Goal: Answer question/provide support: Share knowledge or assist other users

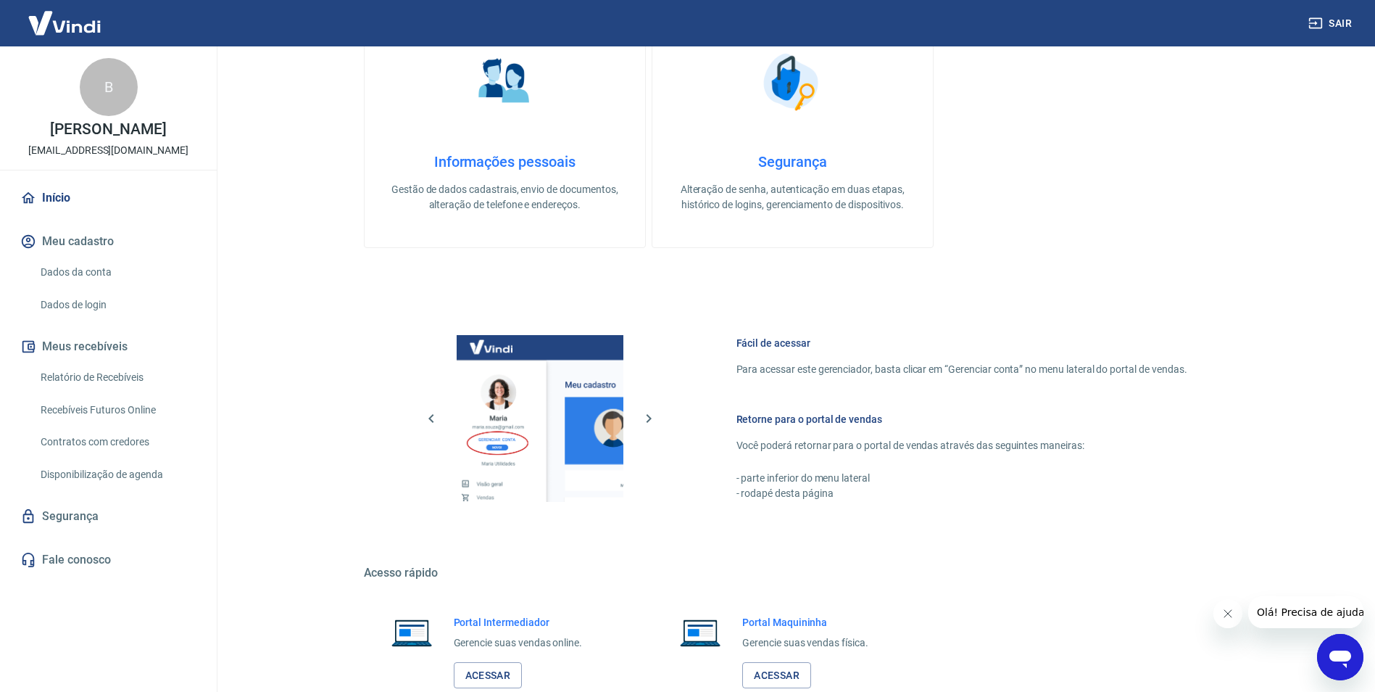
scroll to position [589, 0]
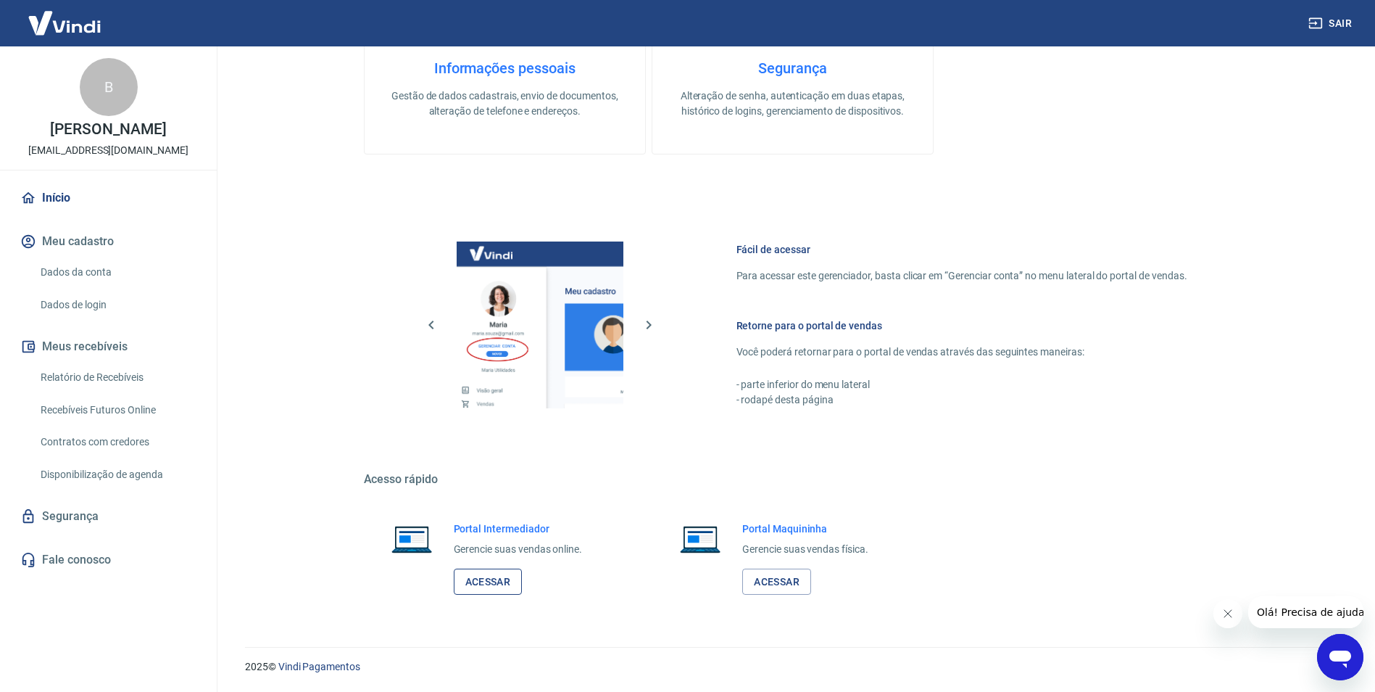
click at [481, 588] on link "Acessar" at bounding box center [488, 581] width 69 height 27
click at [1345, 655] on icon "Abrir janela de mensagens" at bounding box center [1341, 658] width 22 height 17
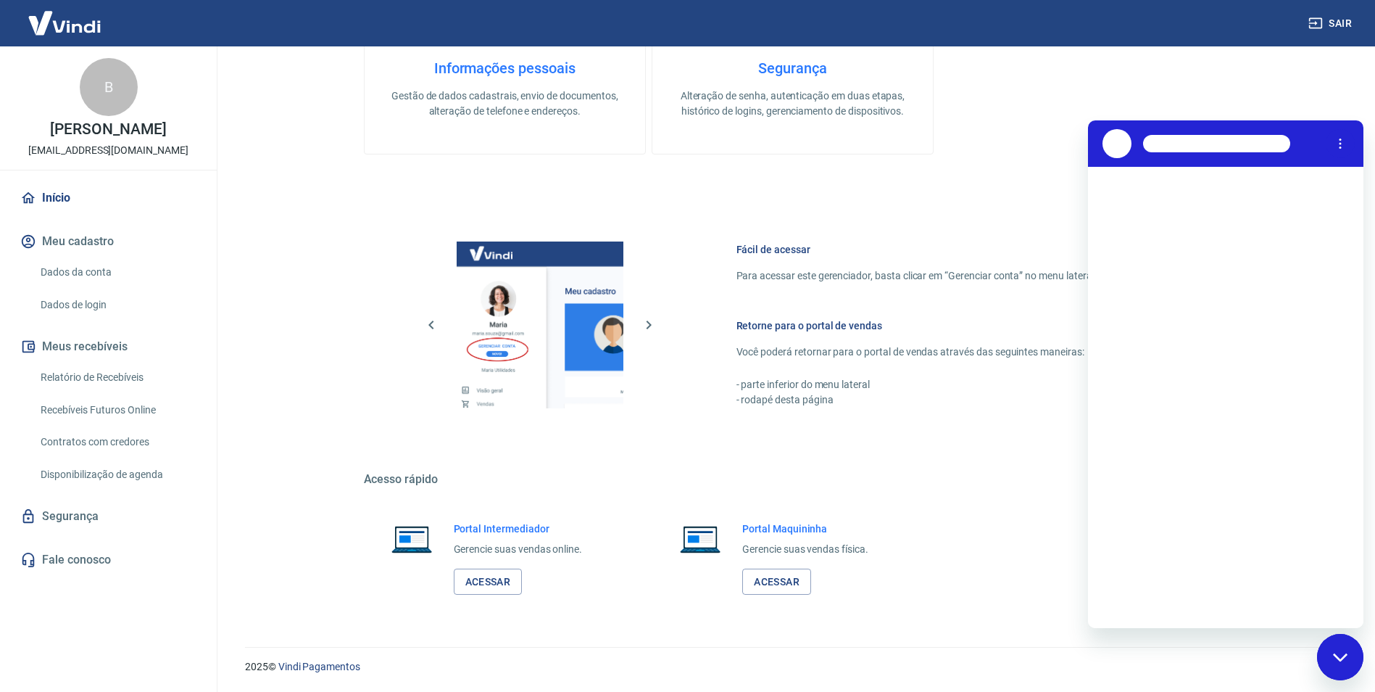
scroll to position [0, 0]
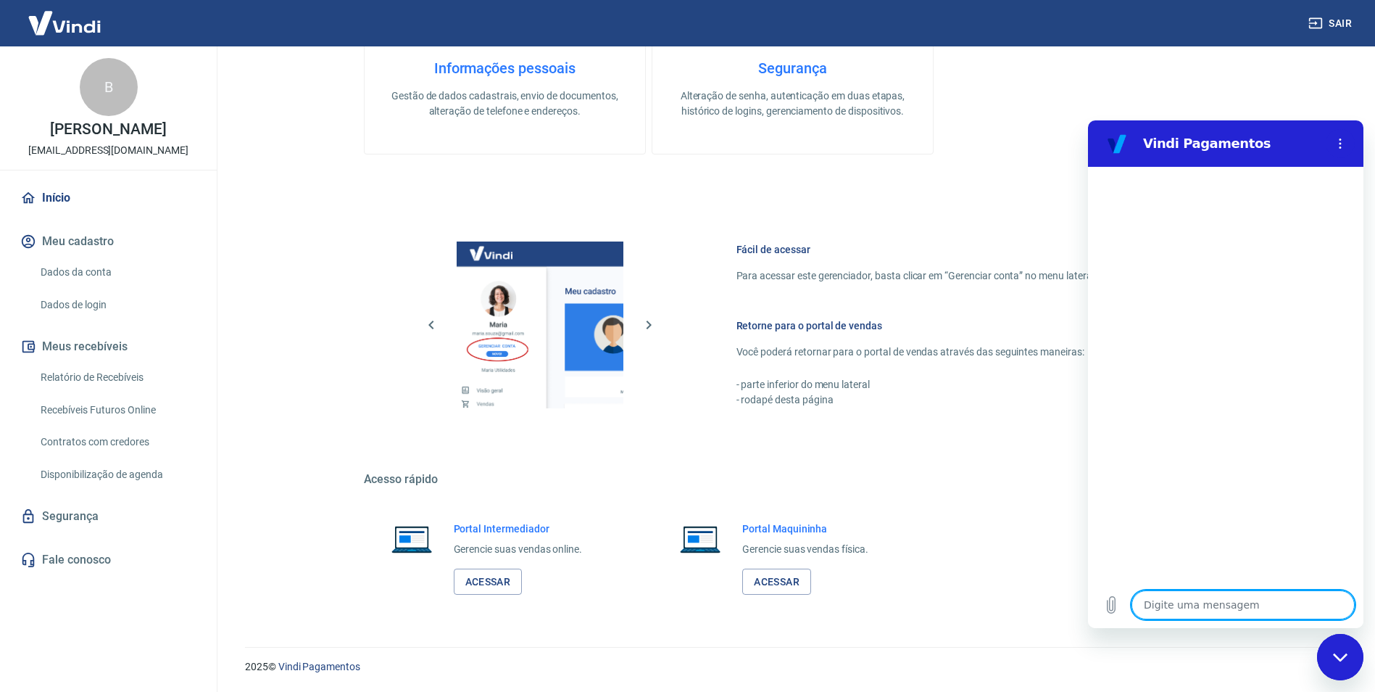
type textarea "b"
type textarea "x"
type textarea "bo"
type textarea "x"
type textarea "boa"
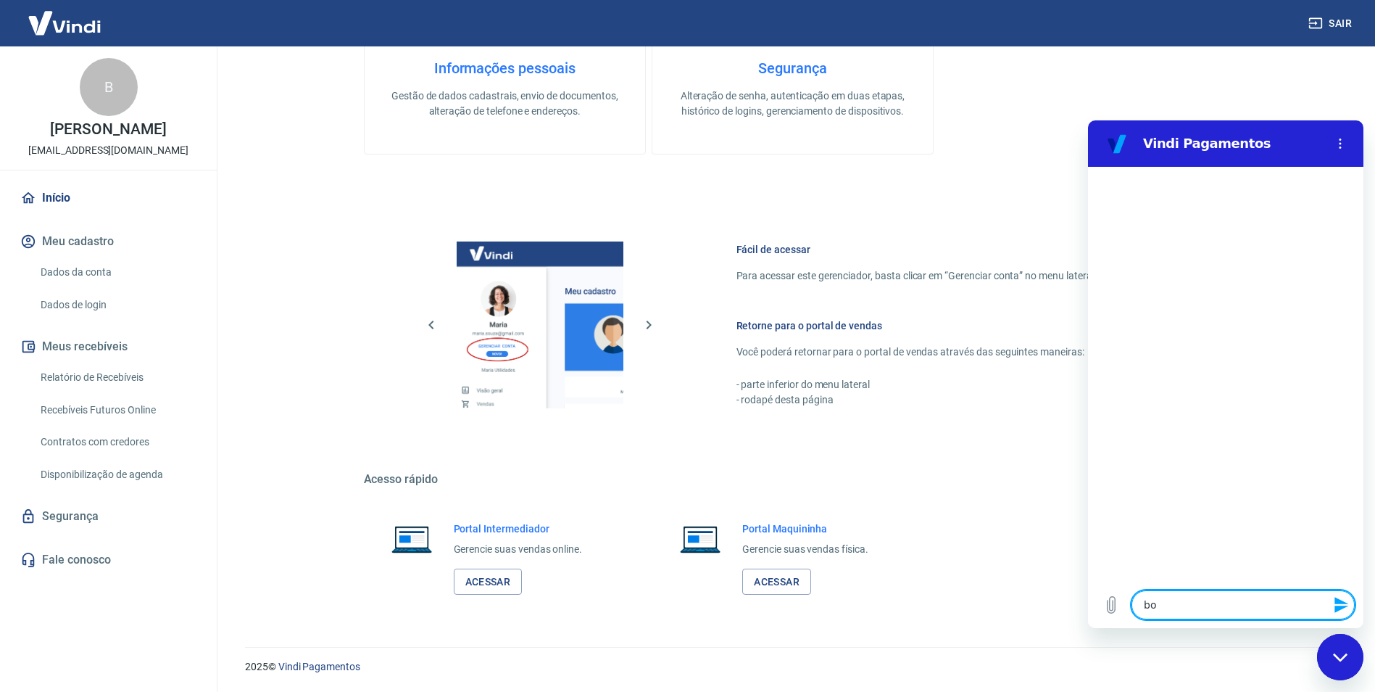
type textarea "x"
type textarea "boa"
type textarea "x"
type textarea "boa t"
type textarea "x"
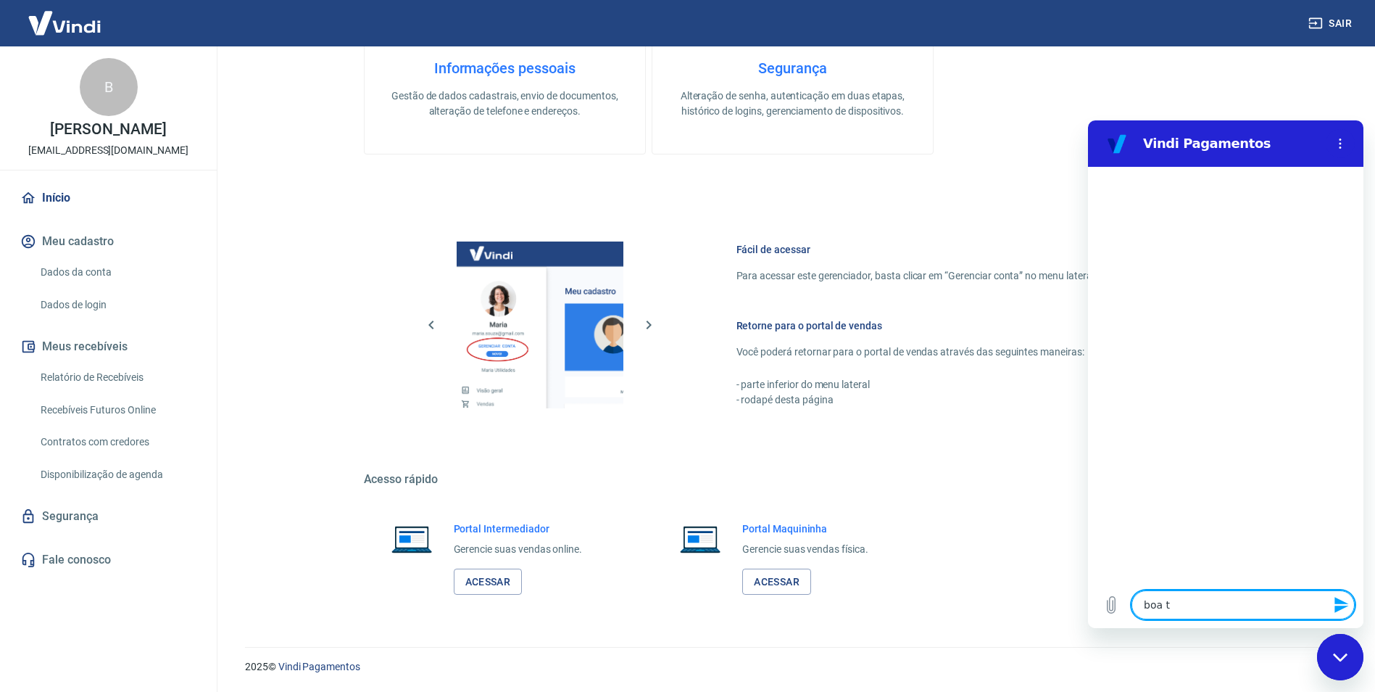
type textarea "boa ta"
type textarea "x"
type textarea "boa tar"
type textarea "x"
type textarea "boa tard"
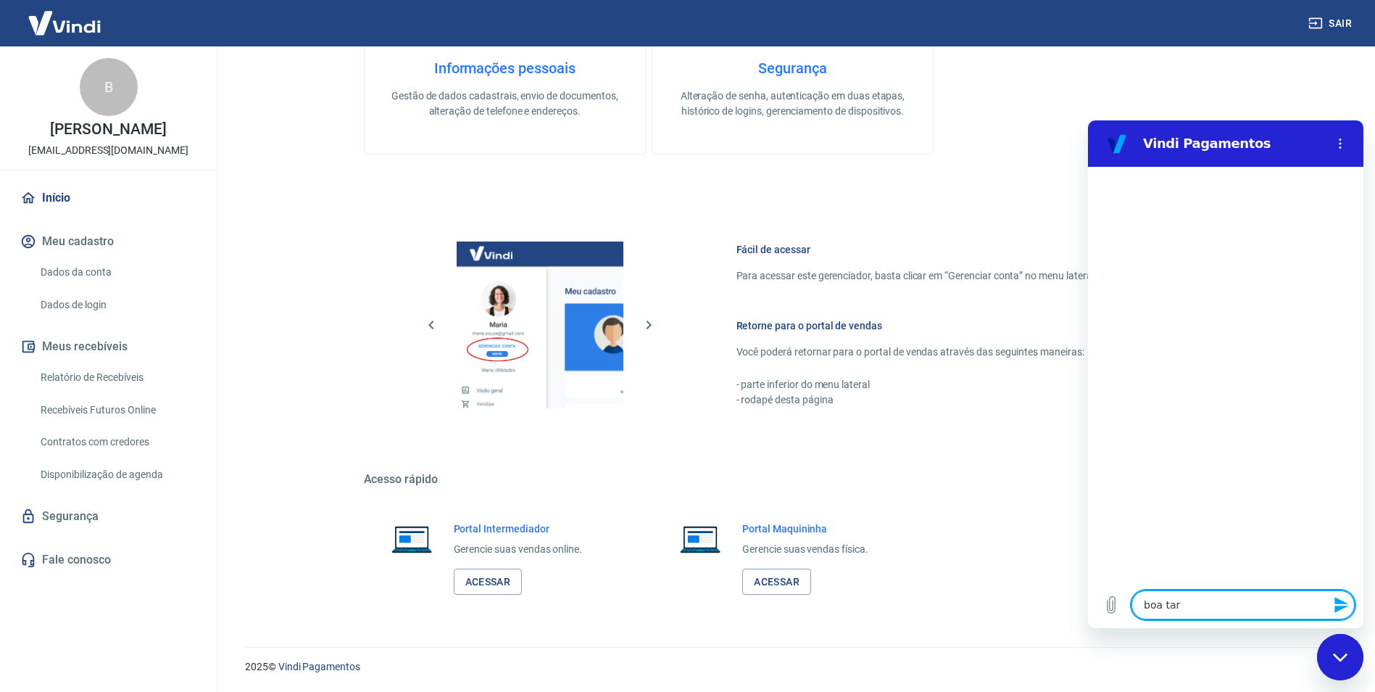
type textarea "x"
type textarea "boa tarde"
type textarea "x"
type textarea "boa tarde"
type textarea "x"
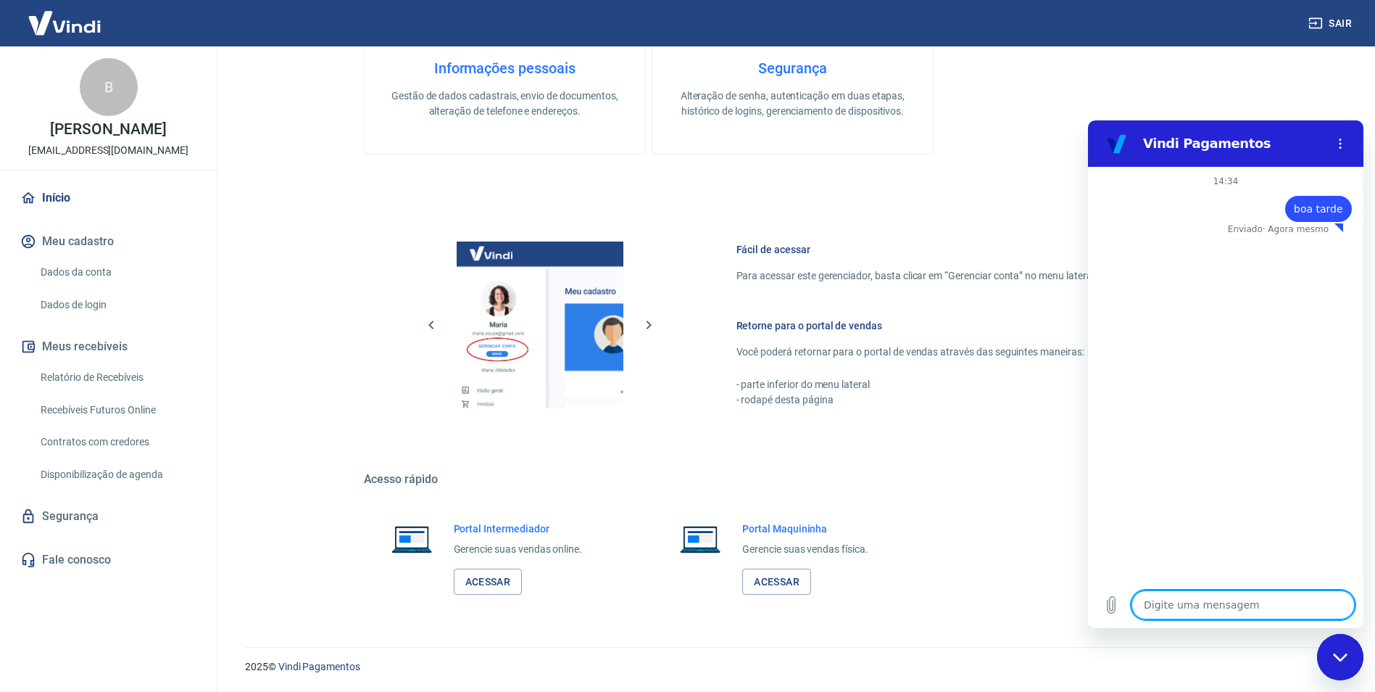
type textarea "x"
type textarea "D"
type textarea "x"
type textarea "Di"
type textarea "x"
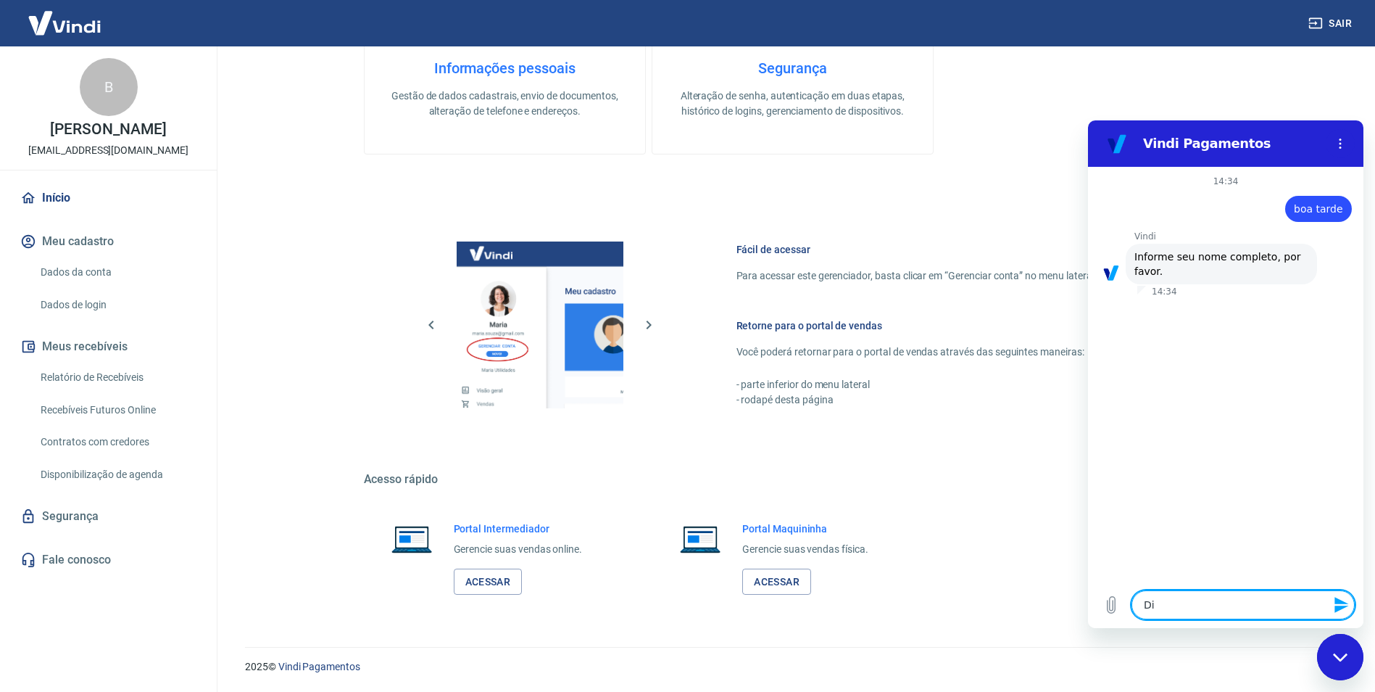
type textarea "Dia"
type textarea "x"
type textarea "Dian"
type textarea "x"
type textarea "[PERSON_NAME]"
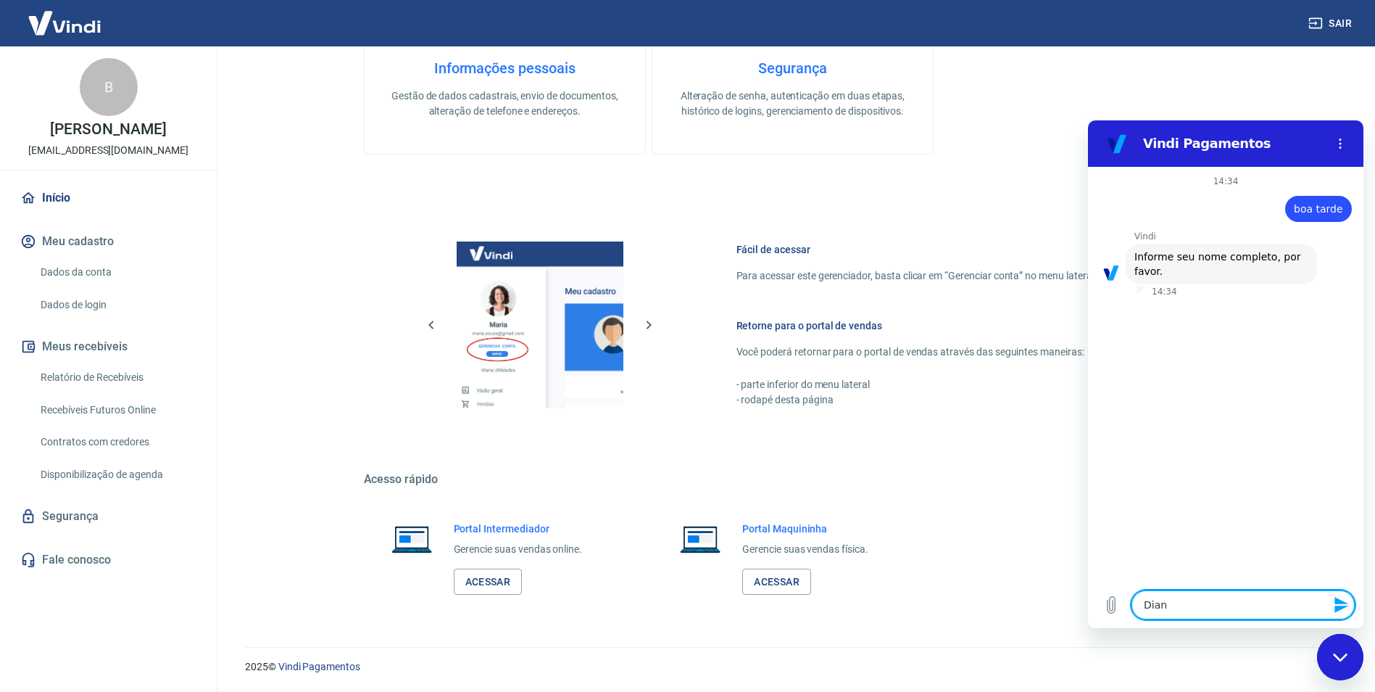
type textarea "x"
type textarea "[PERSON_NAME]"
type textarea "x"
type textarea "[PERSON_NAME]"
type textarea "x"
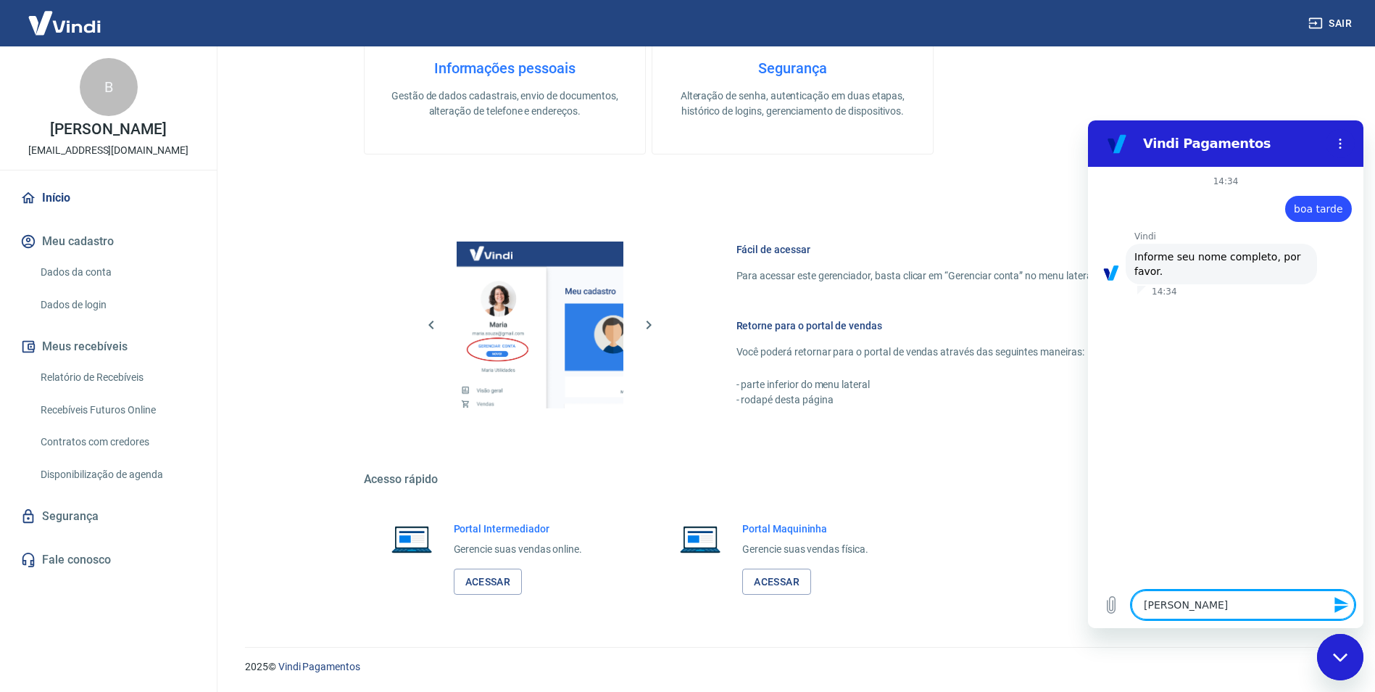
type textarea "[PERSON_NAME]"
type textarea "x"
type textarea "[PERSON_NAME]"
type textarea "x"
type textarea "[PERSON_NAME]"
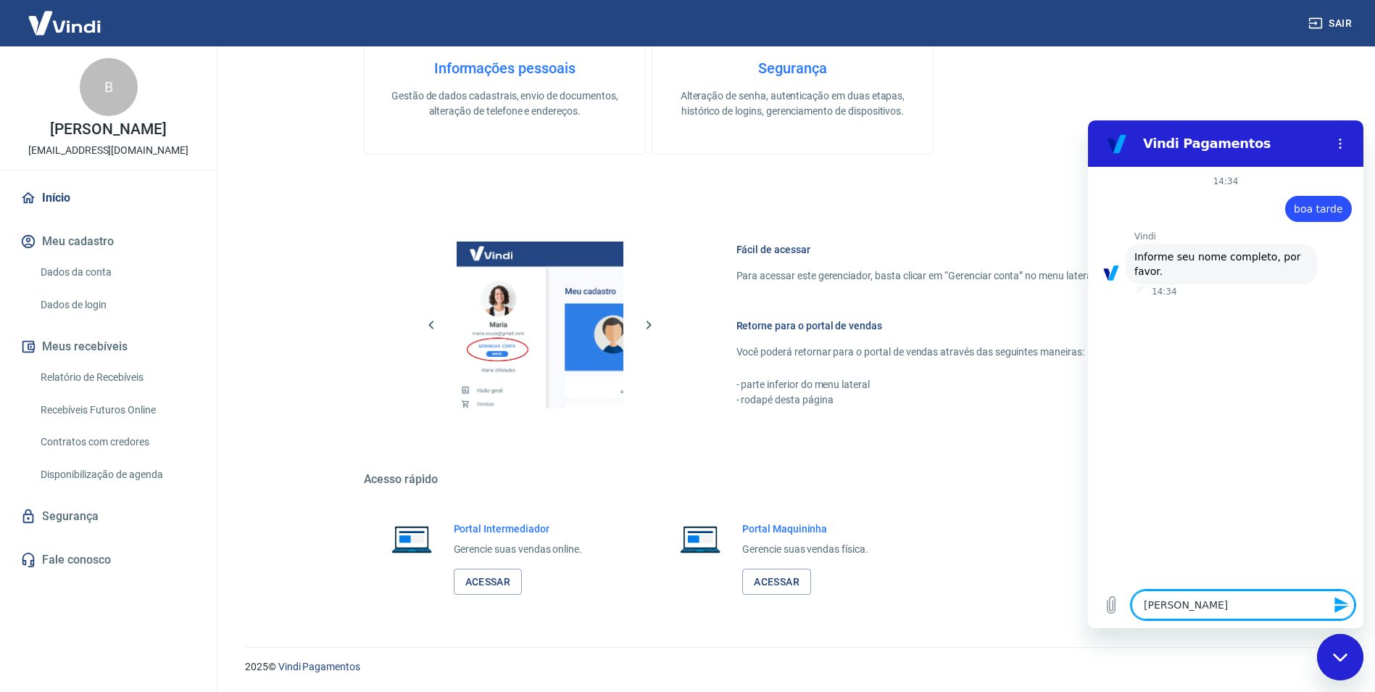
type textarea "x"
type textarea "[PERSON_NAME]"
type textarea "x"
type textarea "[PERSON_NAME]"
type textarea "x"
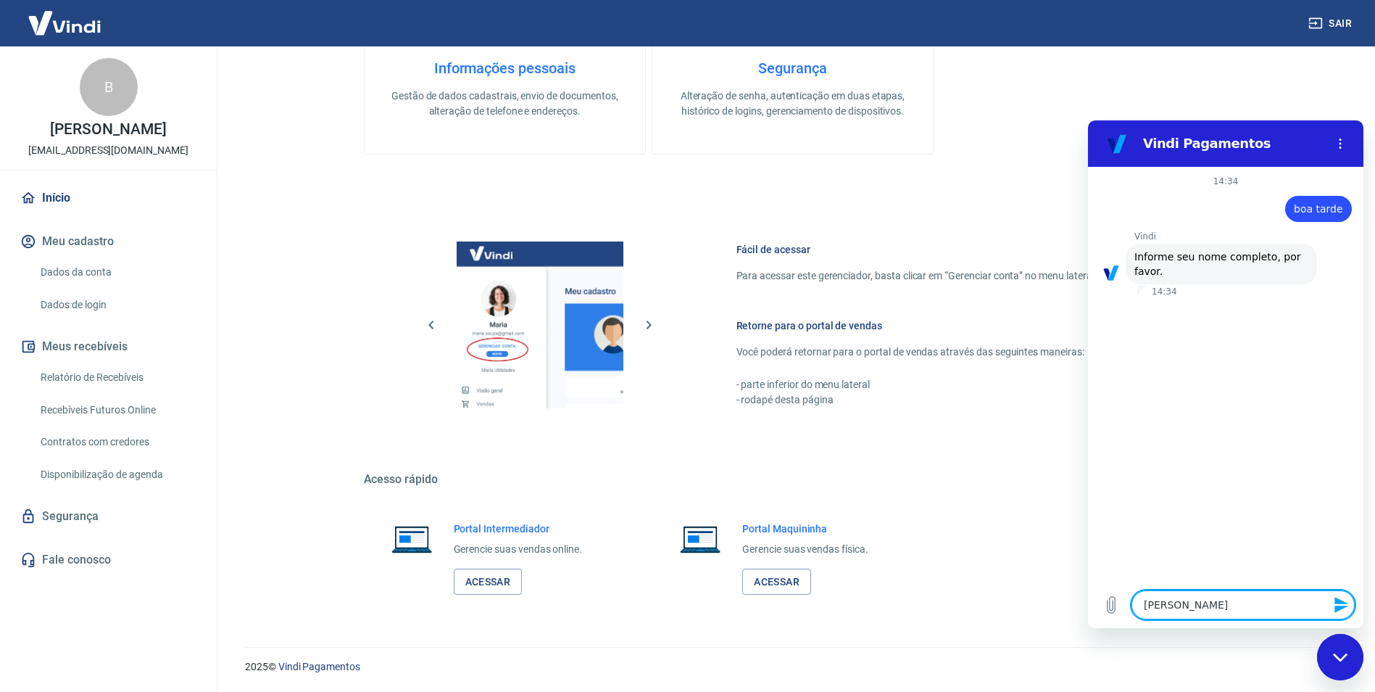
type textarea "[PERSON_NAME] d"
type textarea "x"
type textarea "[PERSON_NAME] de"
type textarea "x"
type textarea "[PERSON_NAME] de"
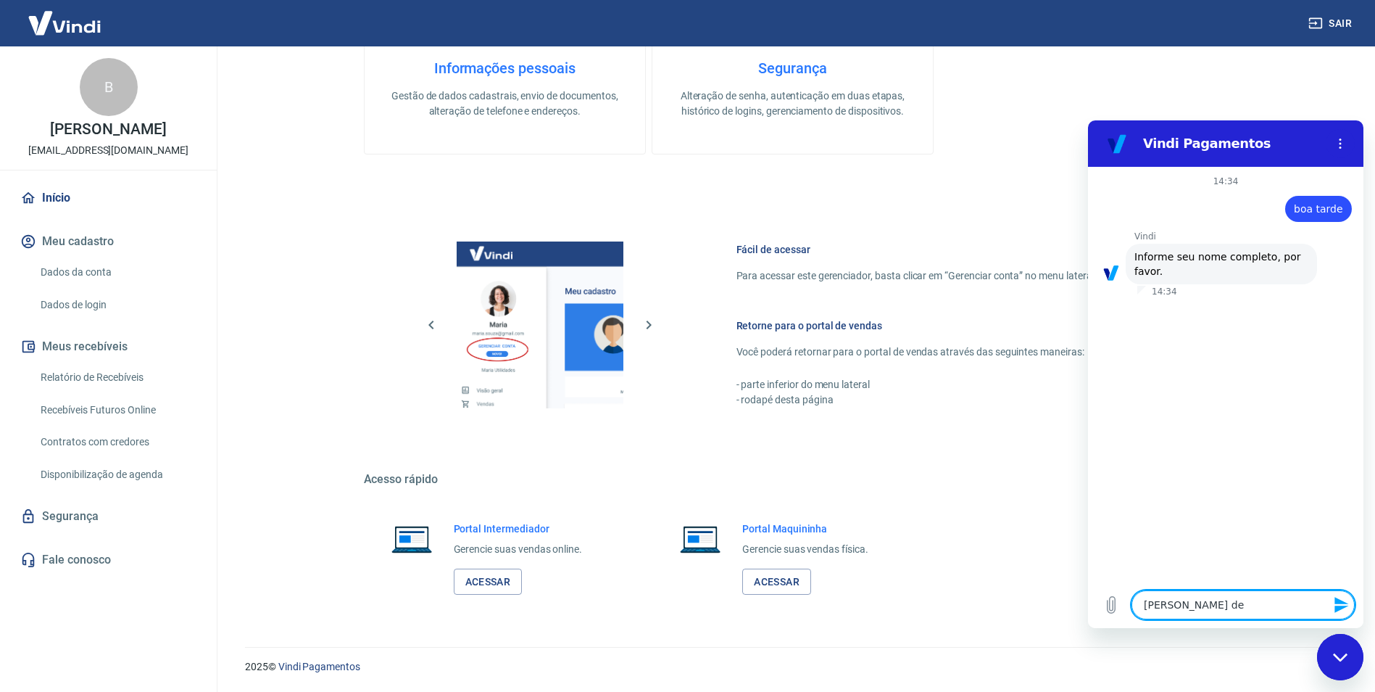
type textarea "x"
type textarea "[PERSON_NAME] de e"
type textarea "x"
type textarea "[PERSON_NAME] de eb"
type textarea "x"
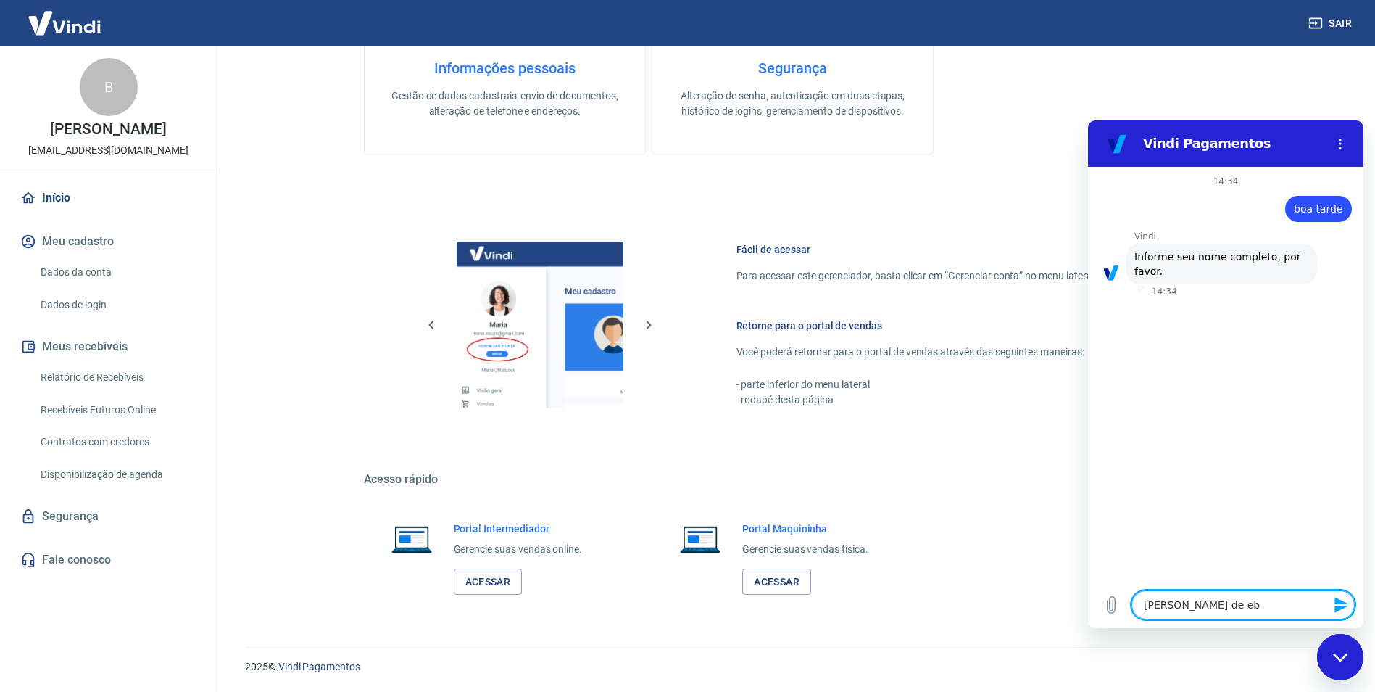
type textarea "[PERSON_NAME] de e"
type textarea "x"
type textarea "[PERSON_NAME] de"
type textarea "x"
type textarea "[PERSON_NAME] de B"
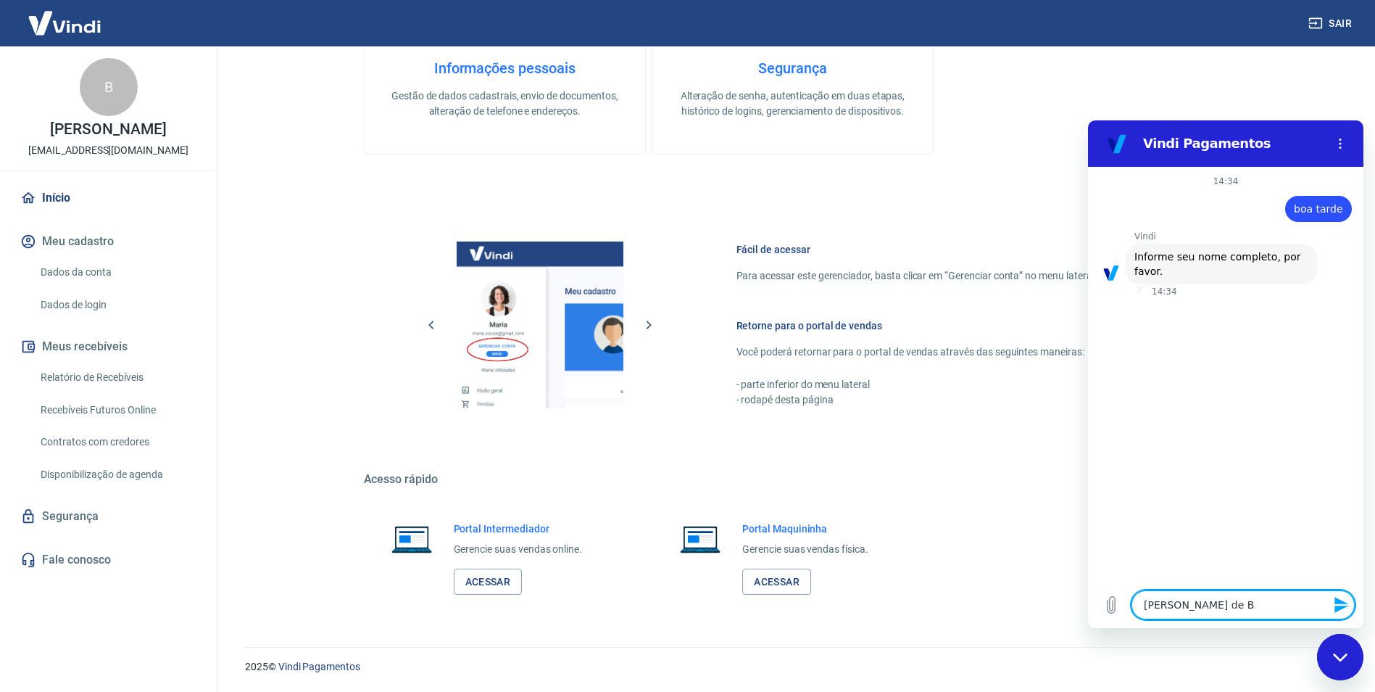
type textarea "x"
type textarea "[PERSON_NAME] de Be"
type textarea "x"
type textarea "[PERSON_NAME] de Beb"
type textarea "x"
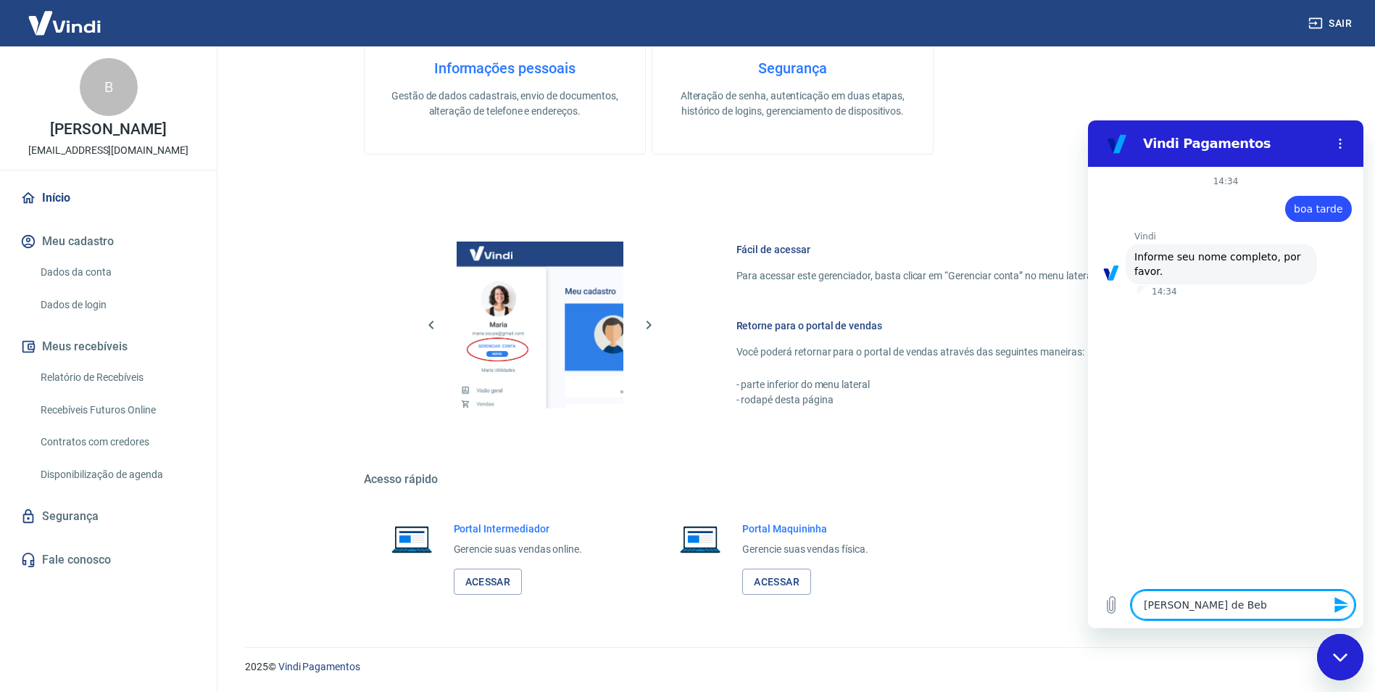
type textarea "[PERSON_NAME] de Bebê"
type textarea "x"
paste textarea "07.914.489/0001-56"
type textarea "07.914.489/0001-56"
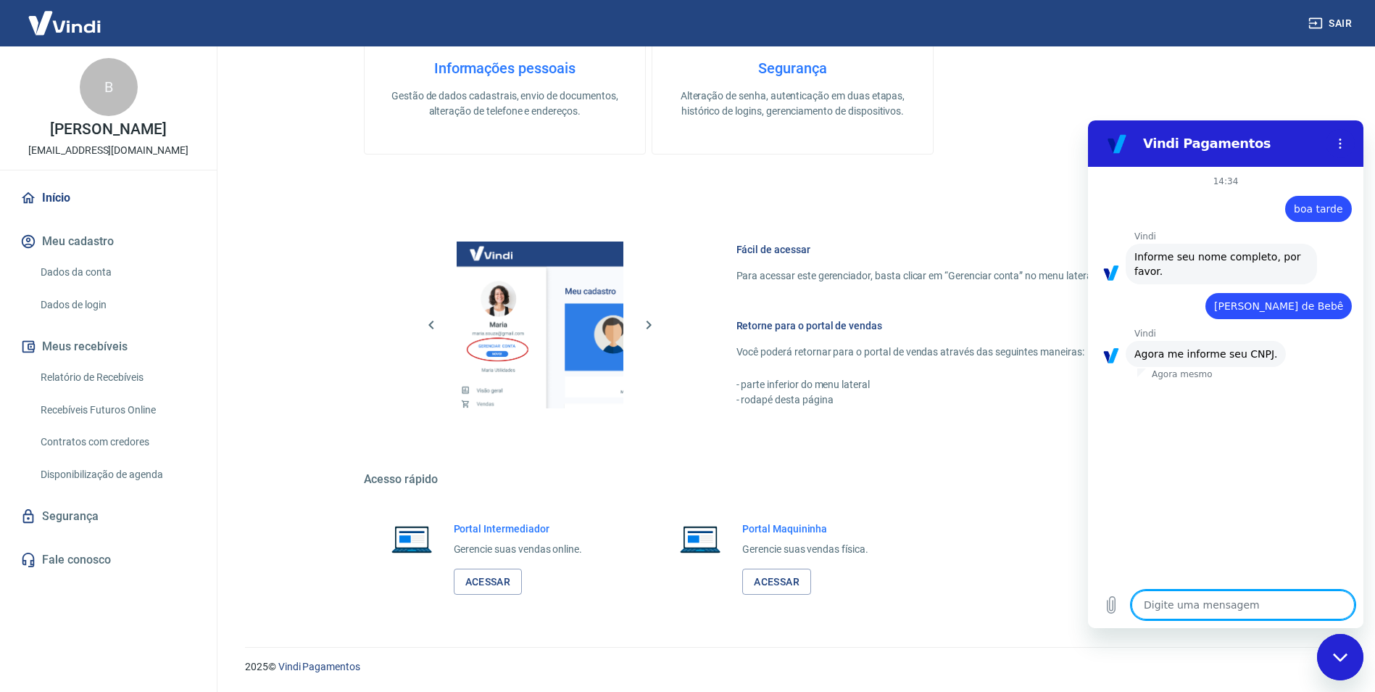
type textarea "x"
click at [1142, 603] on textarea "07.914.489/0001-56" at bounding box center [1243, 598] width 223 height 42
type textarea "07.914.489/0001-56"
type textarea "x"
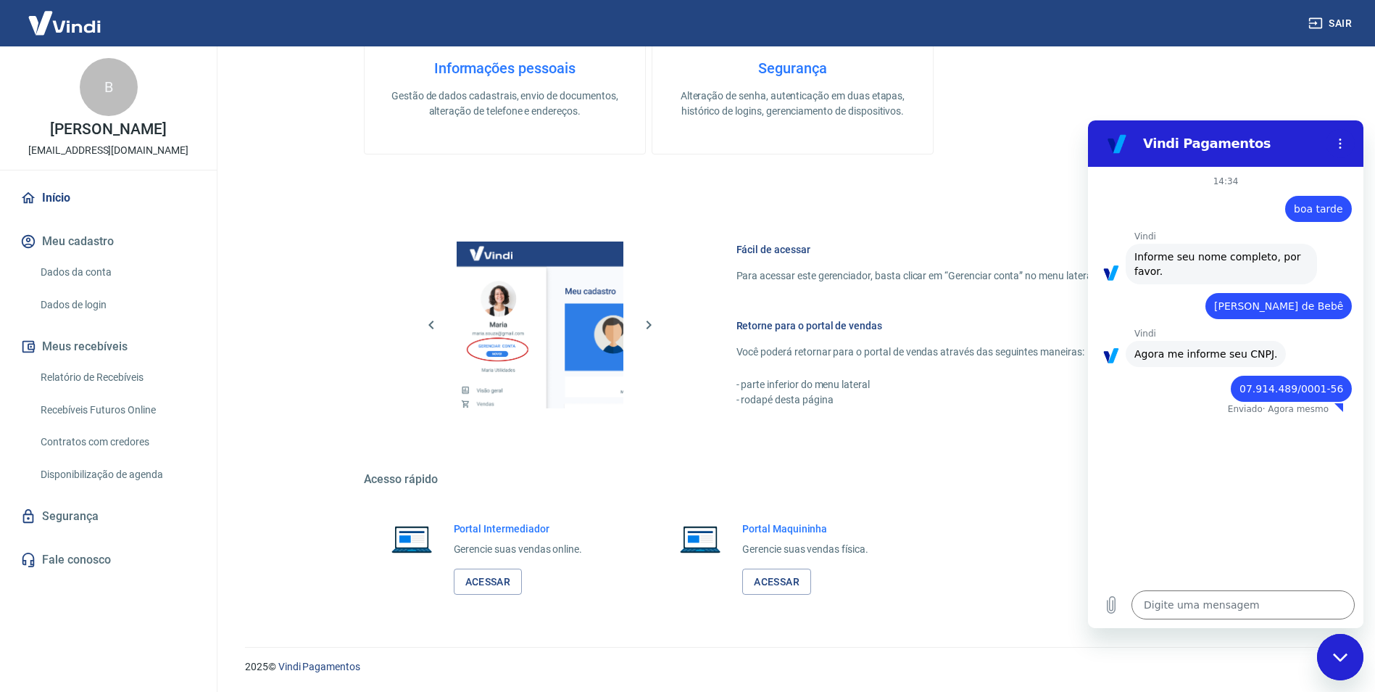
type textarea "x"
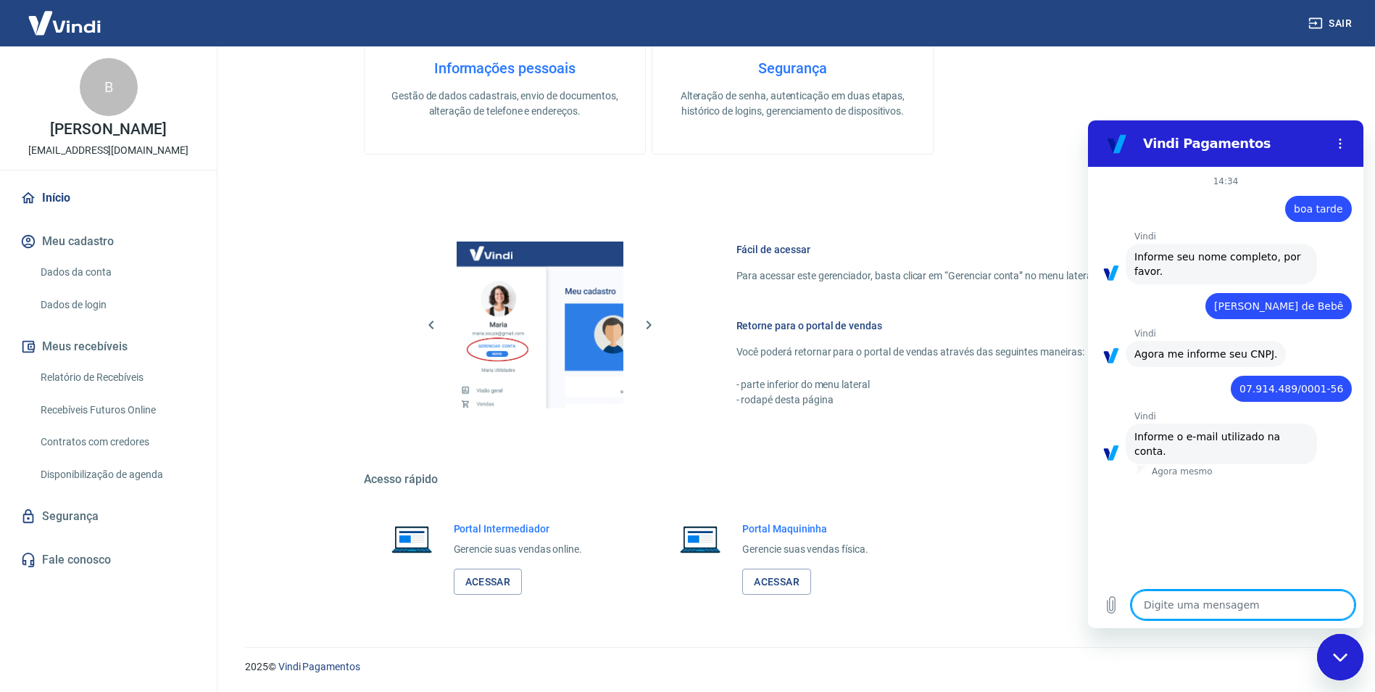
type textarea "a"
type textarea "x"
type textarea "ad"
type textarea "x"
type textarea "a"
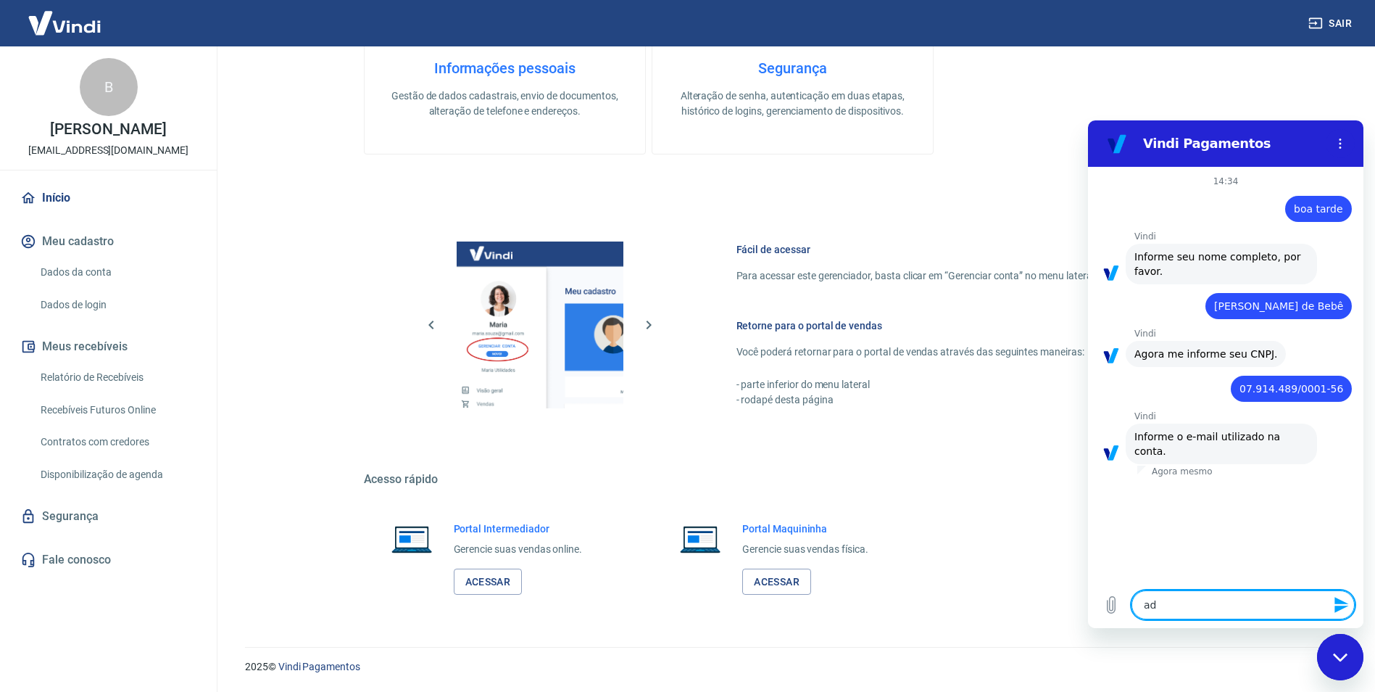
type textarea "x"
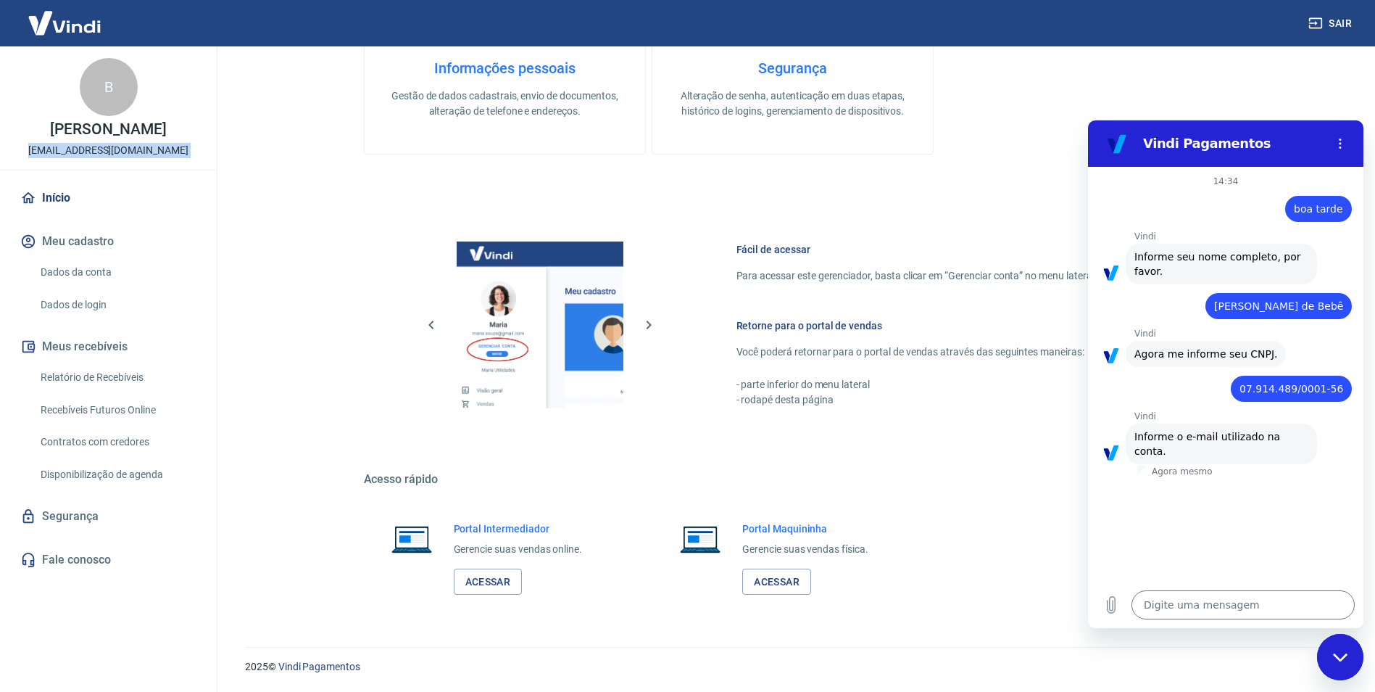
drag, startPoint x: 1, startPoint y: 150, endPoint x: 239, endPoint y: 157, distance: 237.9
copy div "[EMAIL_ADDRESS][DOMAIN_NAME] Início Meu cadastro Dados da conta Dados de login …"
click at [1160, 608] on textarea at bounding box center [1243, 604] width 223 height 29
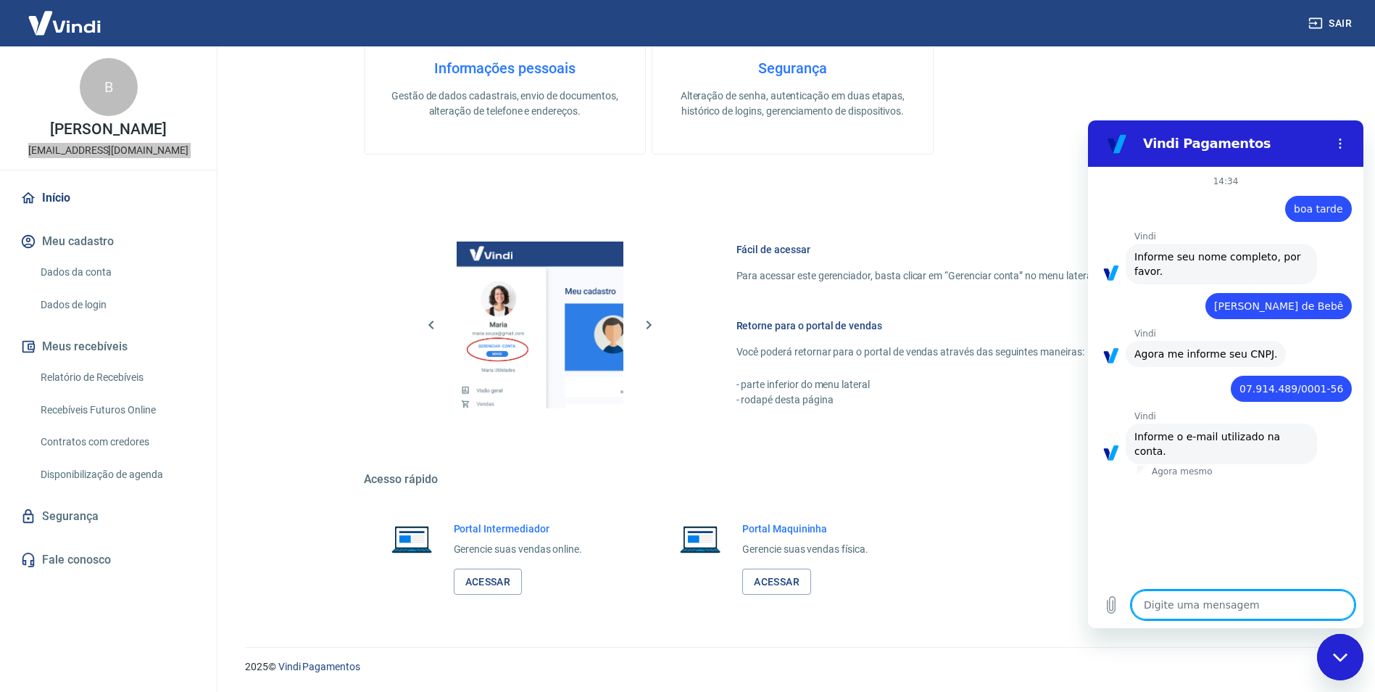
paste textarea "[EMAIL_ADDRESS][DOMAIN_NAME] ATENÇÃO Estamos realizando adequações em nossa pla…"
type textarea "[EMAIL_ADDRESS][DOMAIN_NAME] ATENÇÃO Estamos realizando adequações em nossa pla…"
type textarea "x"
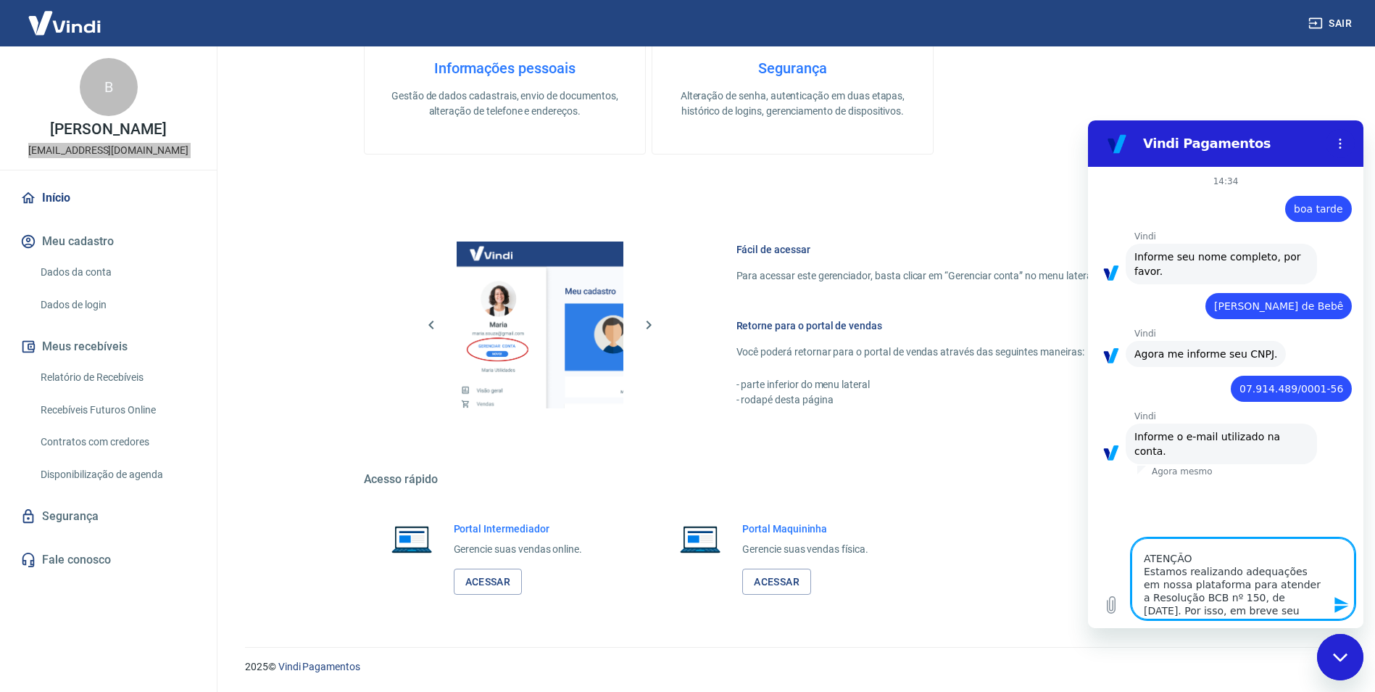
scroll to position [5, 0]
drag, startPoint x: 1308, startPoint y: 605, endPoint x: 1133, endPoint y: 551, distance: 183.0
click at [1133, 551] on textarea "[EMAIL_ADDRESS][DOMAIN_NAME] ATENÇÃO Estamos realizando adequações em nossa pla…" at bounding box center [1243, 578] width 223 height 81
click at [1241, 576] on textarea "[EMAIL_ADDRESS][DOMAIN_NAME] ATENÇÃO Estamos realizando adequações em nossa pla…" at bounding box center [1243, 578] width 223 height 81
click at [1160, 560] on textarea "[EMAIL_ADDRESS][DOMAIN_NAME] ATENÇÃO Estamos realizando adequações em nossa pla…" at bounding box center [1243, 578] width 223 height 81
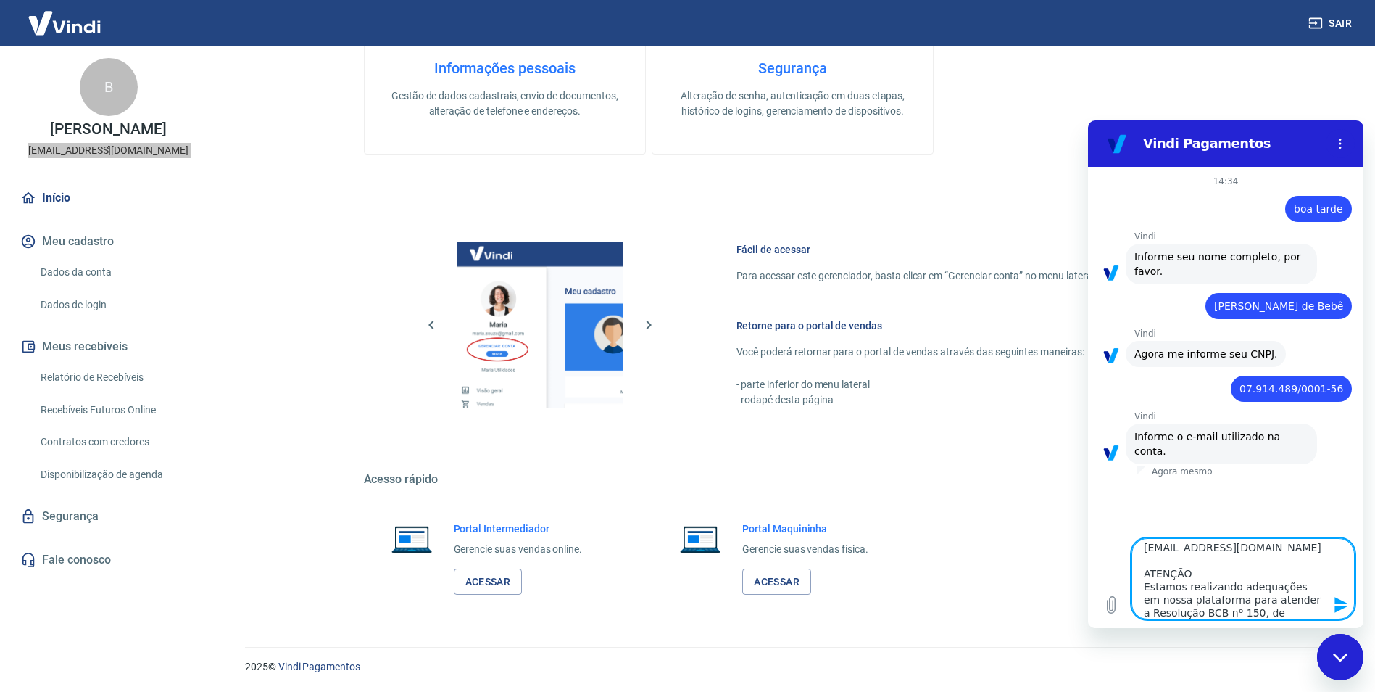
scroll to position [39, 0]
drag, startPoint x: 1165, startPoint y: 559, endPoint x: 1357, endPoint y: 670, distance: 221.9
click html "Vindi Pagamentos 14:34 diz: boa tarde Enviado · 14:34 [PERSON_NAME] diz: Inform…"
type textarea "[EMAIL_ADDRESS][DOMAIN_NAME]"
type textarea "x"
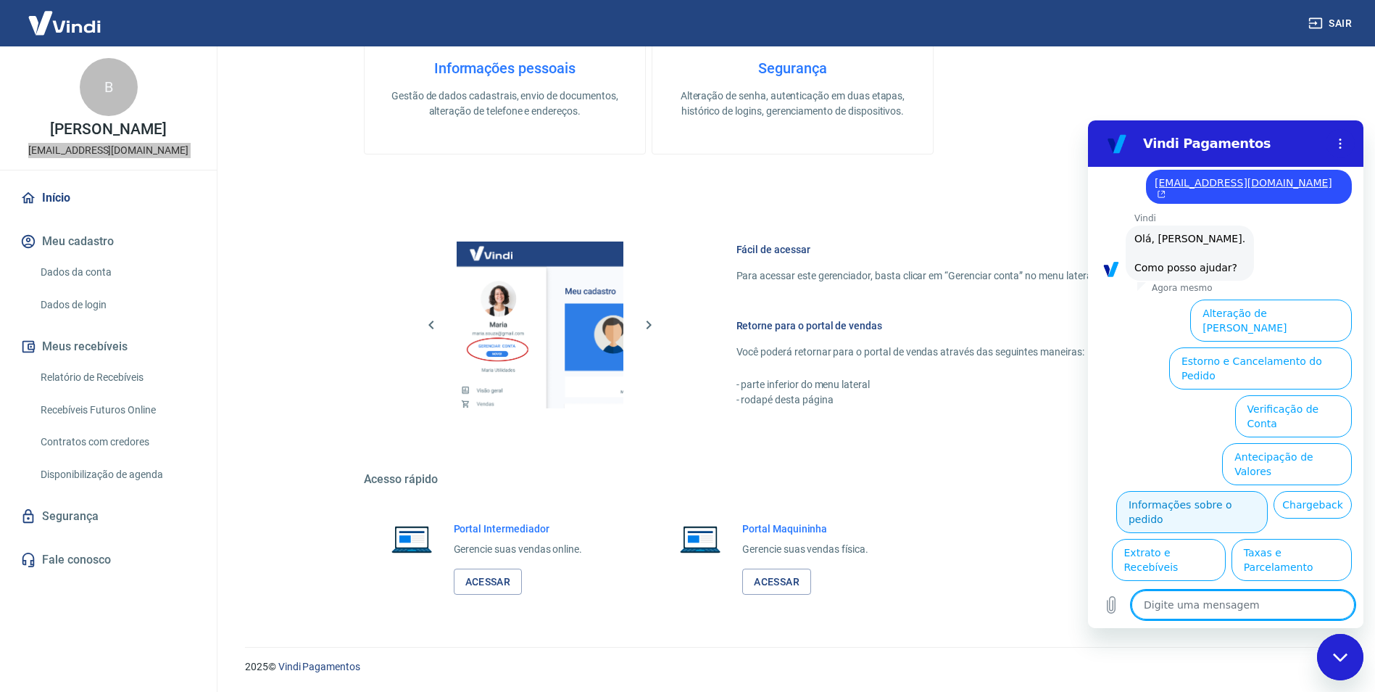
scroll to position [311, 0]
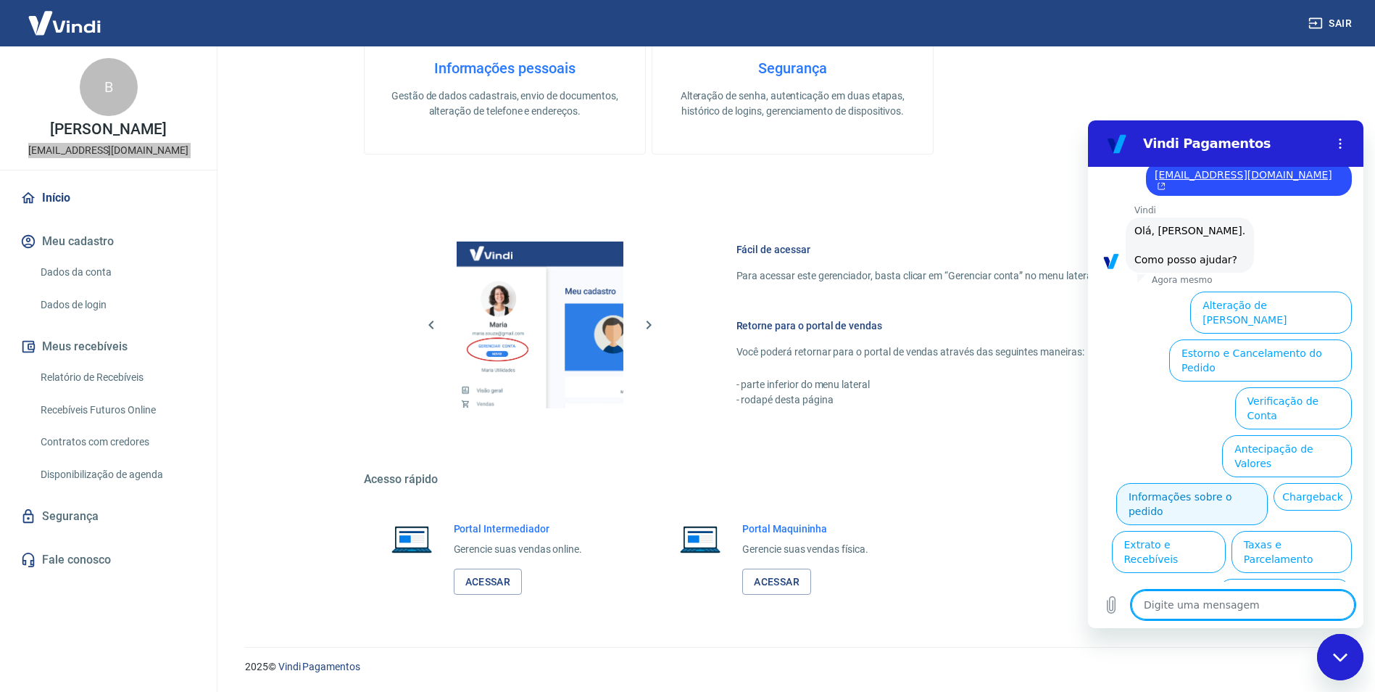
click at [1268, 483] on button "Informações sobre o pedido" at bounding box center [1193, 504] width 152 height 42
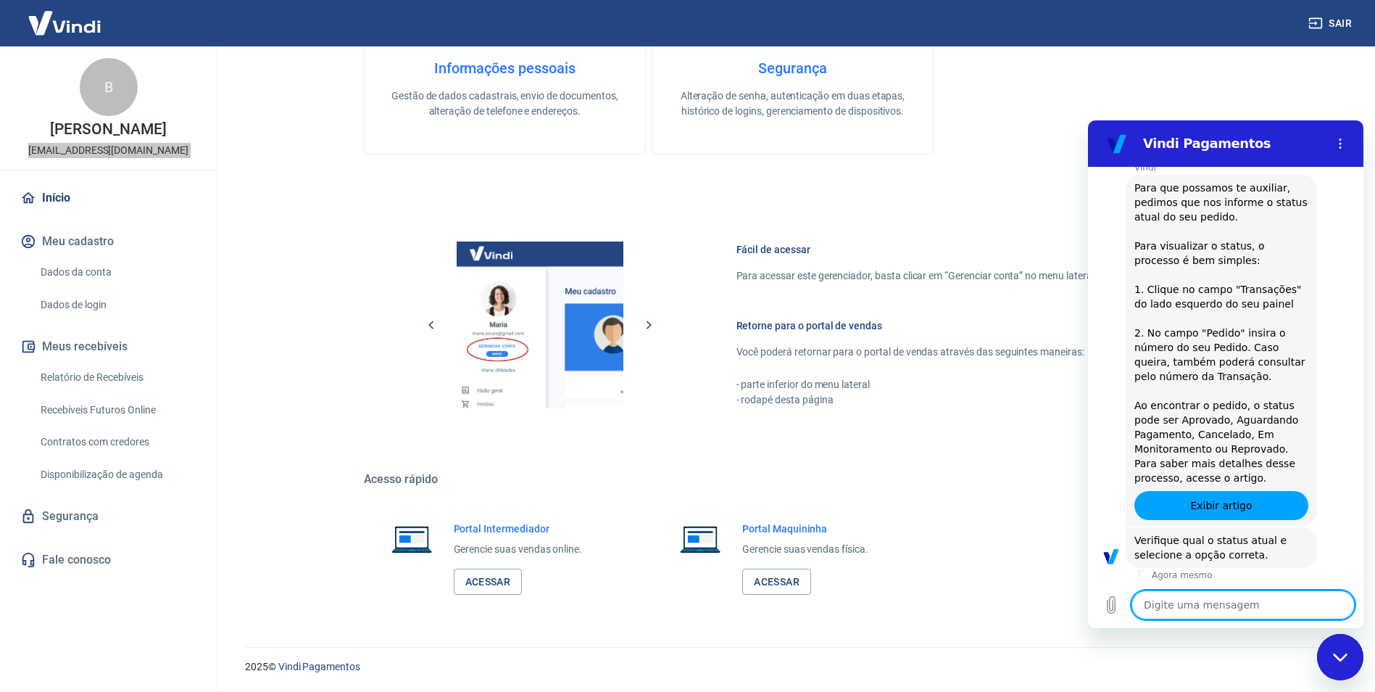
scroll to position [560, 0]
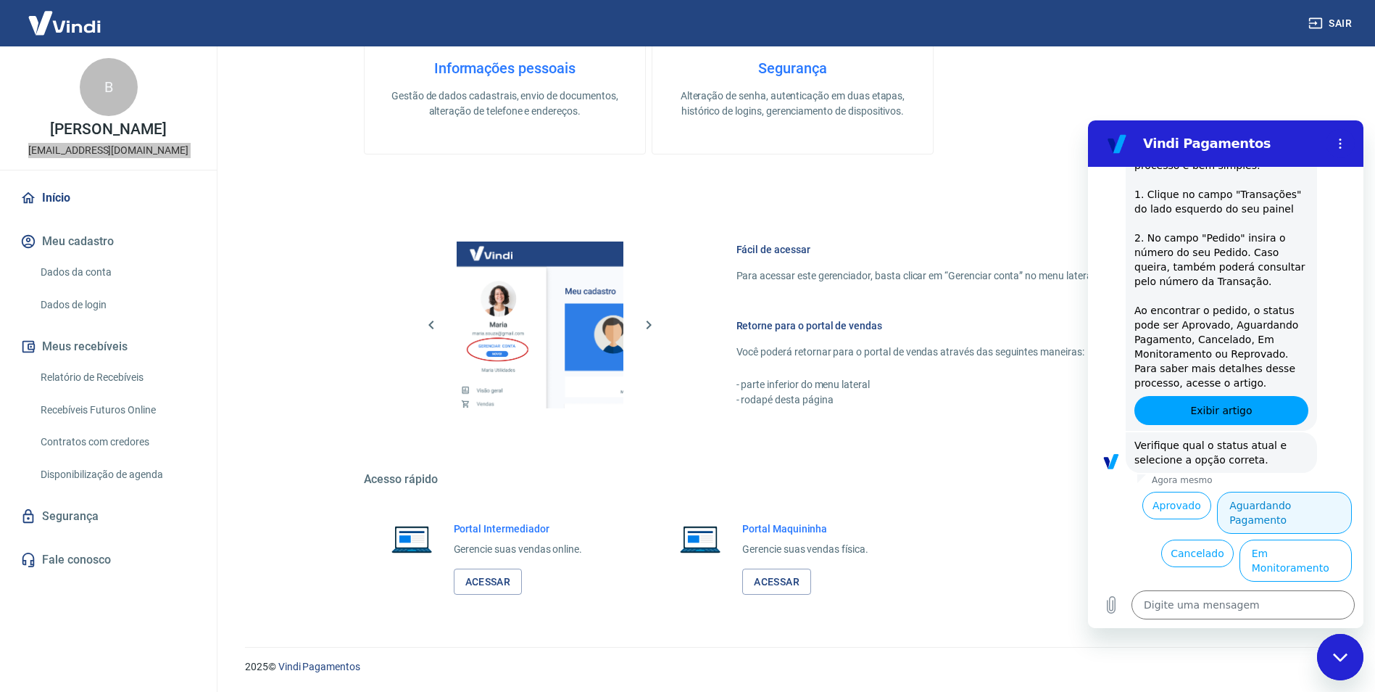
click at [1293, 502] on button "Aguardando Pagamento" at bounding box center [1284, 513] width 135 height 42
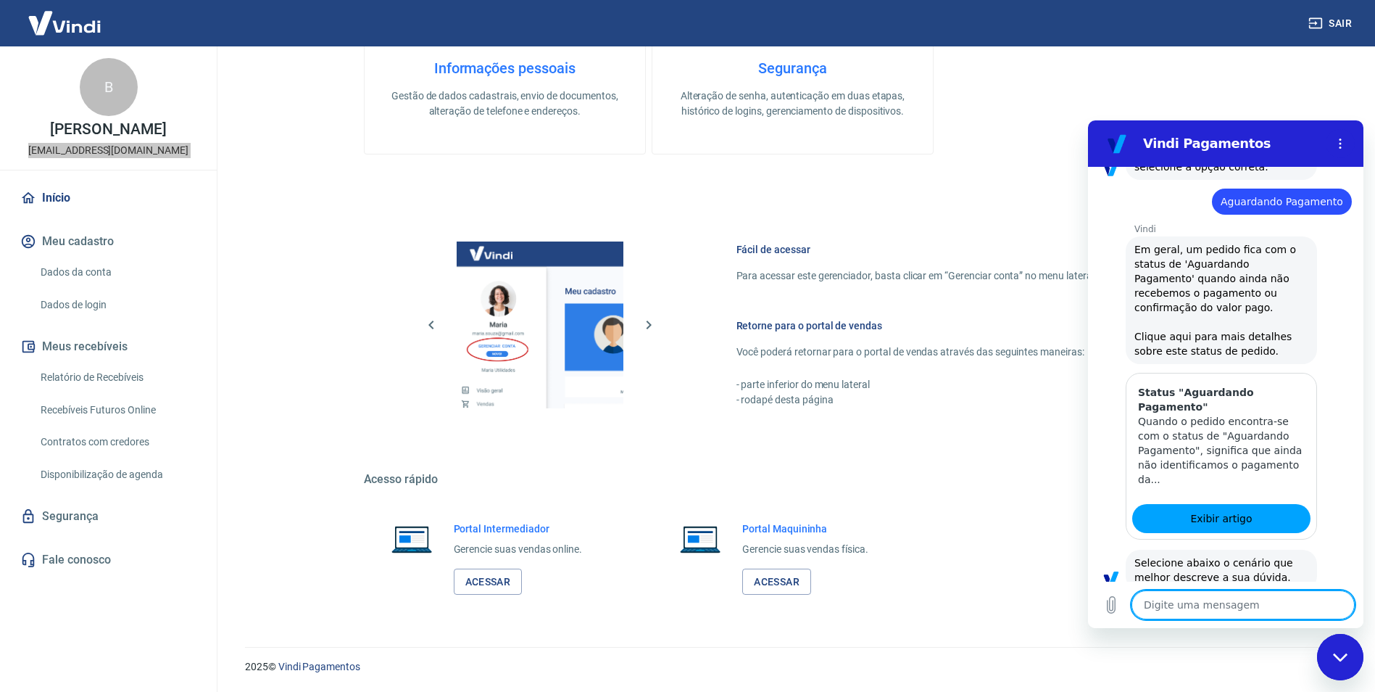
scroll to position [971, 0]
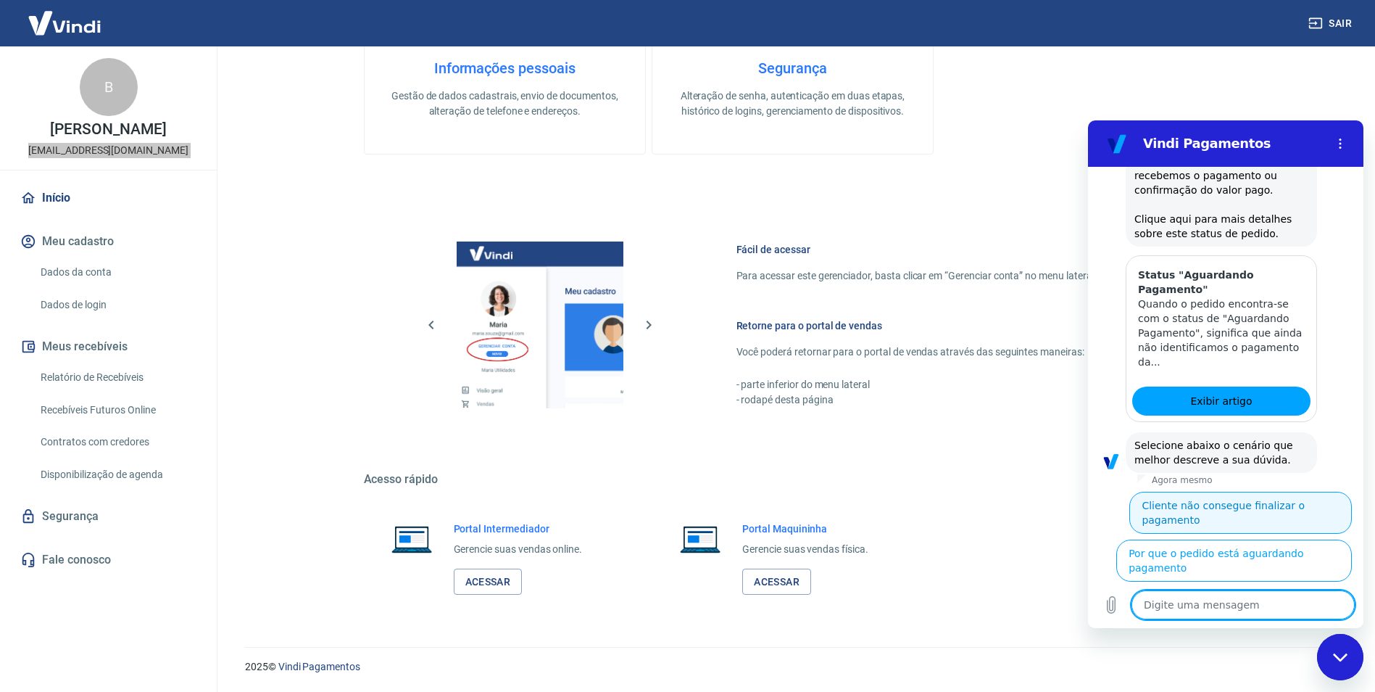
click at [1295, 492] on button "Cliente não consegue finalizar o pagamento" at bounding box center [1241, 513] width 223 height 42
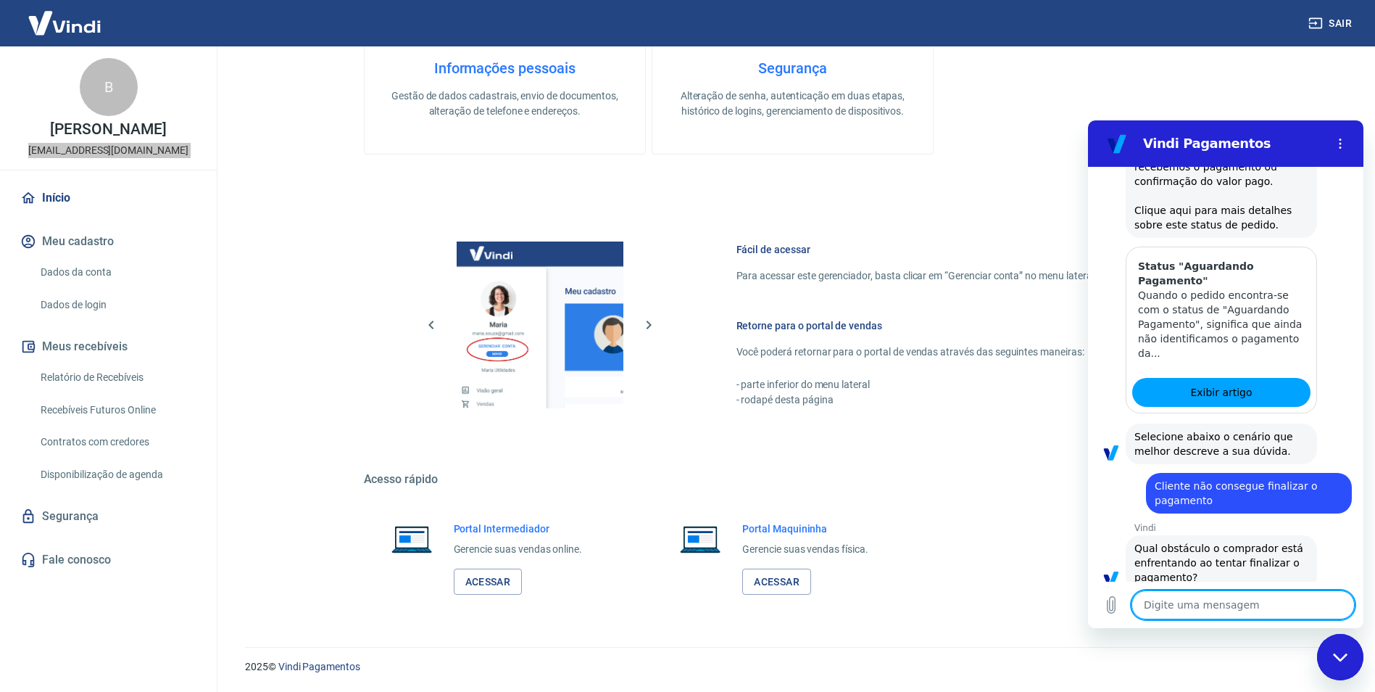
scroll to position [1078, 0]
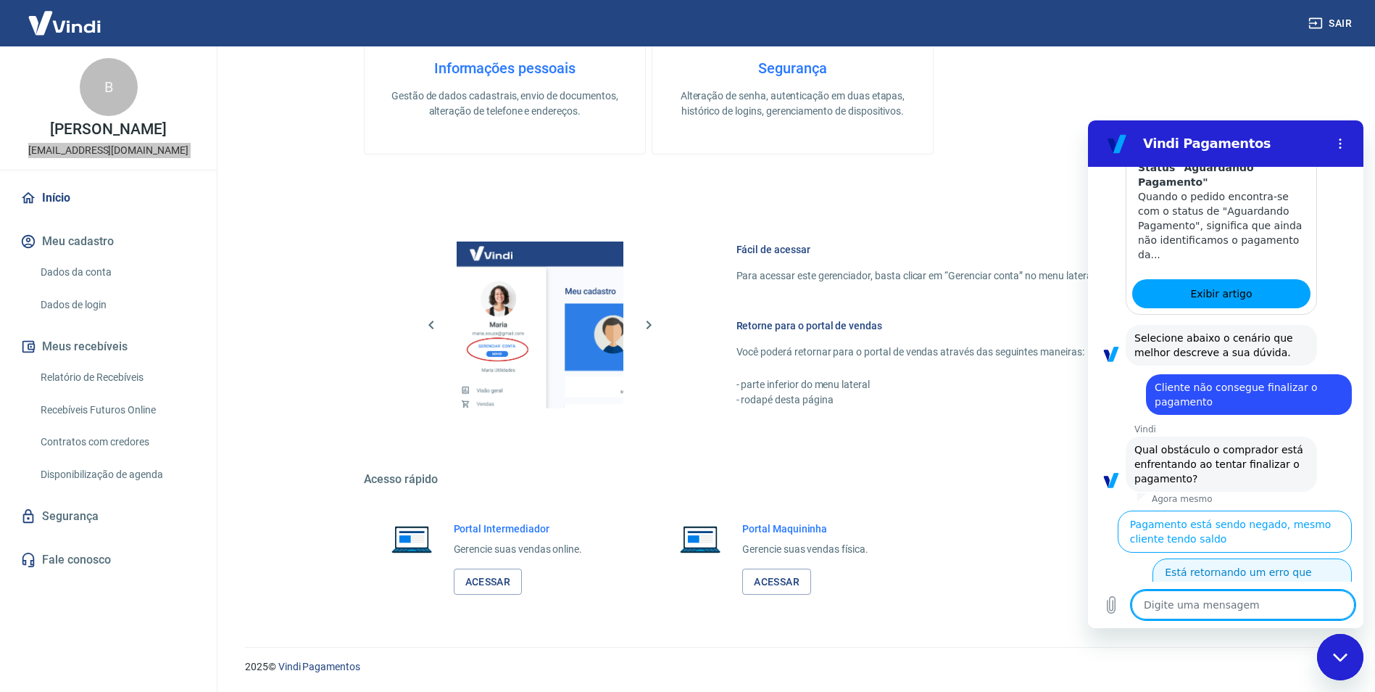
click at [1249, 558] on button "Está retornando um erro que impede a conclusão do pagamento" at bounding box center [1252, 586] width 199 height 57
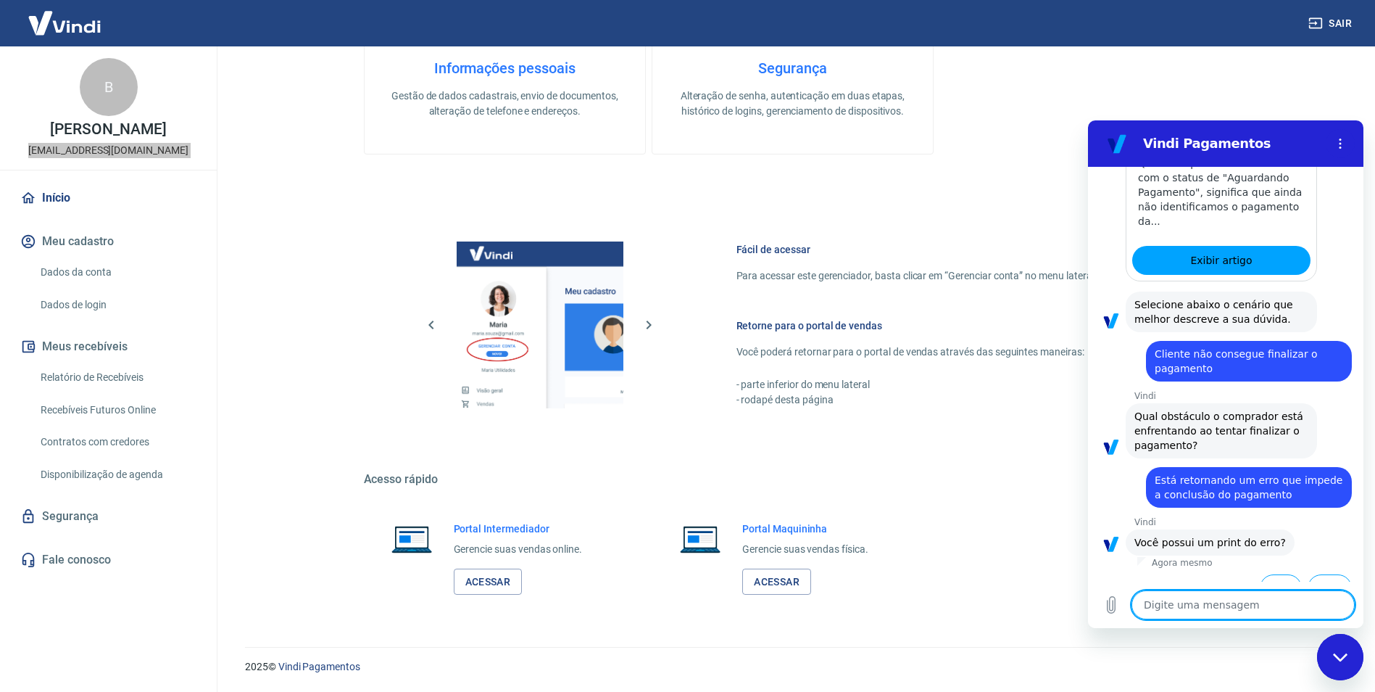
scroll to position [1113, 0]
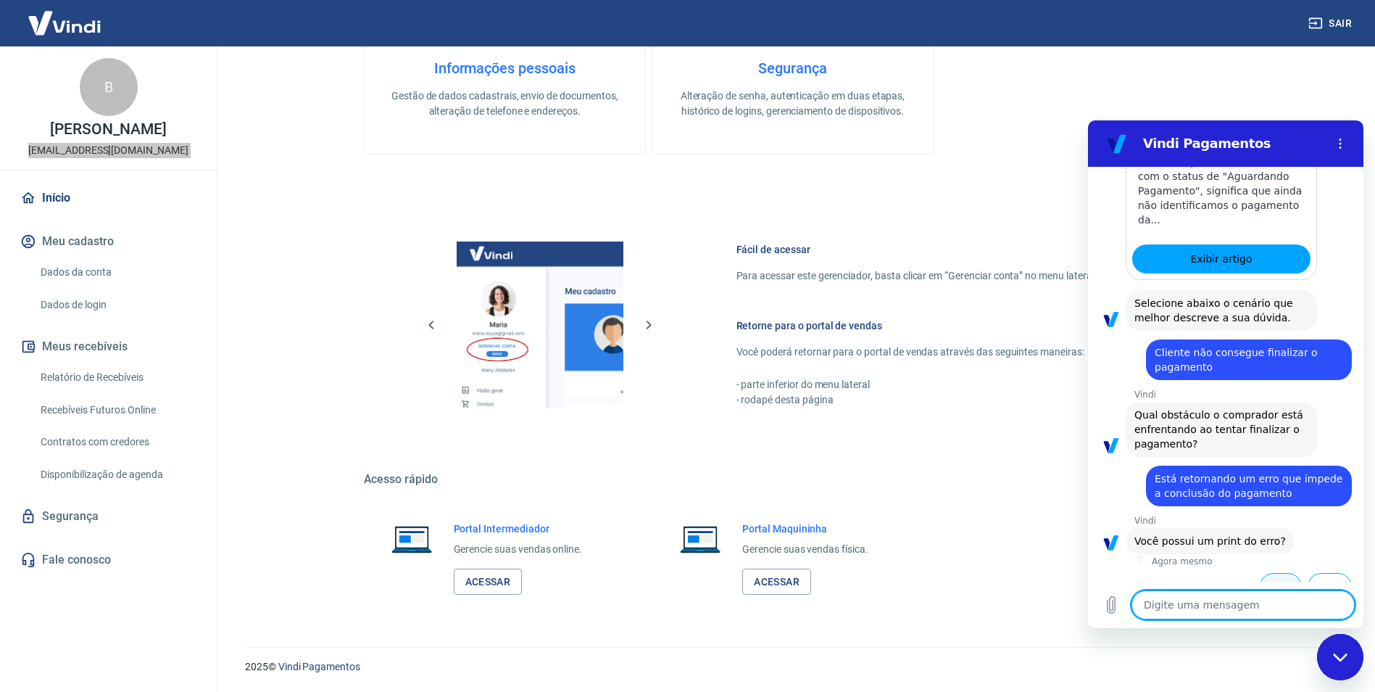
click at [1262, 573] on button "Sim" at bounding box center [1281, 587] width 42 height 28
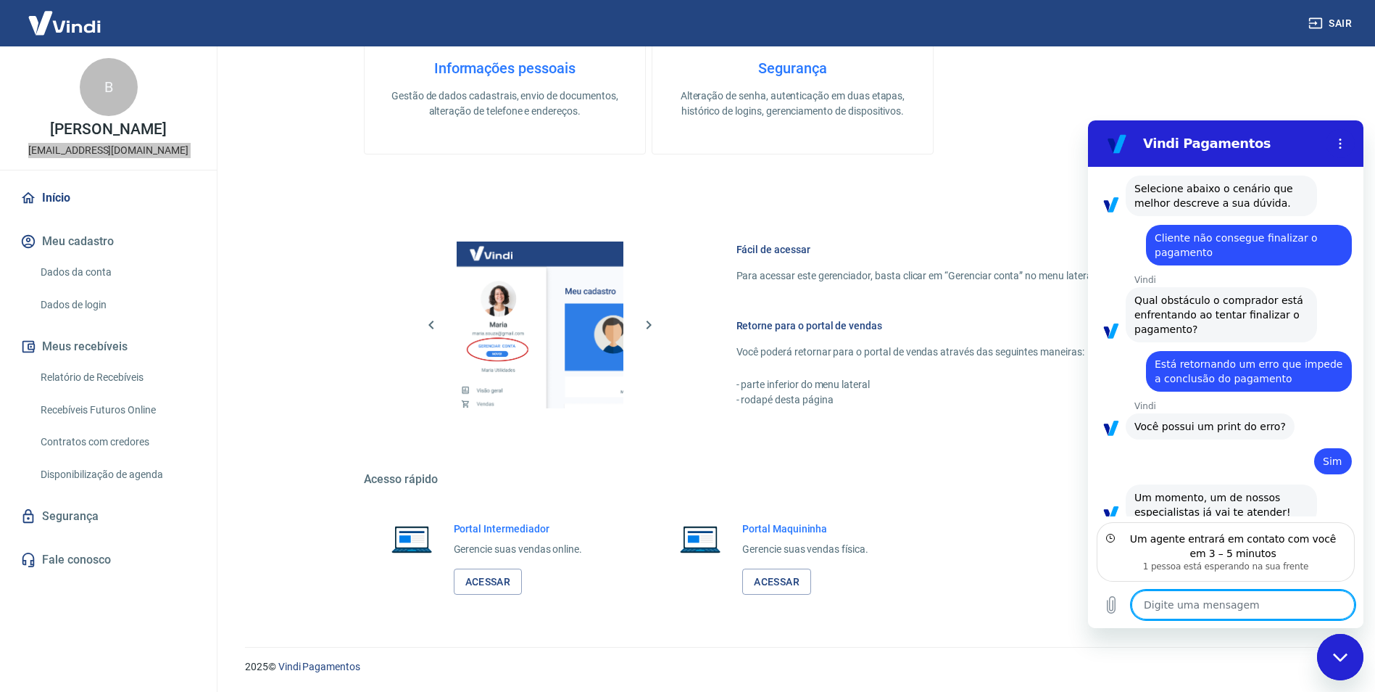
scroll to position [1230, 0]
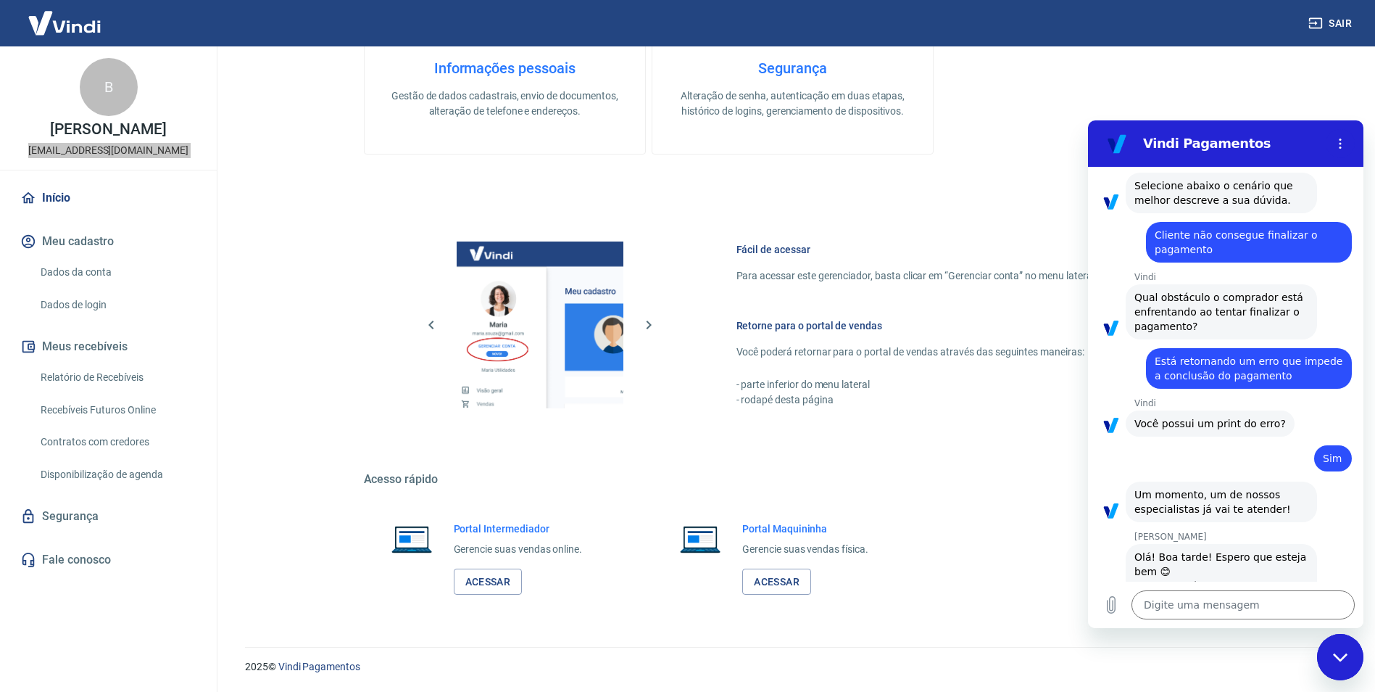
type textarea "x"
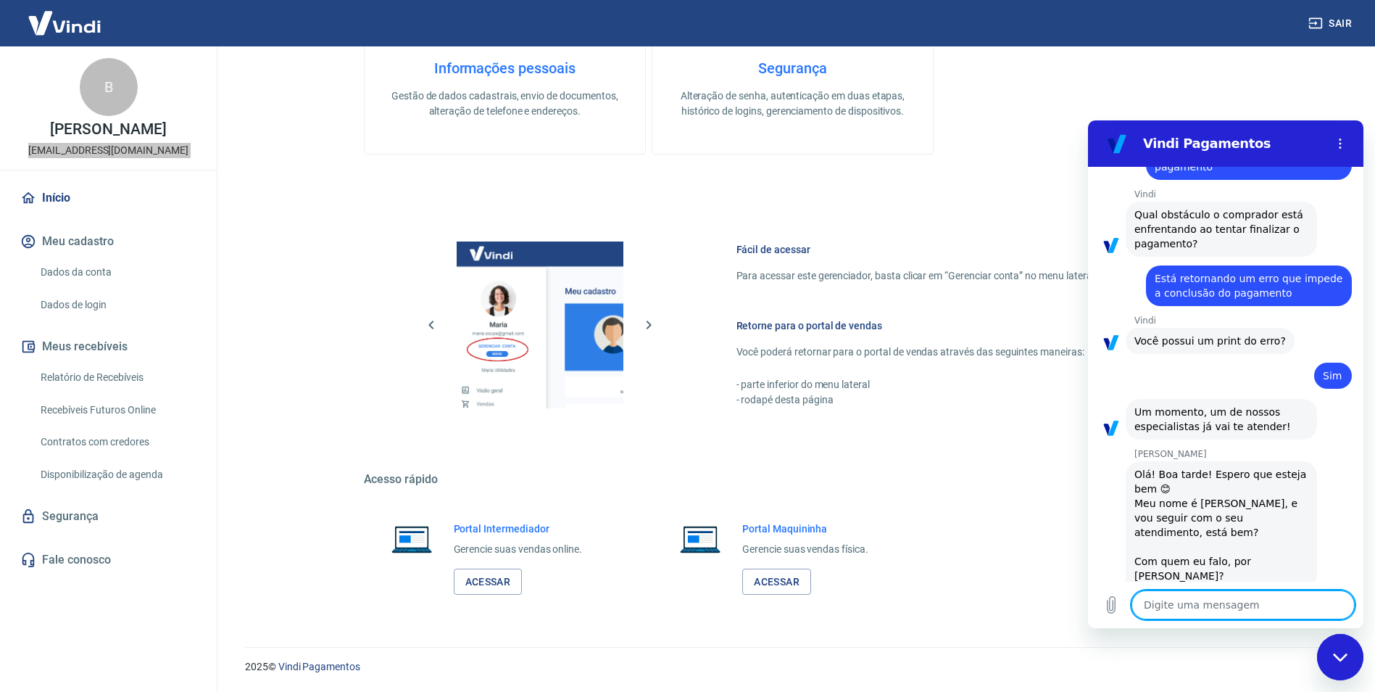
click at [1273, 607] on textarea at bounding box center [1243, 604] width 223 height 29
type textarea "o"
type textarea "x"
type textarea "oi"
type textarea "x"
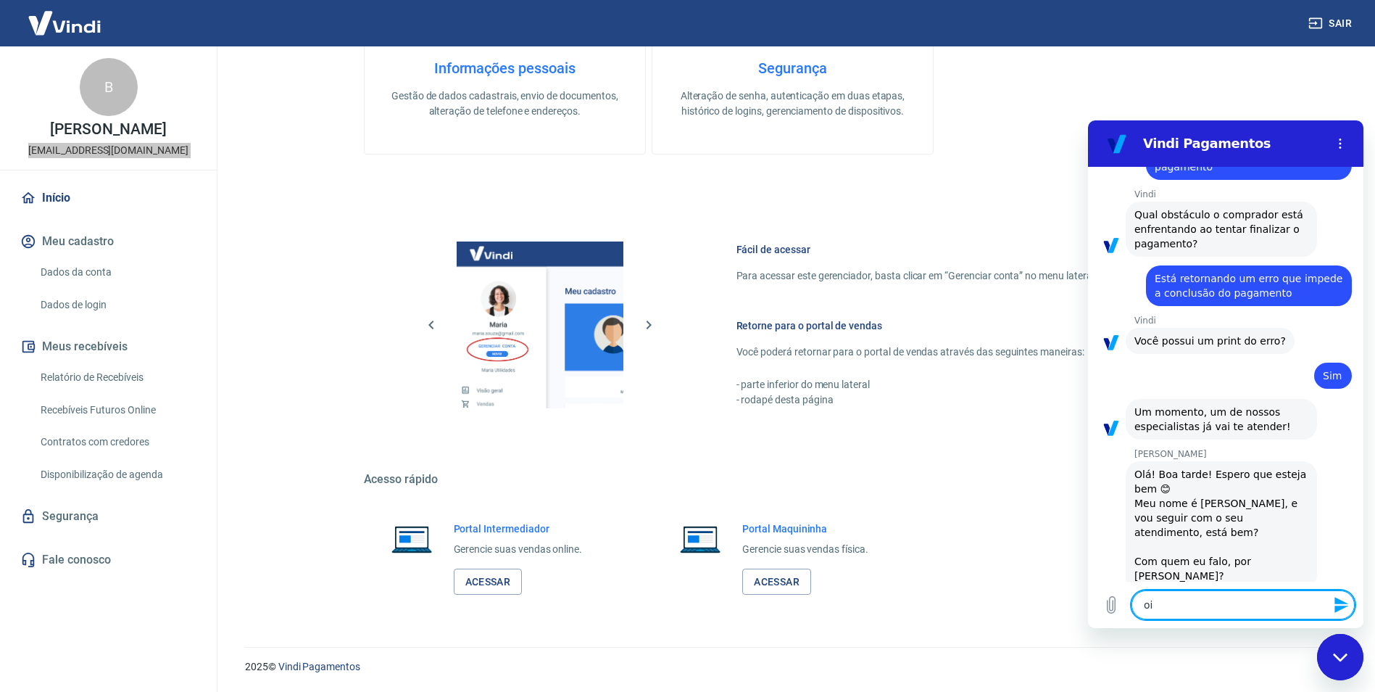
type textarea "oii"
type textarea "x"
type textarea "oiii"
type textarea "x"
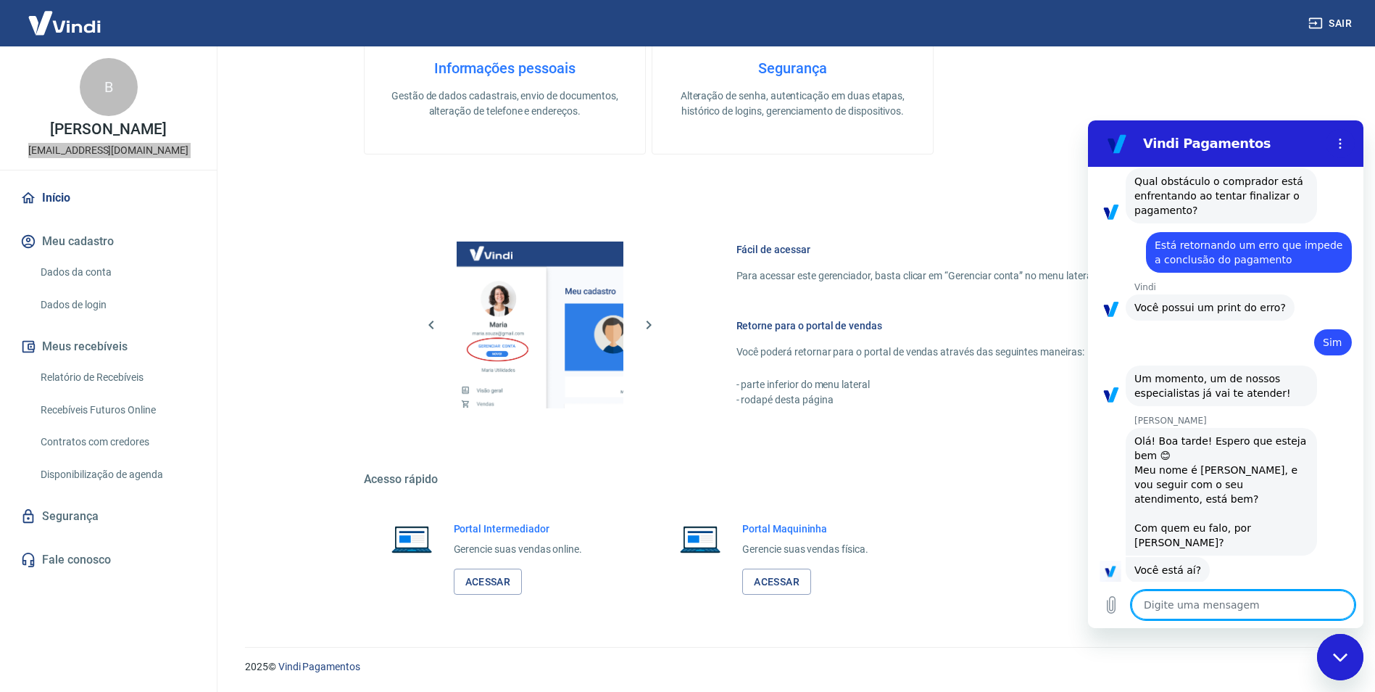
type textarea "x"
type textarea "u"
type textarea "x"
type textarea "um"
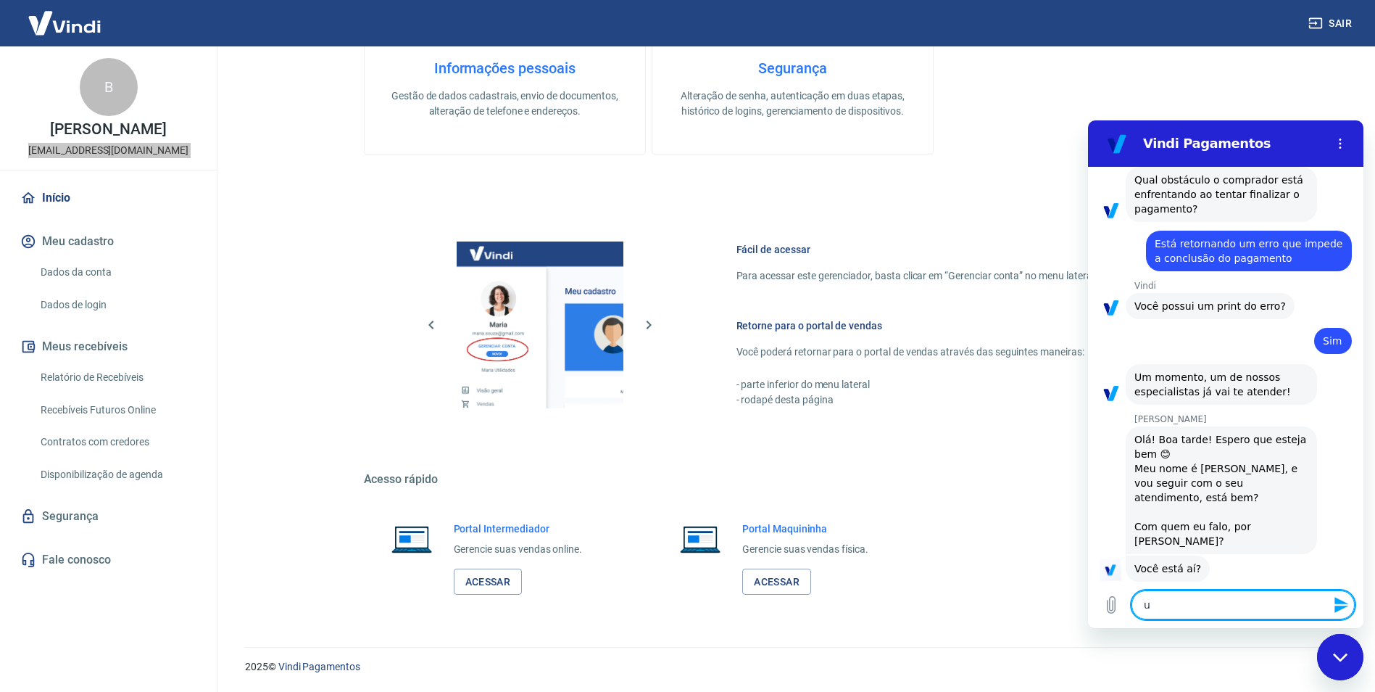
type textarea "x"
type textarea "uma"
type textarea "x"
type textarea "uma"
type textarea "x"
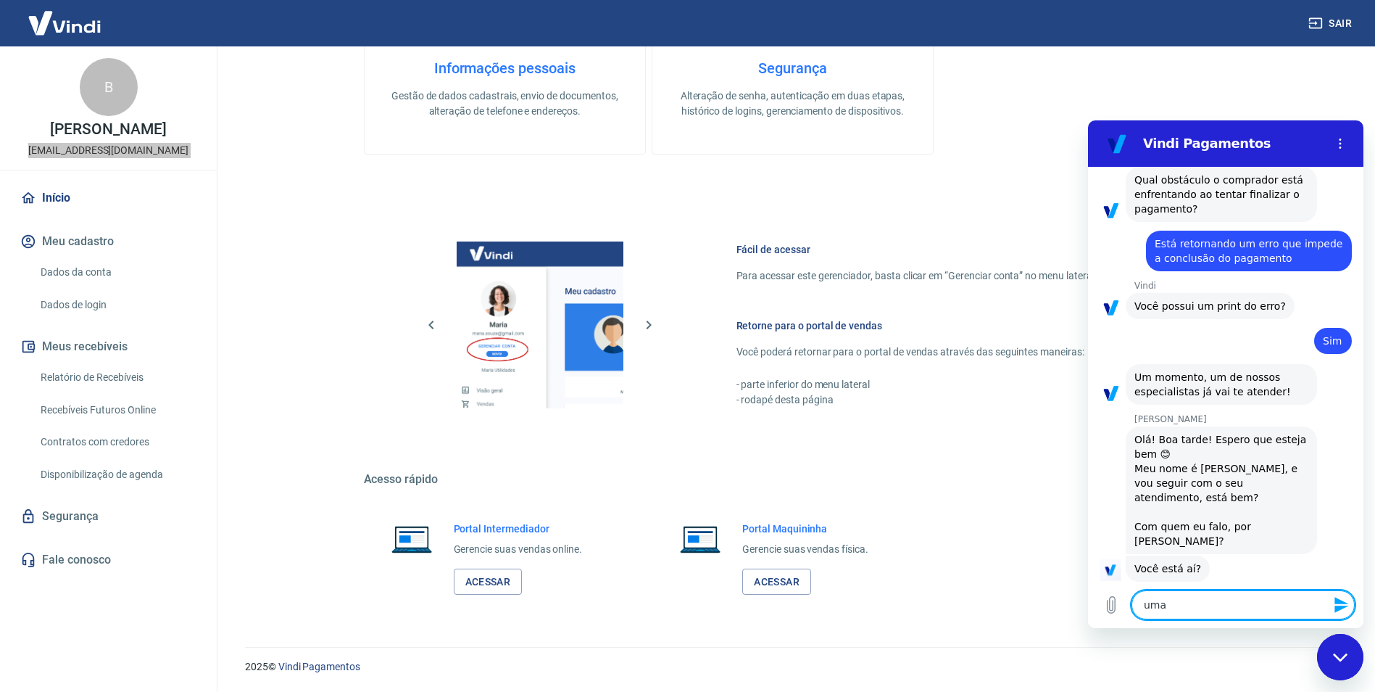
type textarea "uma c"
type textarea "x"
type textarea "uma cl"
type textarea "x"
type textarea "uma cli"
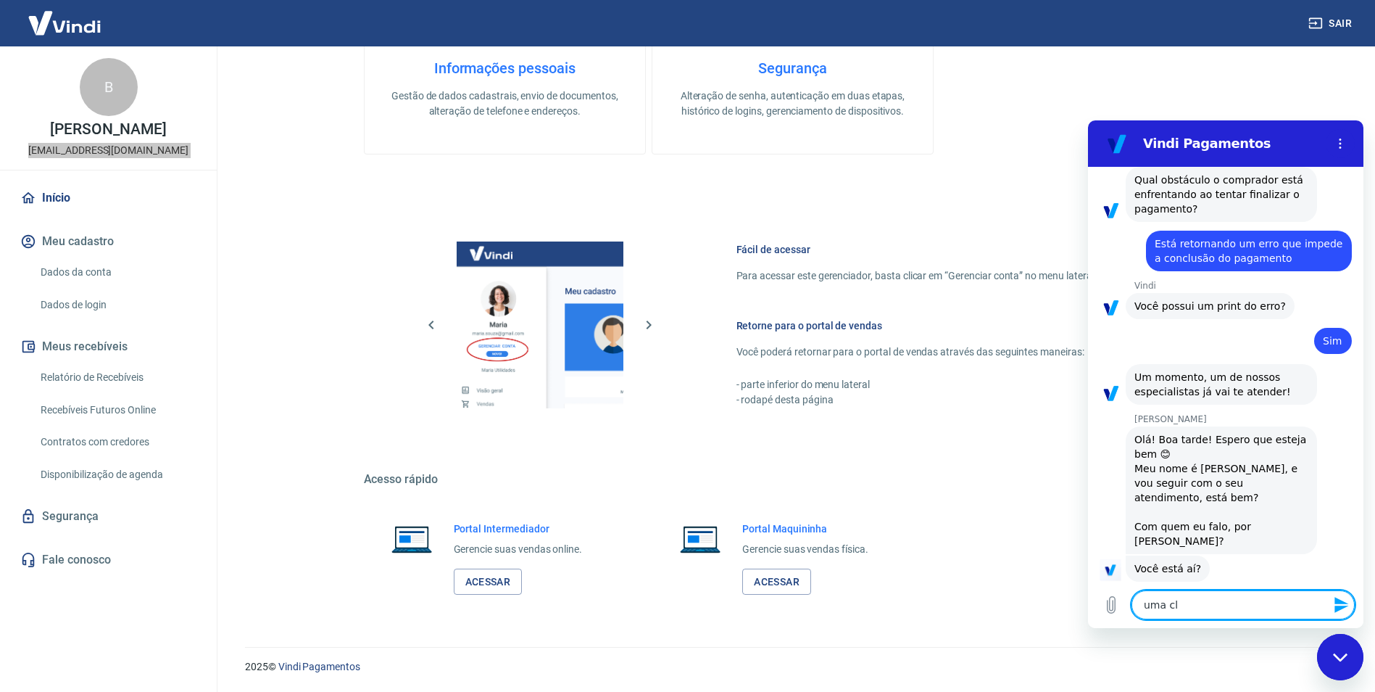
type textarea "x"
type textarea "uma clie"
type textarea "x"
type textarea "uma clien"
type textarea "x"
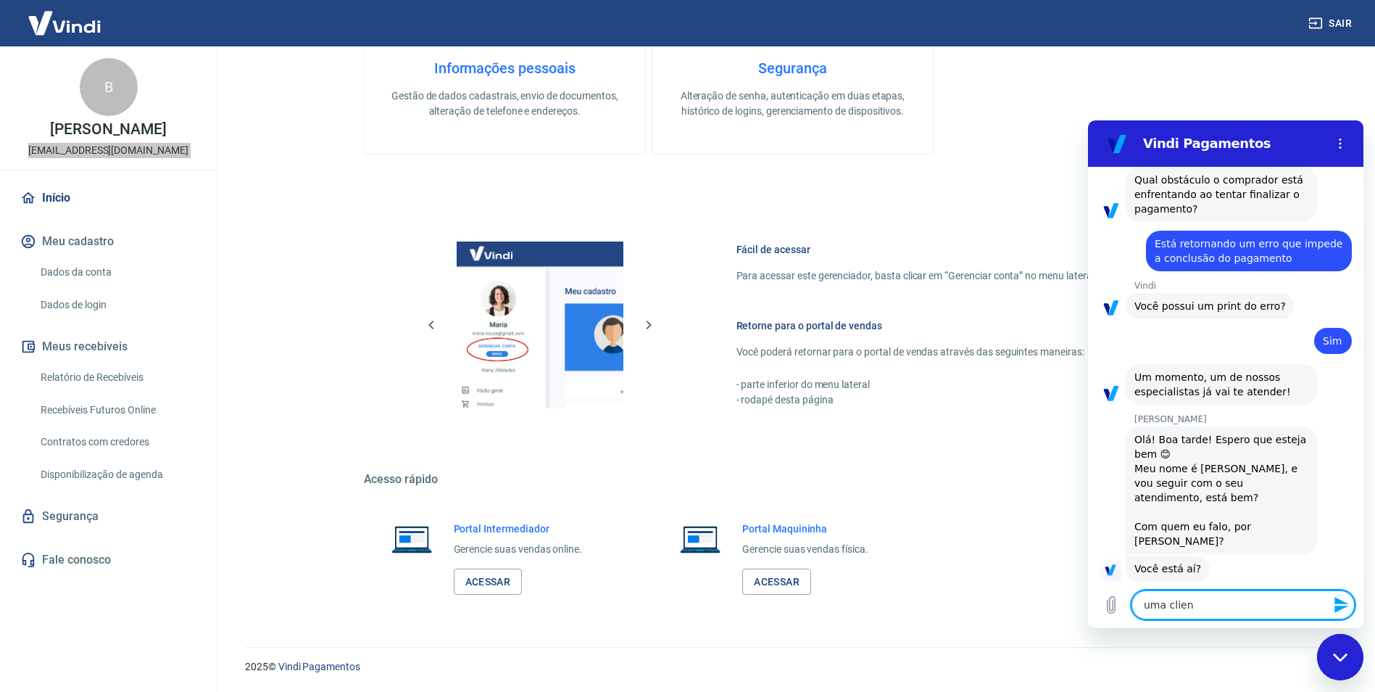
type textarea "uma client"
type textarea "x"
type textarea "uma cliente"
type textarea "x"
type textarea "uma cliente"
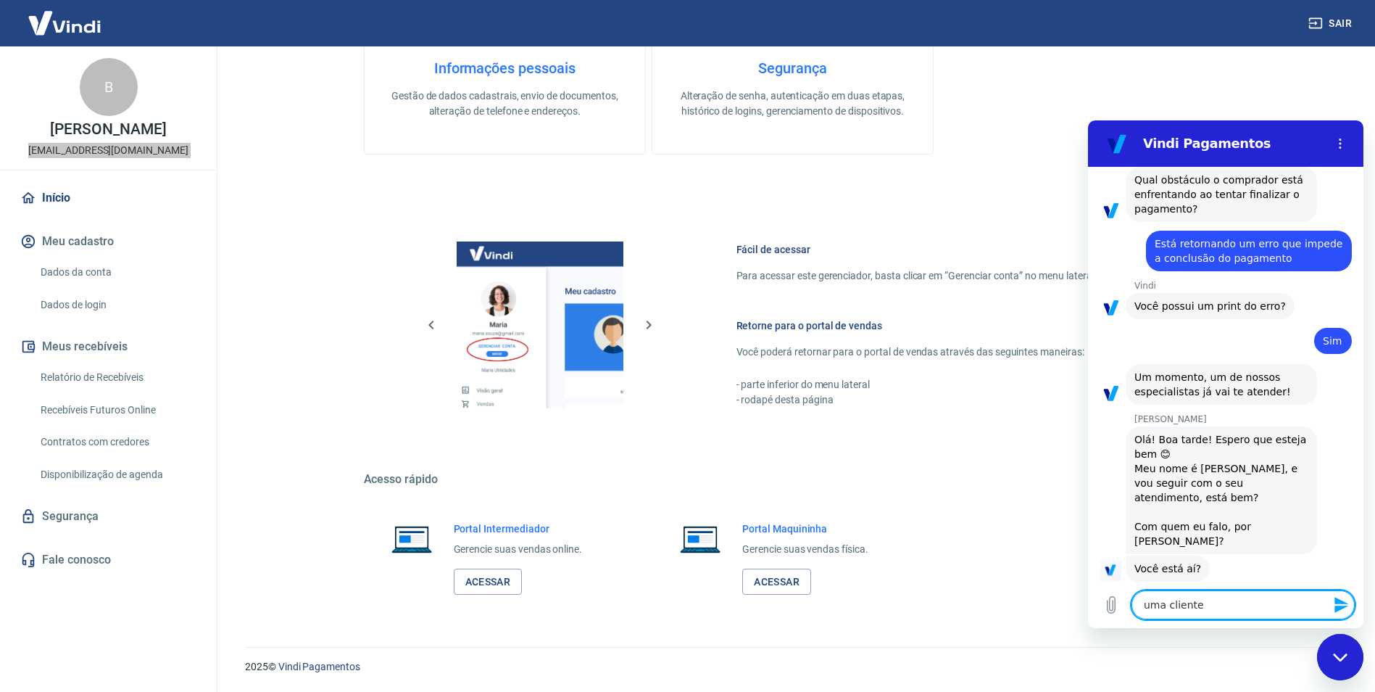
type textarea "x"
type textarea "uma cliente e"
type textarea "x"
type textarea "uma cliente es"
type textarea "x"
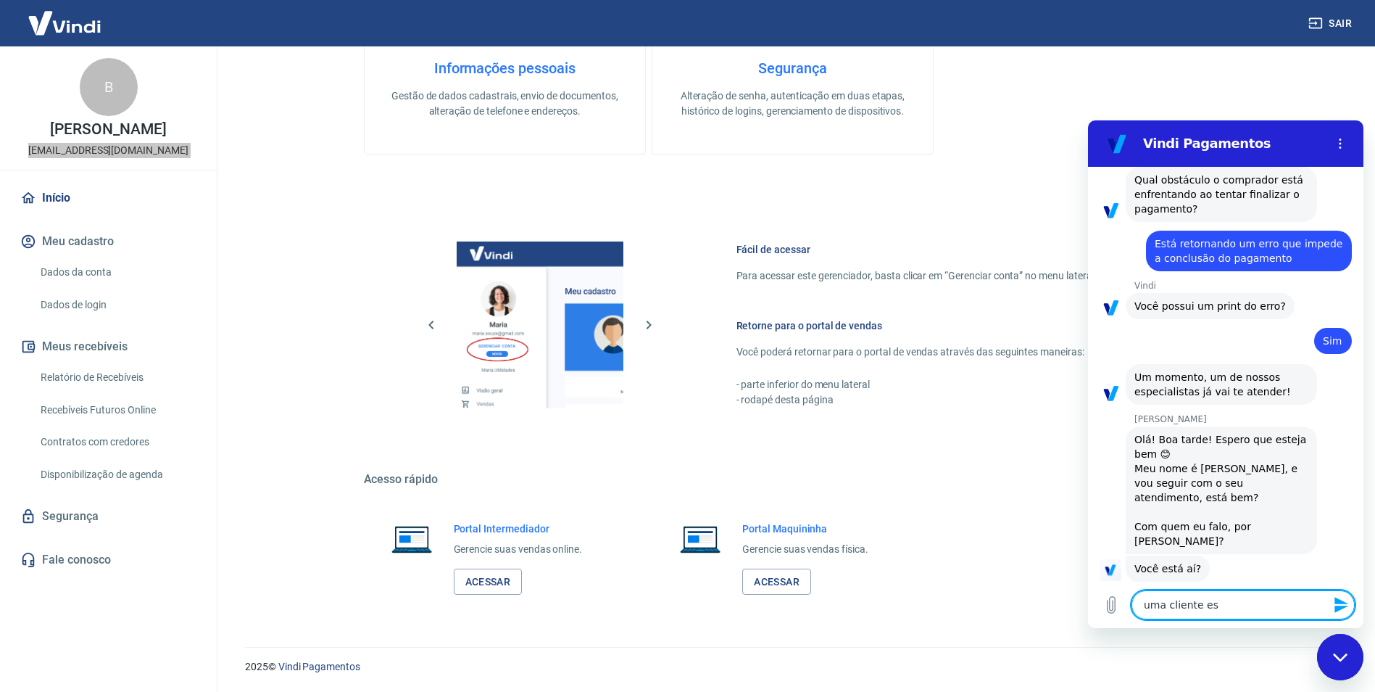
type textarea "uma cliente est"
type textarea "x"
type textarea "uma cliente está"
type textarea "x"
type textarea "uma cliente está"
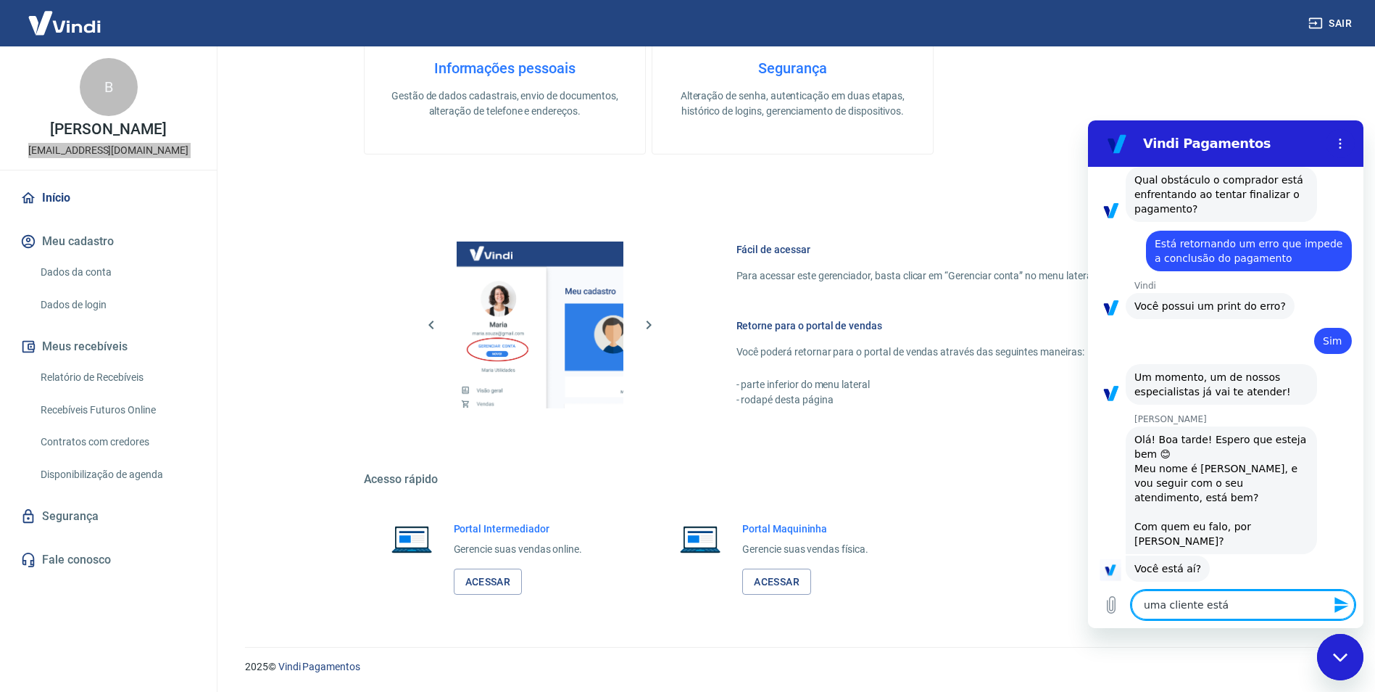
type textarea "x"
type textarea "uma cliente está t"
type textarea "x"
type textarea "uma cliente está te"
type textarea "x"
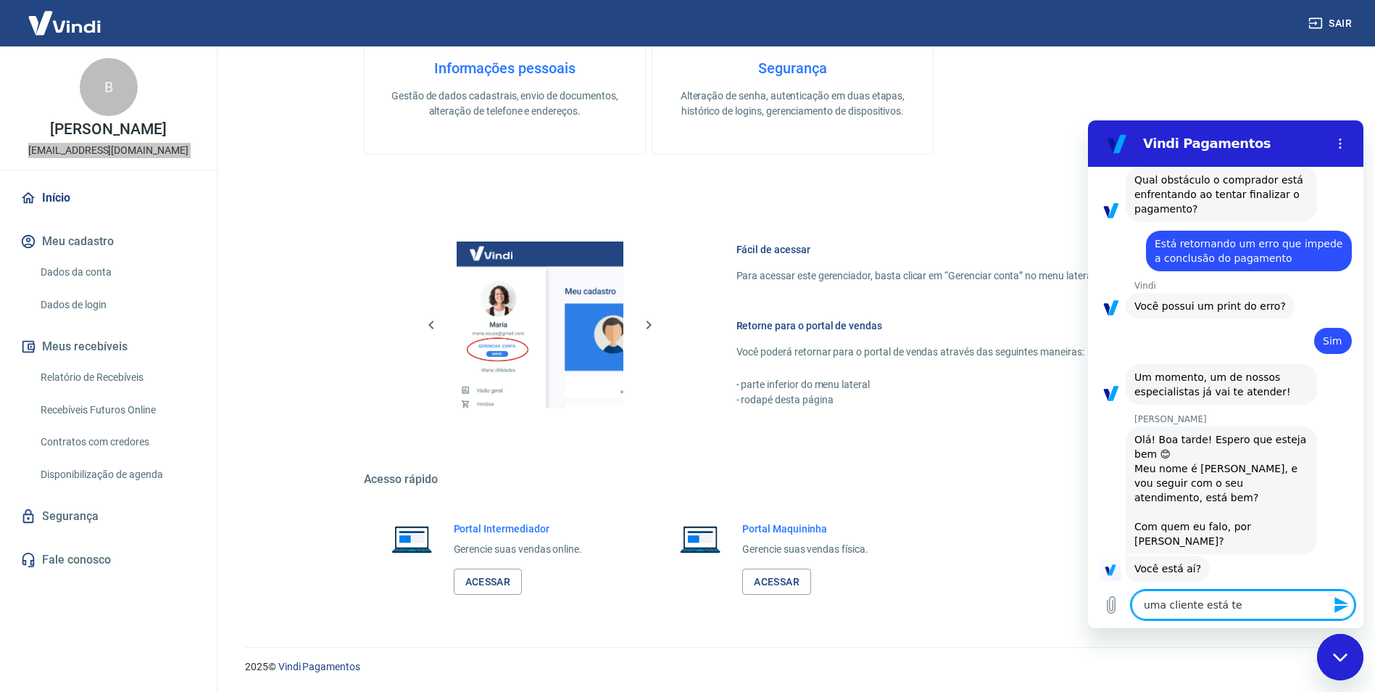
type textarea "uma cliente está ten"
type textarea "x"
type textarea "uma cliente está tent"
type textarea "x"
type textarea "uma cliente está tenta"
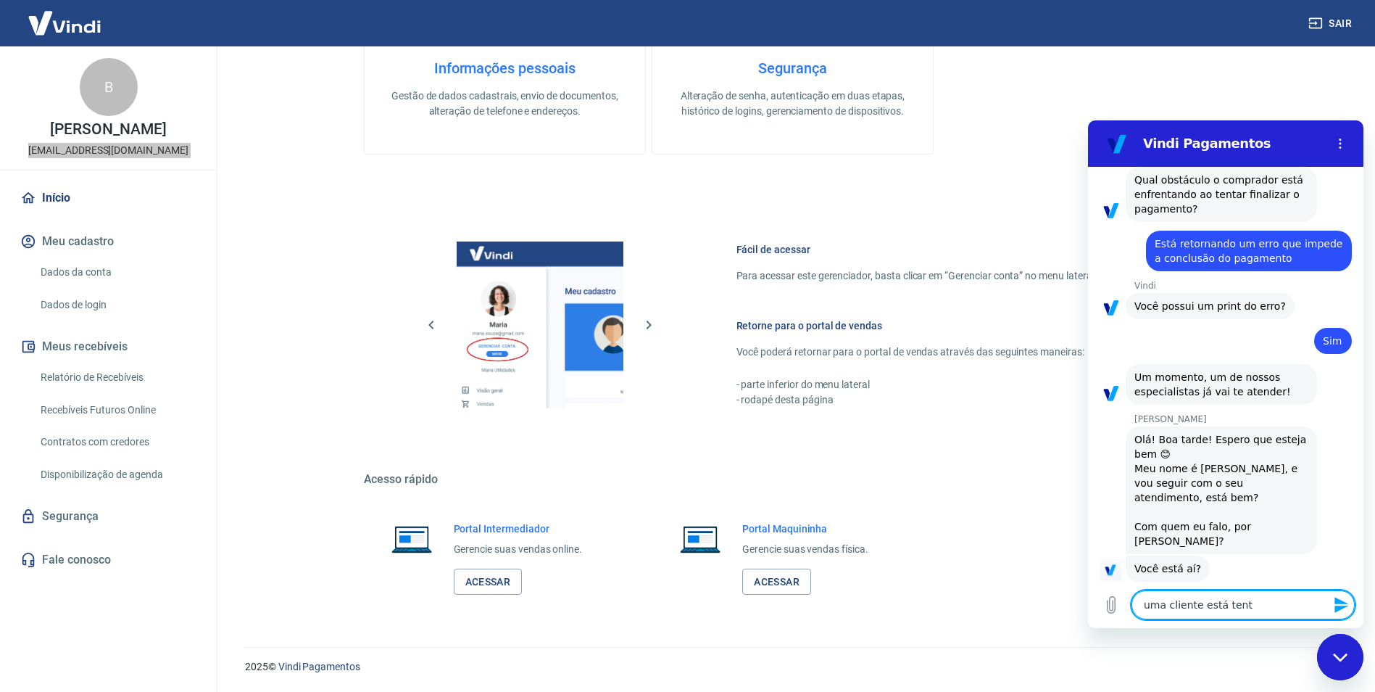
type textarea "x"
type textarea "uma cliente está tentan"
type textarea "x"
type textarea "uma cliente está tentand"
type textarea "x"
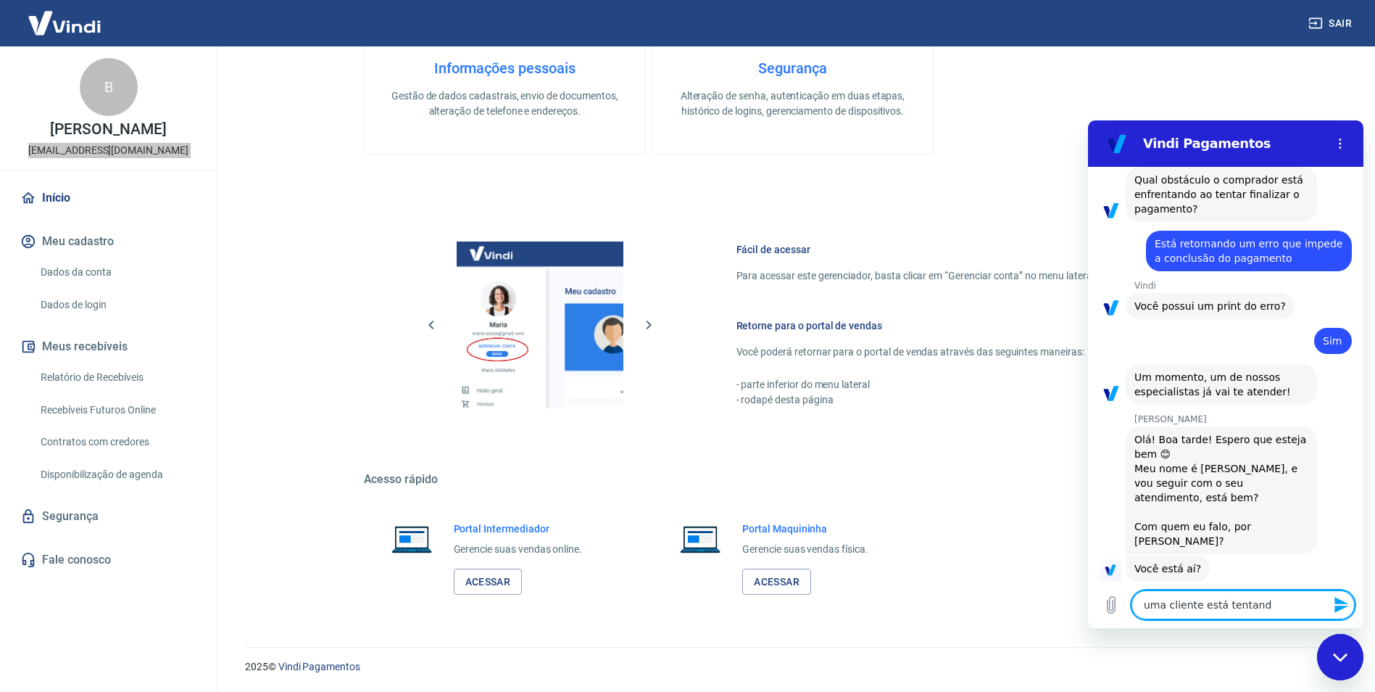
type textarea "uma cliente está tentando"
type textarea "x"
type textarea "uma cliente está tentando"
type textarea "x"
type textarea "uma cliente está tentando p"
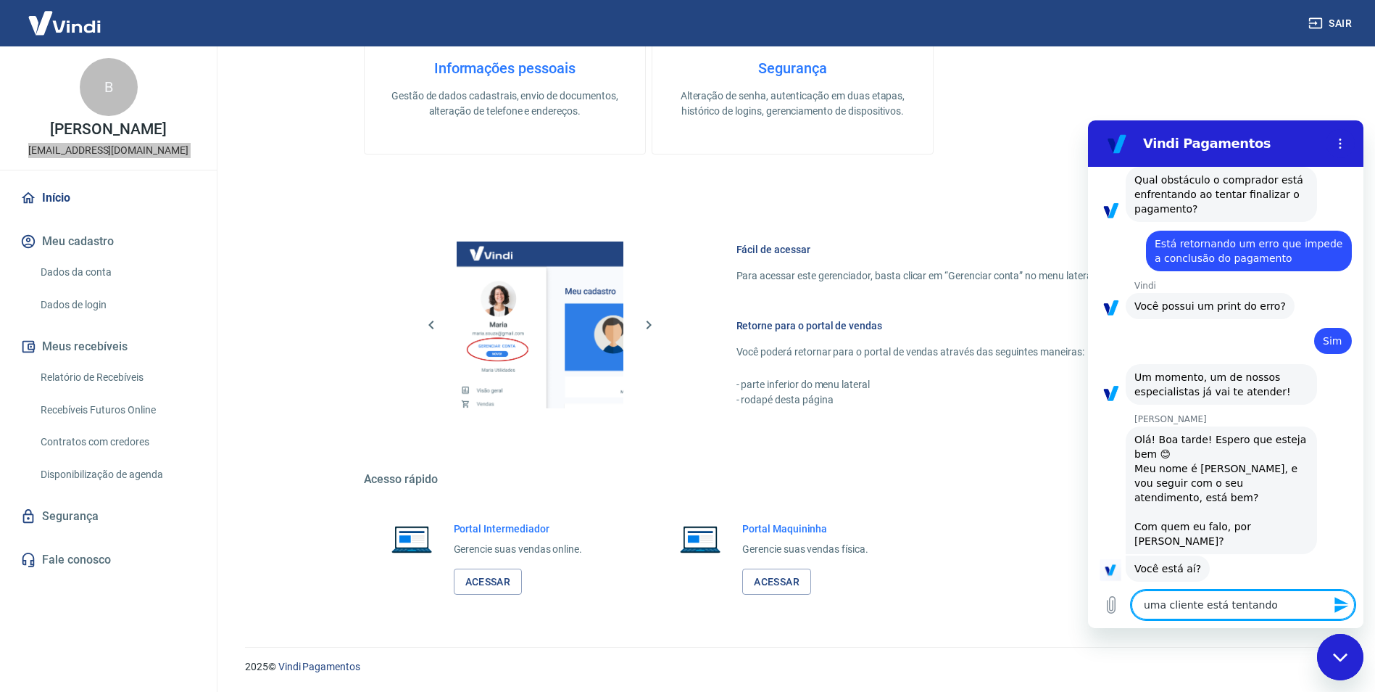
type textarea "x"
type textarea "uma cliente está tentando pa"
type textarea "x"
type textarea "uma cliente está tentando pag"
type textarea "x"
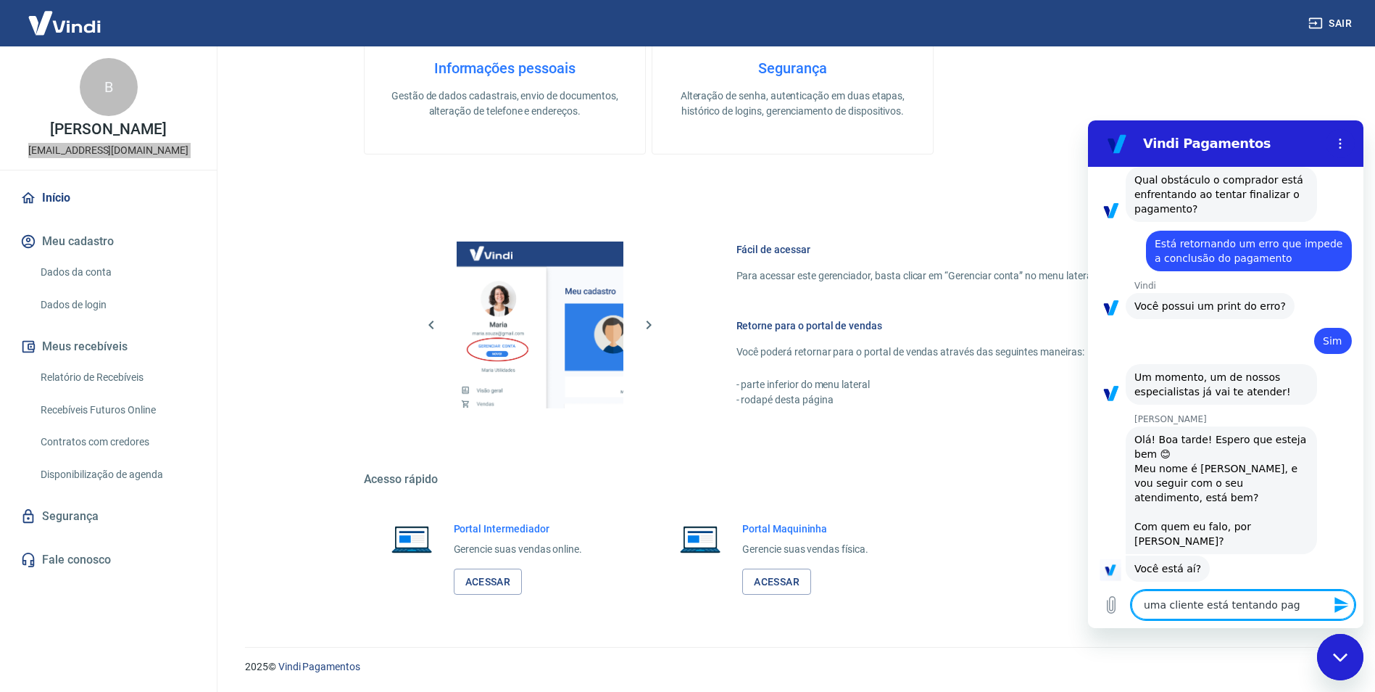
type textarea "uma cliente está tentando paga"
type textarea "x"
type textarea "uma cliente está tentando pagar"
type textarea "x"
type textarea "uma cliente está tentando pagar"
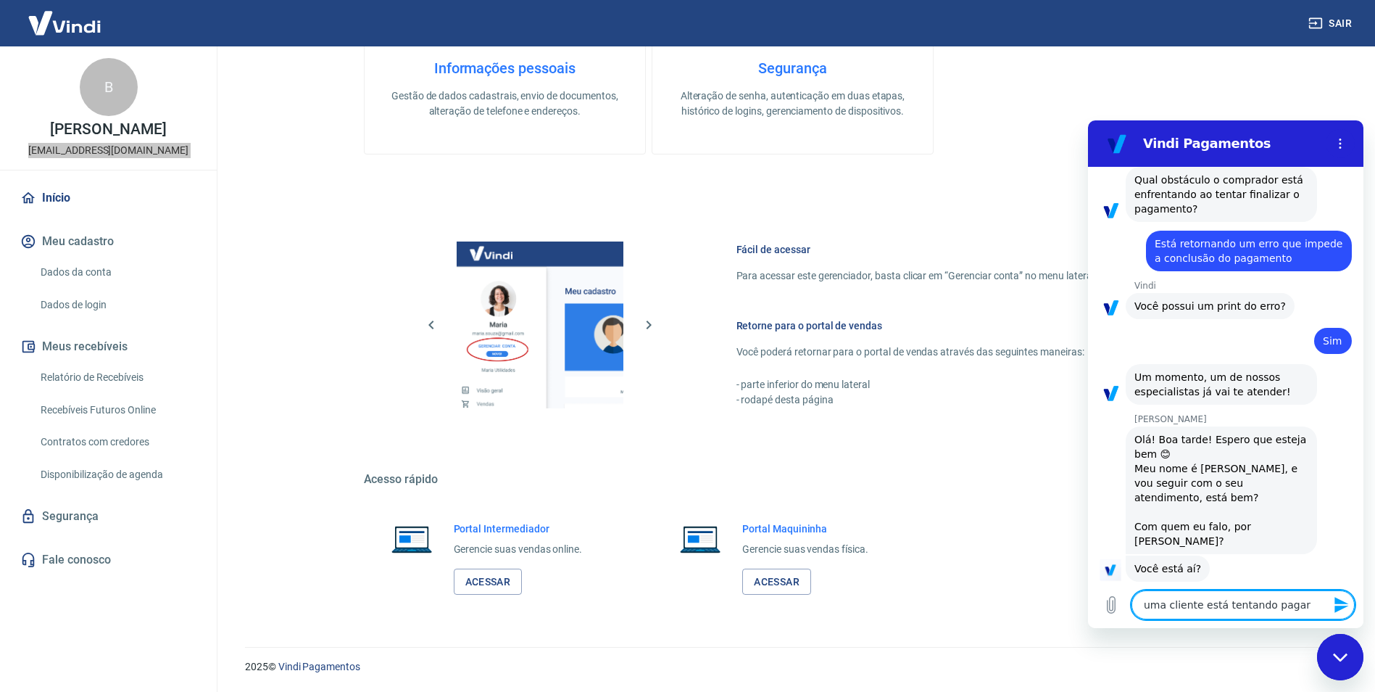
type textarea "x"
type textarea "uma cliente está tentando pagar o"
type textarea "x"
type textarea "uma cliente está tentando pagar"
type textarea "x"
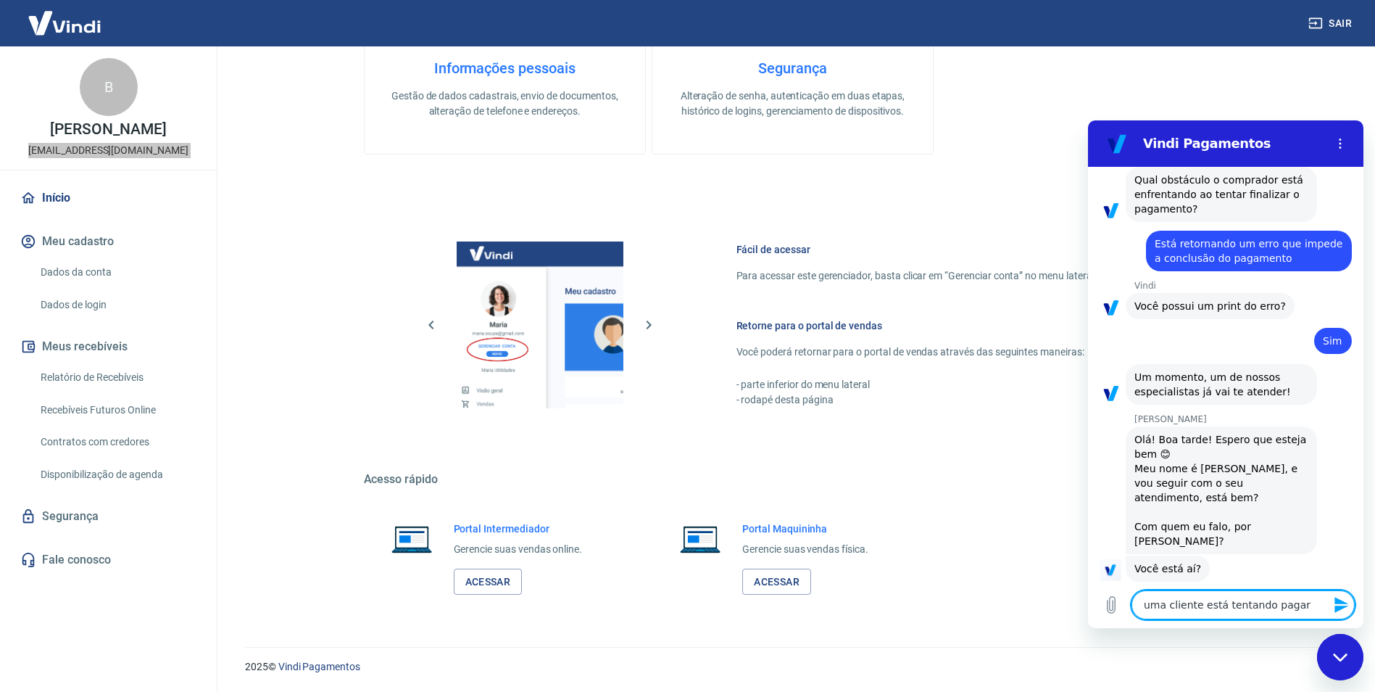
type textarea "uma cliente está tentando pagar p"
type textarea "x"
type textarea "uma cliente está tentando pagar pe"
type textarea "x"
type textarea "uma cliente está tentando pagar pel"
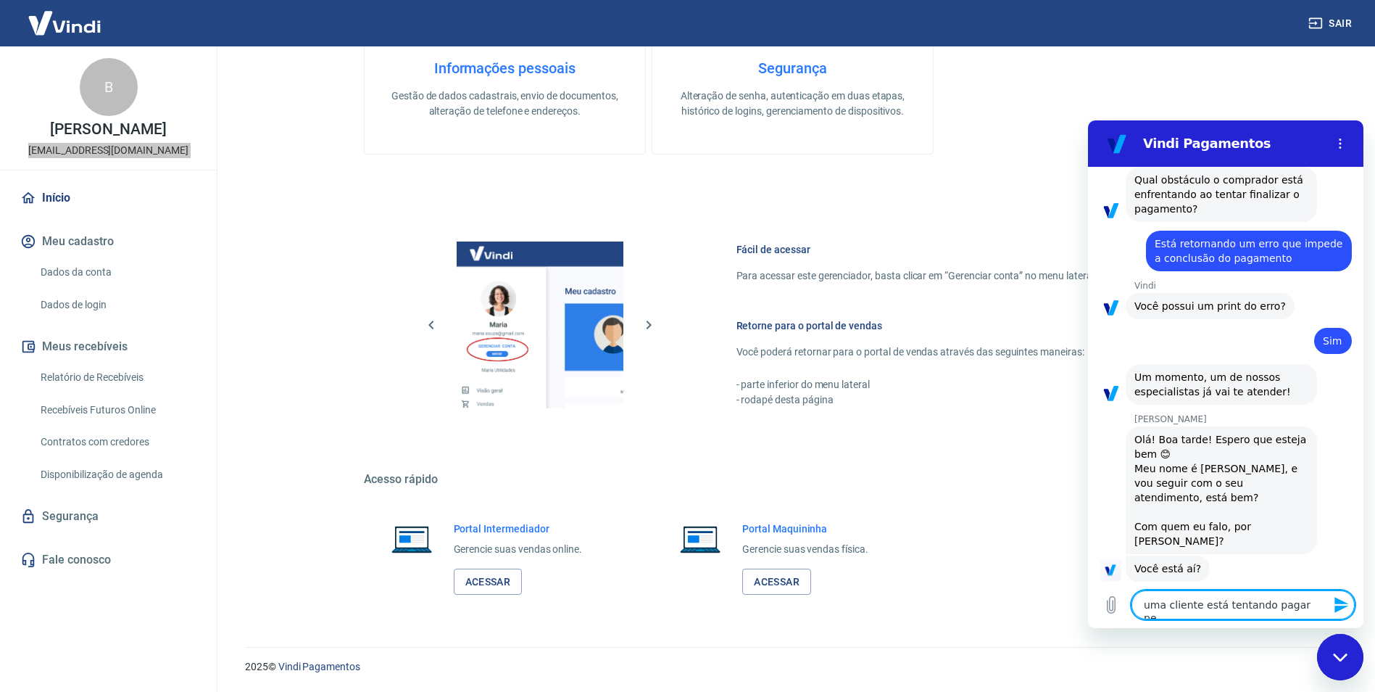
type textarea "x"
type textarea "uma cliente está tentando pagar pelo"
type textarea "x"
type textarea "uma cliente está tentando pagar pelo"
type textarea "x"
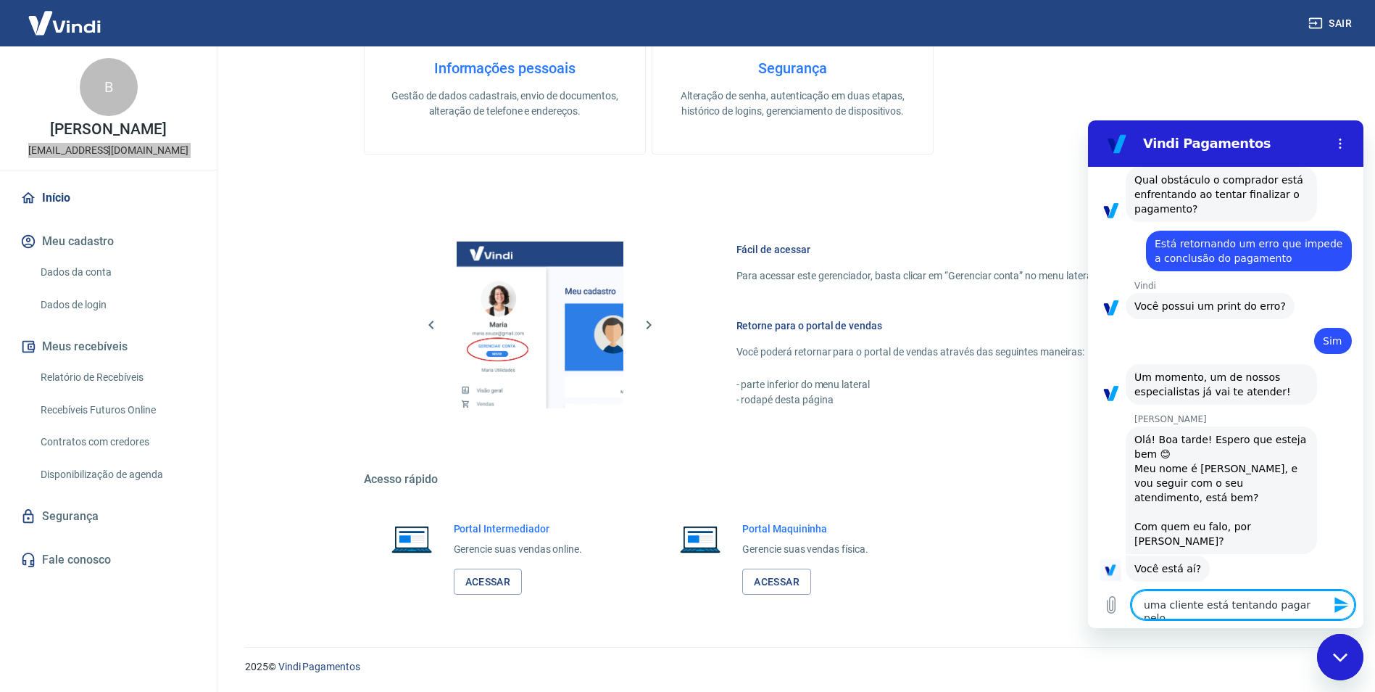
type textarea "uma cliente está tentando pagar pelo l"
type textarea "x"
type textarea "uma cliente está tentando pagar pelo li"
type textarea "x"
type textarea "uma cliente está tentando pagar pelo lin"
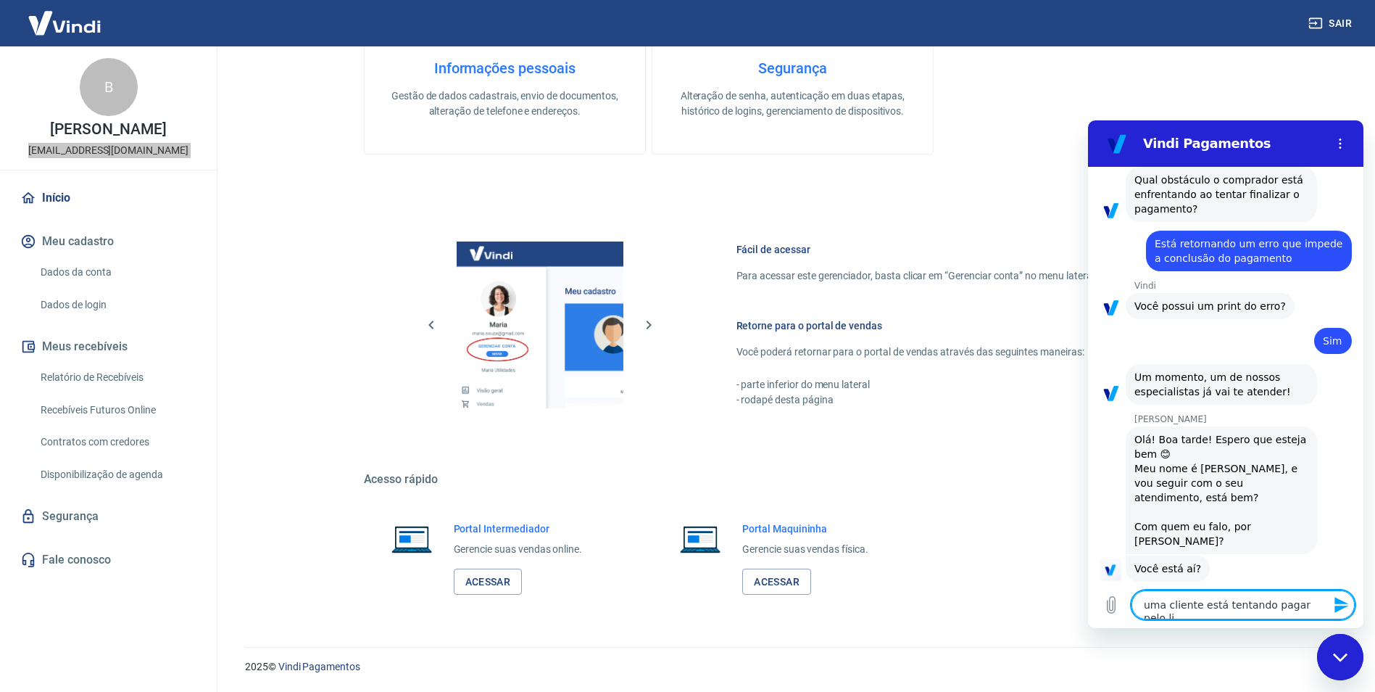
type textarea "x"
type textarea "uma cliente está tentando pagar pelo link"
type textarea "x"
type textarea "uma cliente está tentando pagar pelo link"
type textarea "x"
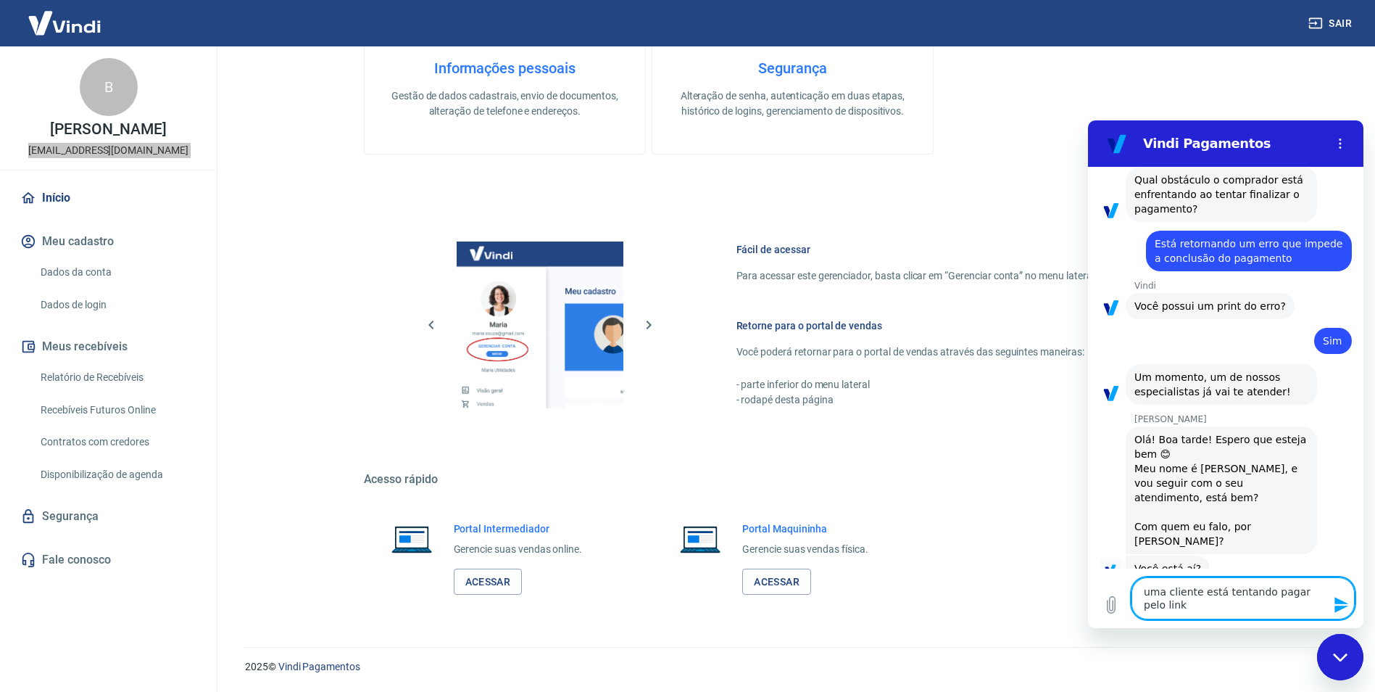
type textarea "uma cliente está tentando pagar pelo link e"
type textarea "x"
type textarea "uma cliente está tentando pagar pelo link e"
type textarea "x"
type textarea "uma cliente está tentando pagar pelo link e e"
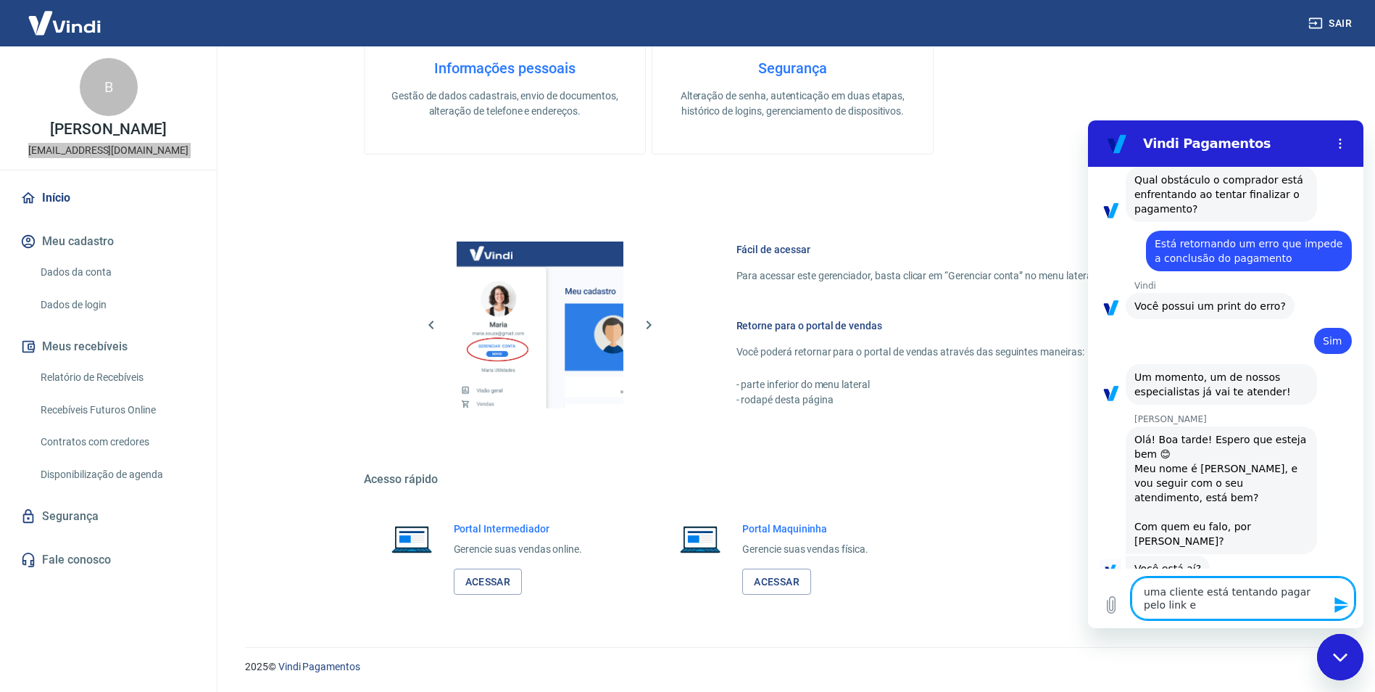
type textarea "x"
type textarea "uma cliente está tentando pagar pelo link e es"
type textarea "x"
type textarea "uma cliente está tentando pagar pelo link e est"
type textarea "x"
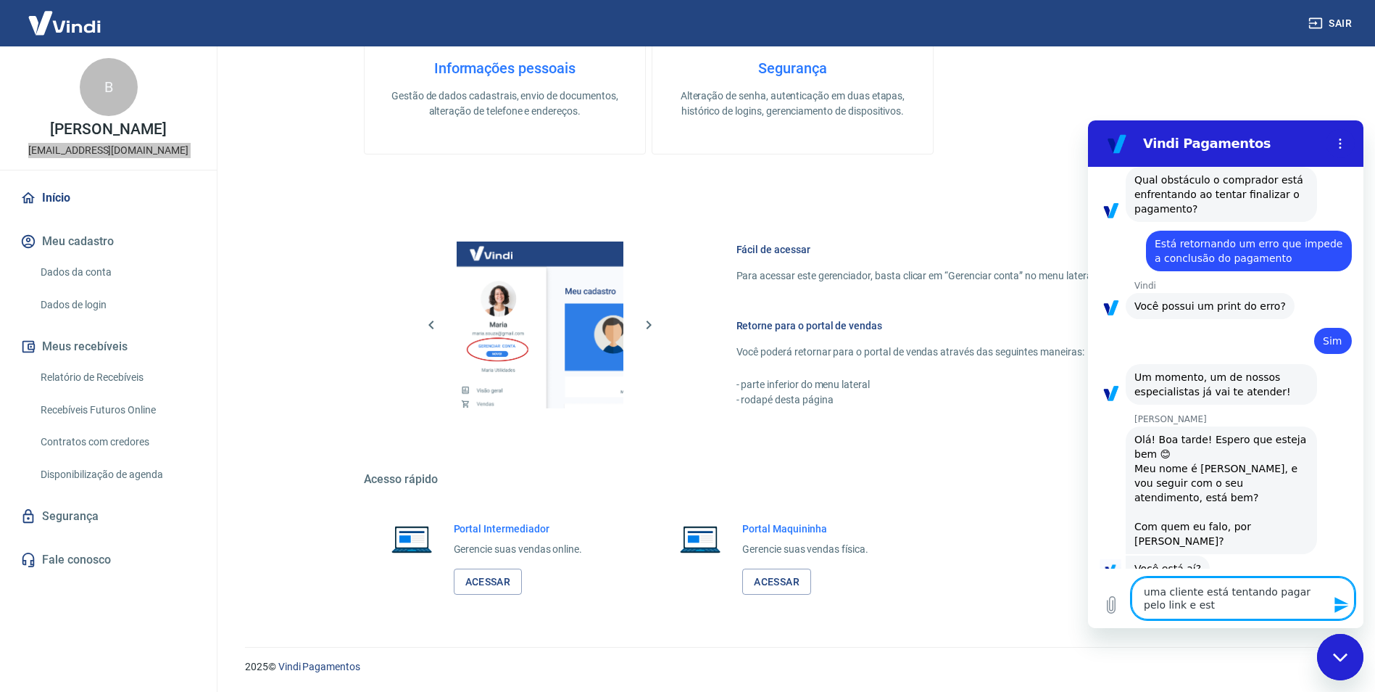
type textarea "uma cliente está tentando pagar pelo link e está"
type textarea "x"
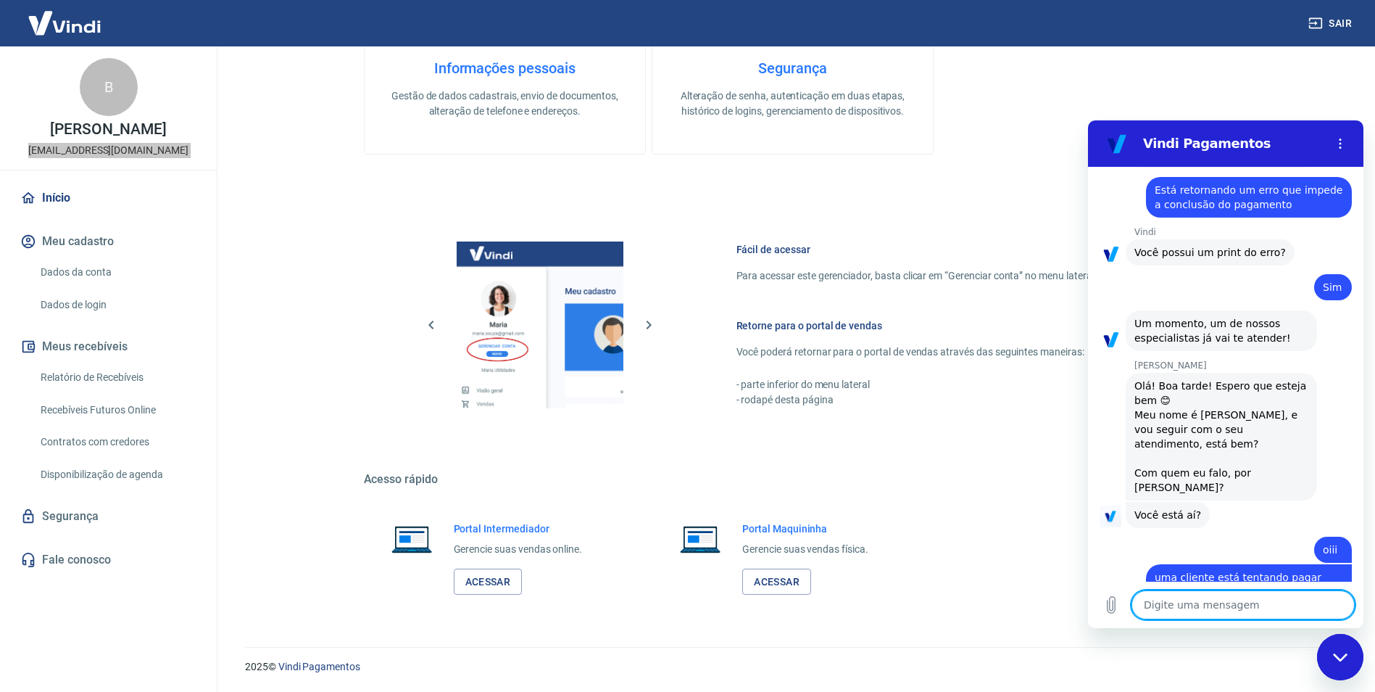
scroll to position [1404, 0]
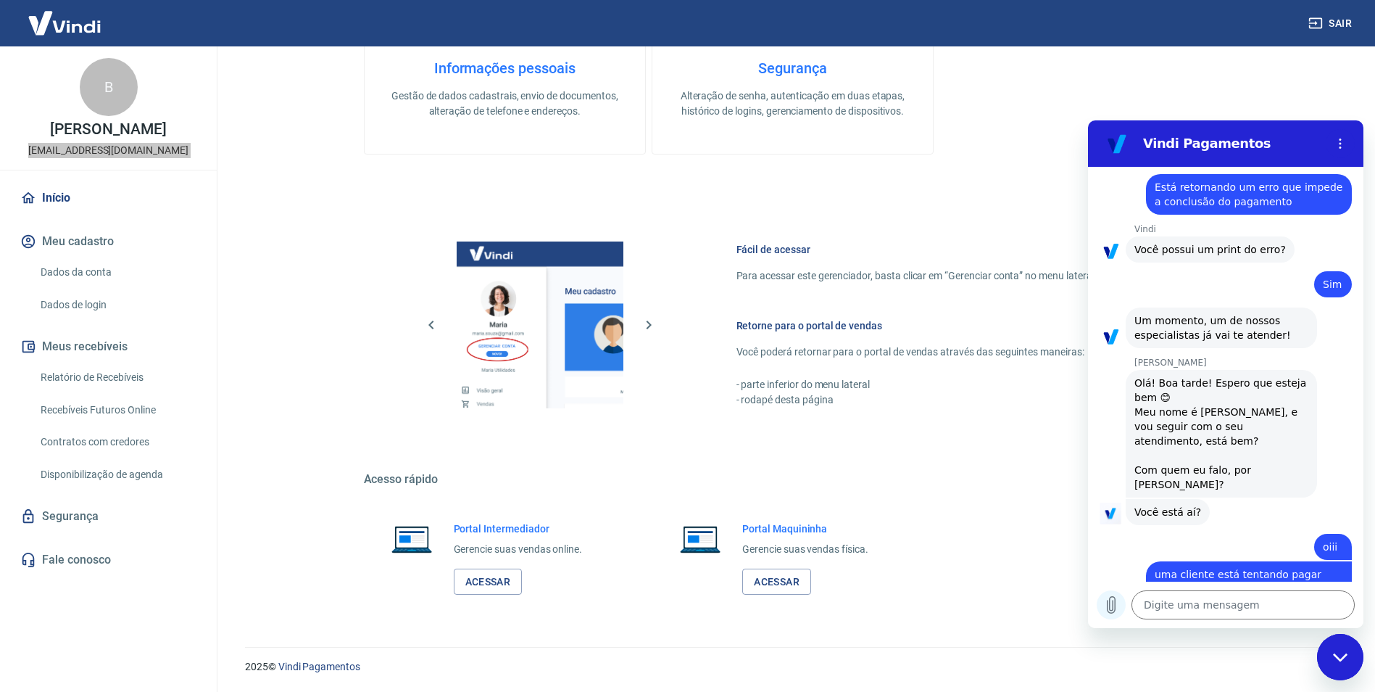
click at [1114, 608] on icon "Carregar arquivo" at bounding box center [1111, 604] width 17 height 17
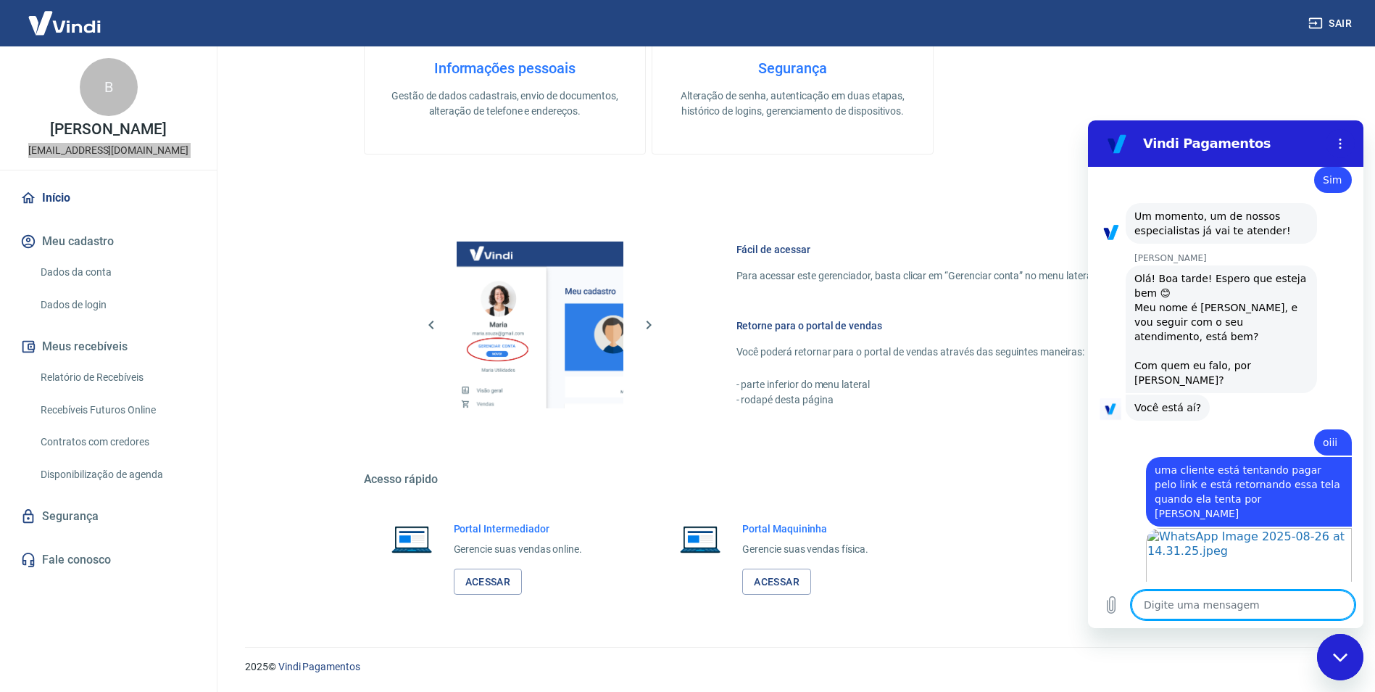
scroll to position [1512, 0]
click at [1032, 166] on div "ATENÇÃO Estamos realizando adequações em nossa plataforma para atender a Resolu…" at bounding box center [793, 49] width 858 height 1125
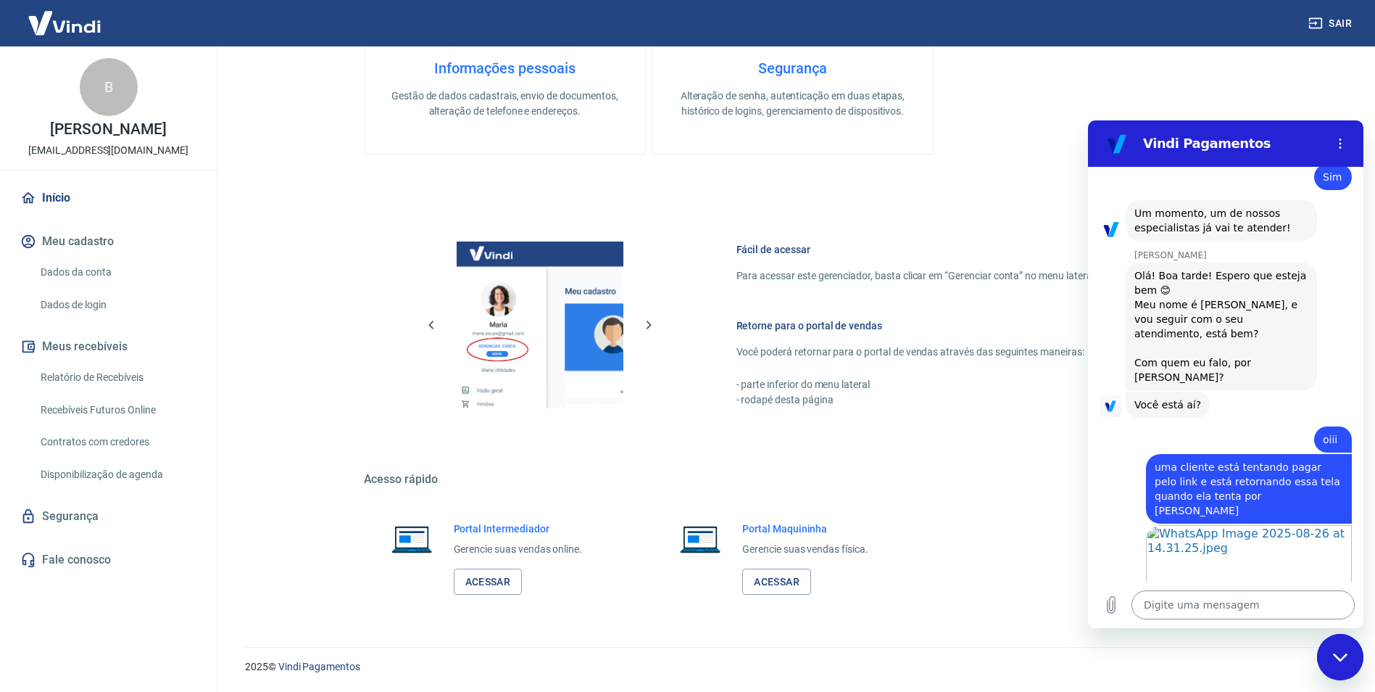
click at [1211, 601] on textarea at bounding box center [1243, 604] width 223 height 29
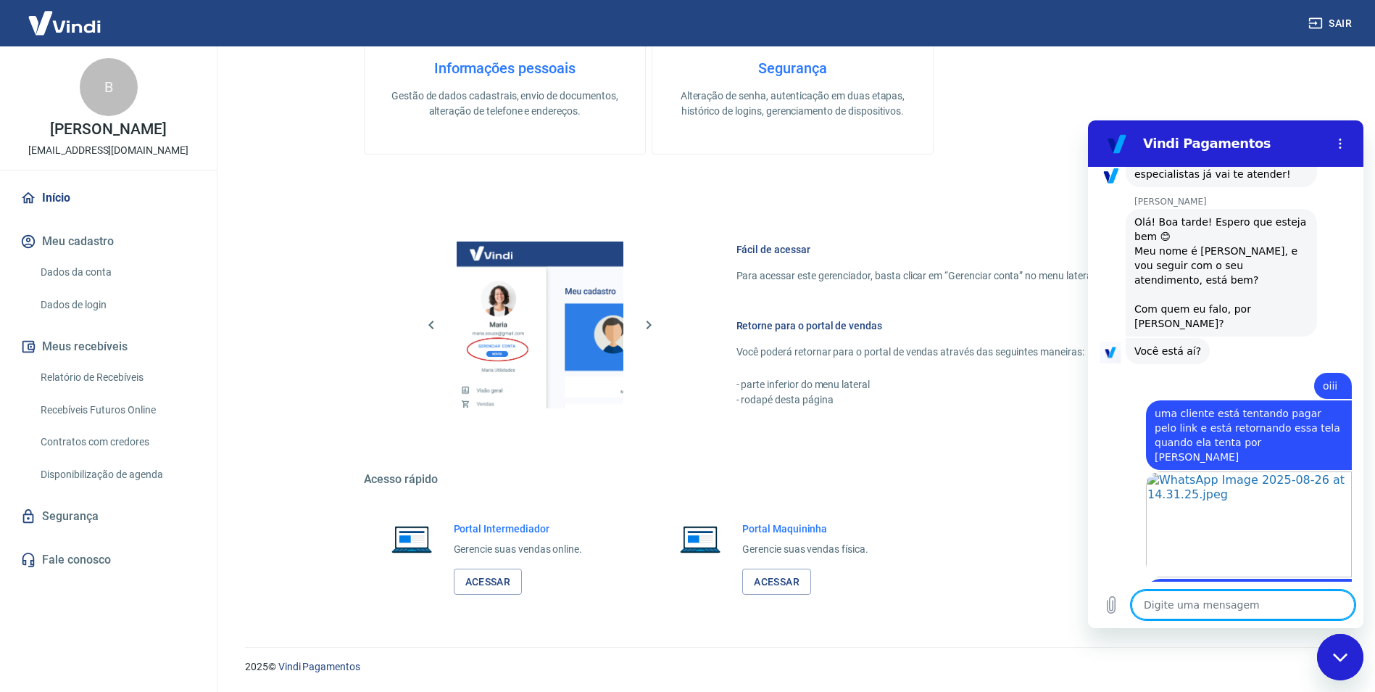
scroll to position [1568, 0]
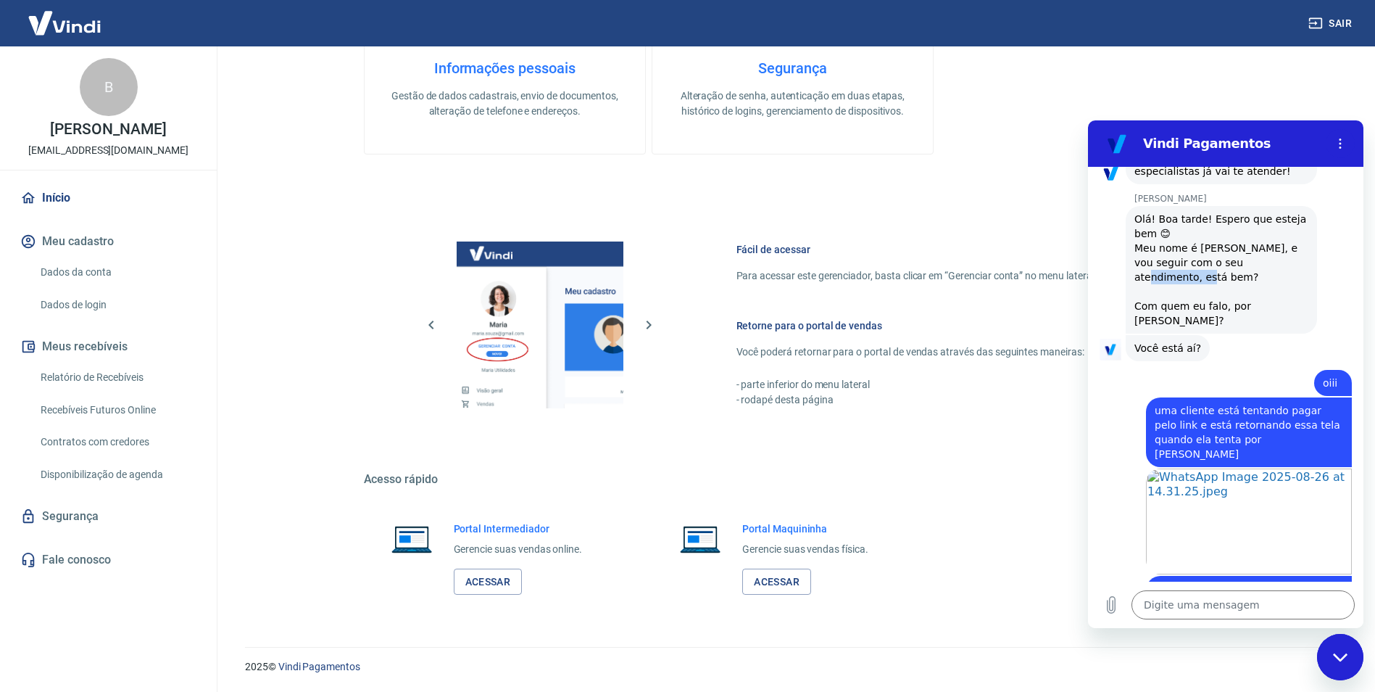
drag, startPoint x: 1240, startPoint y: 235, endPoint x: 1288, endPoint y: 236, distance: 48.6
click at [1288, 236] on div "Olá! Boa tarde! Espero que esteja bem 😊 Meu nome é [PERSON_NAME], e vou seguir …" at bounding box center [1222, 270] width 174 height 116
drag, startPoint x: 1288, startPoint y: 236, endPoint x: 1269, endPoint y: 229, distance: 20.9
click at [1269, 229] on div "Olá! Boa tarde! Espero que esteja bem 😊 Meu nome é [PERSON_NAME], e vou seguir …" at bounding box center [1222, 270] width 174 height 116
click at [1255, 609] on textarea at bounding box center [1243, 604] width 223 height 29
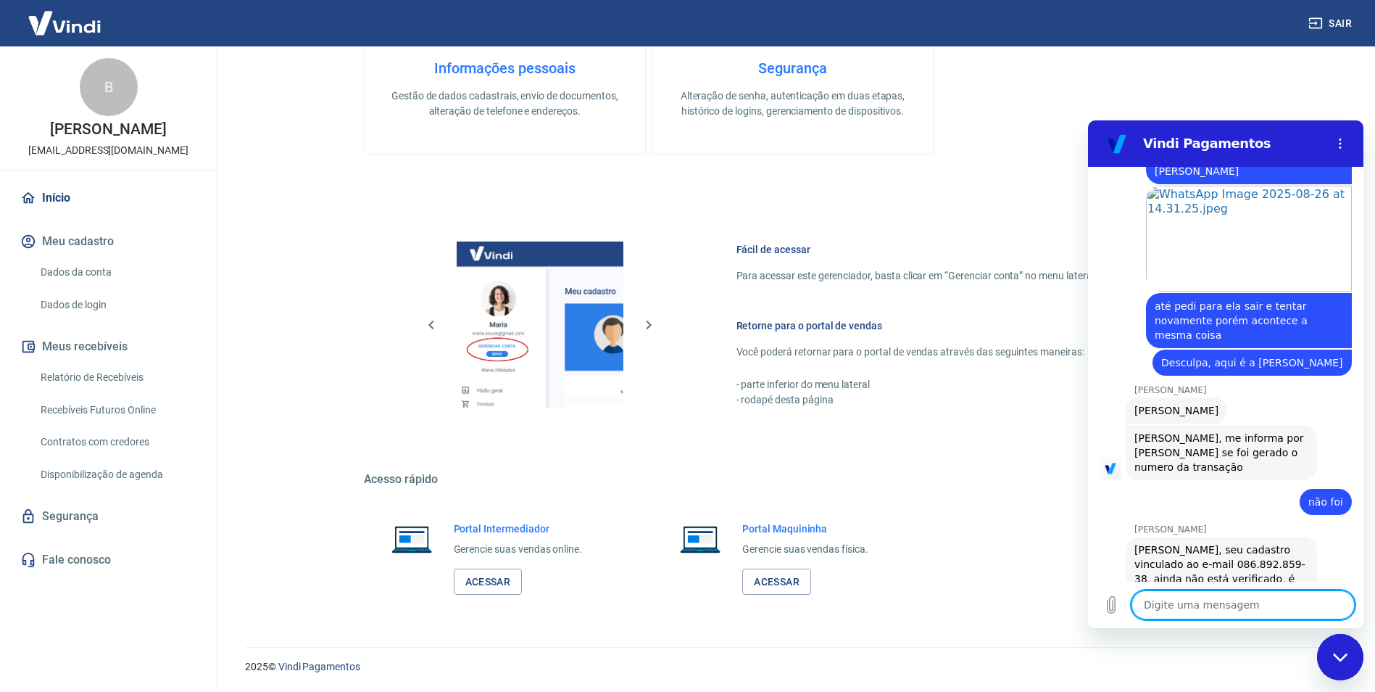
scroll to position [1854, 0]
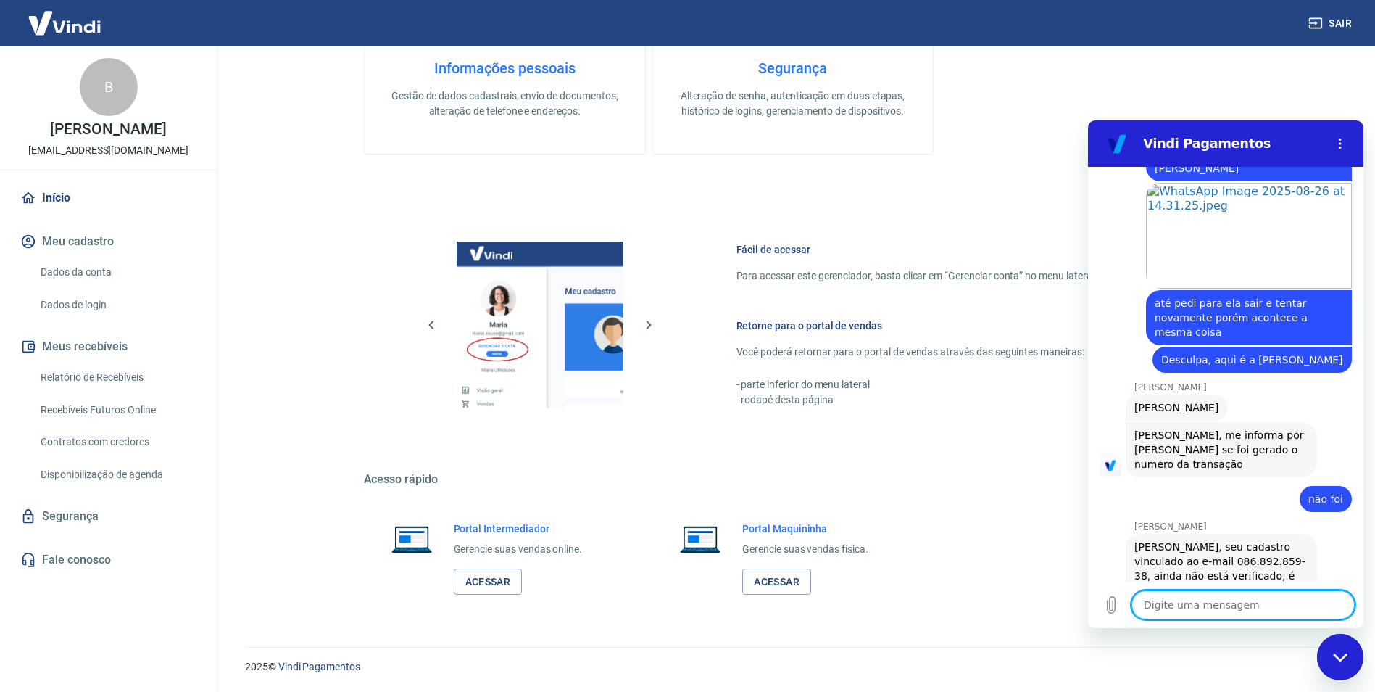
click at [1256, 607] on textarea at bounding box center [1243, 604] width 223 height 29
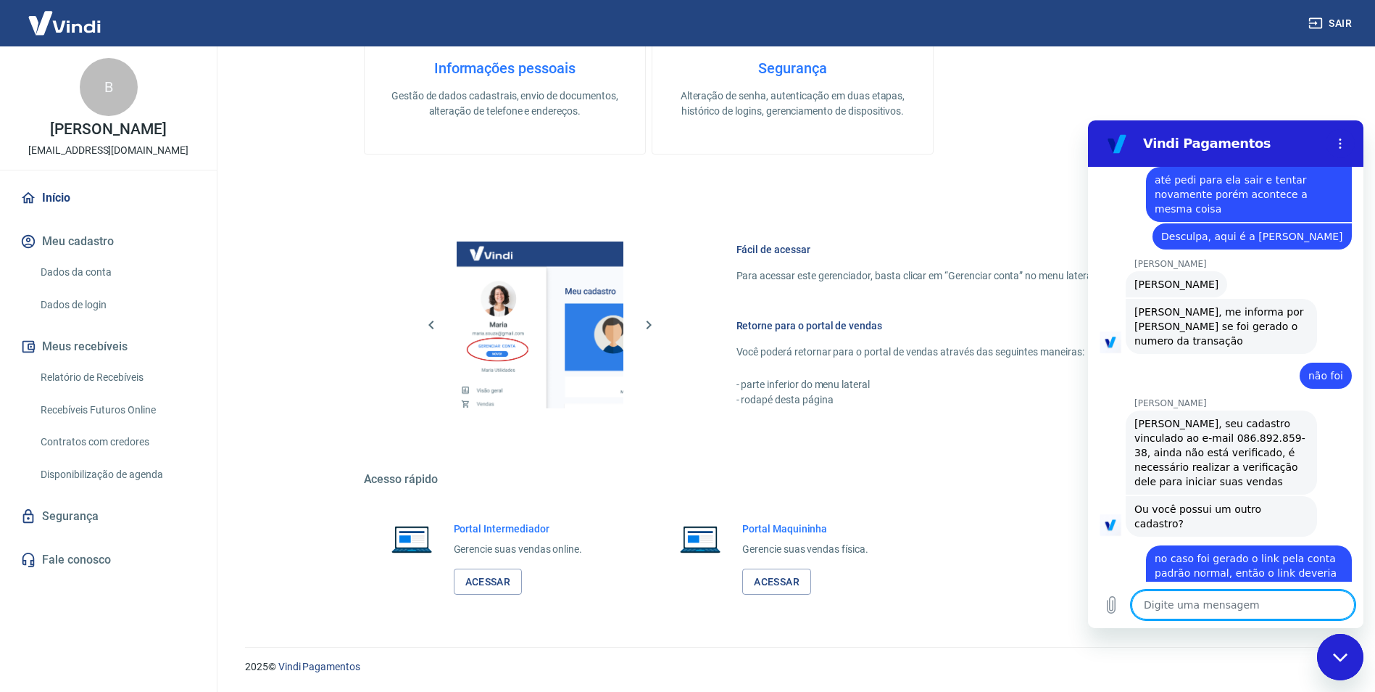
scroll to position [1980, 0]
paste textarea "([EMAIL_ADDRESS][DOMAIN_NAME]"
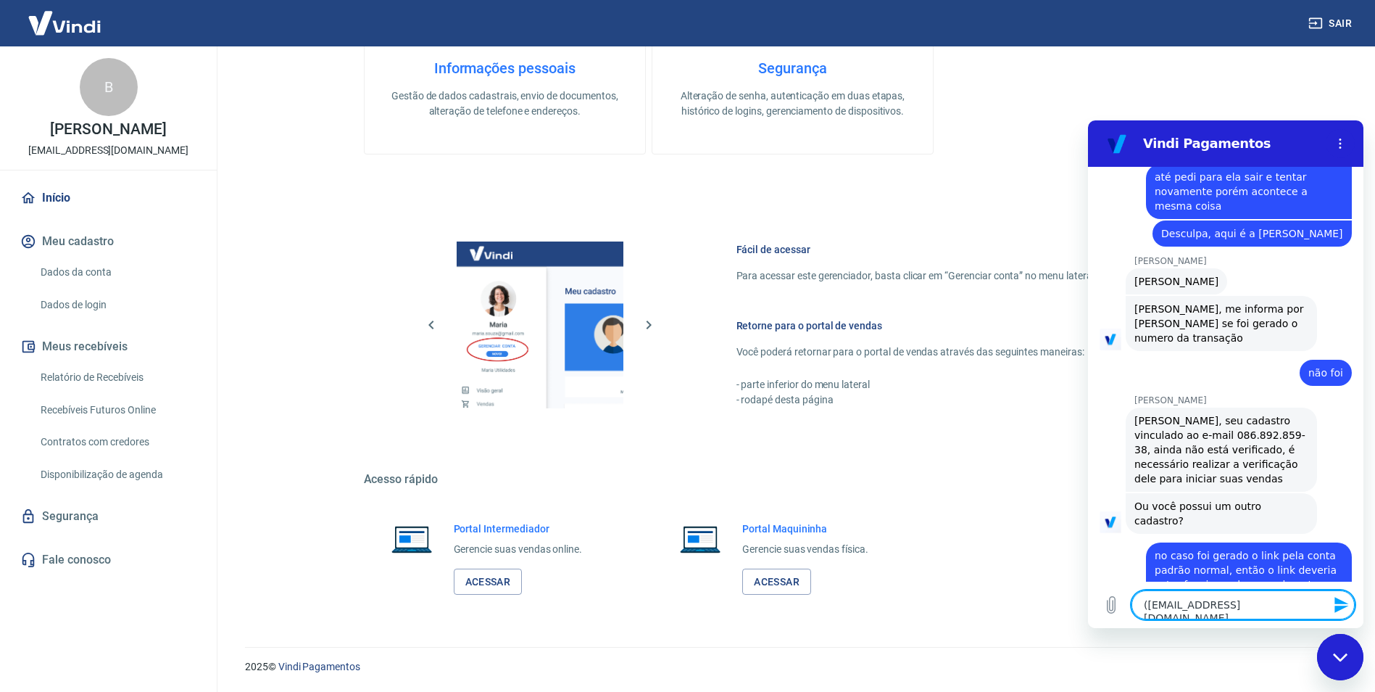
click at [1147, 606] on textarea "([EMAIL_ADDRESS][DOMAIN_NAME]" at bounding box center [1243, 604] width 223 height 29
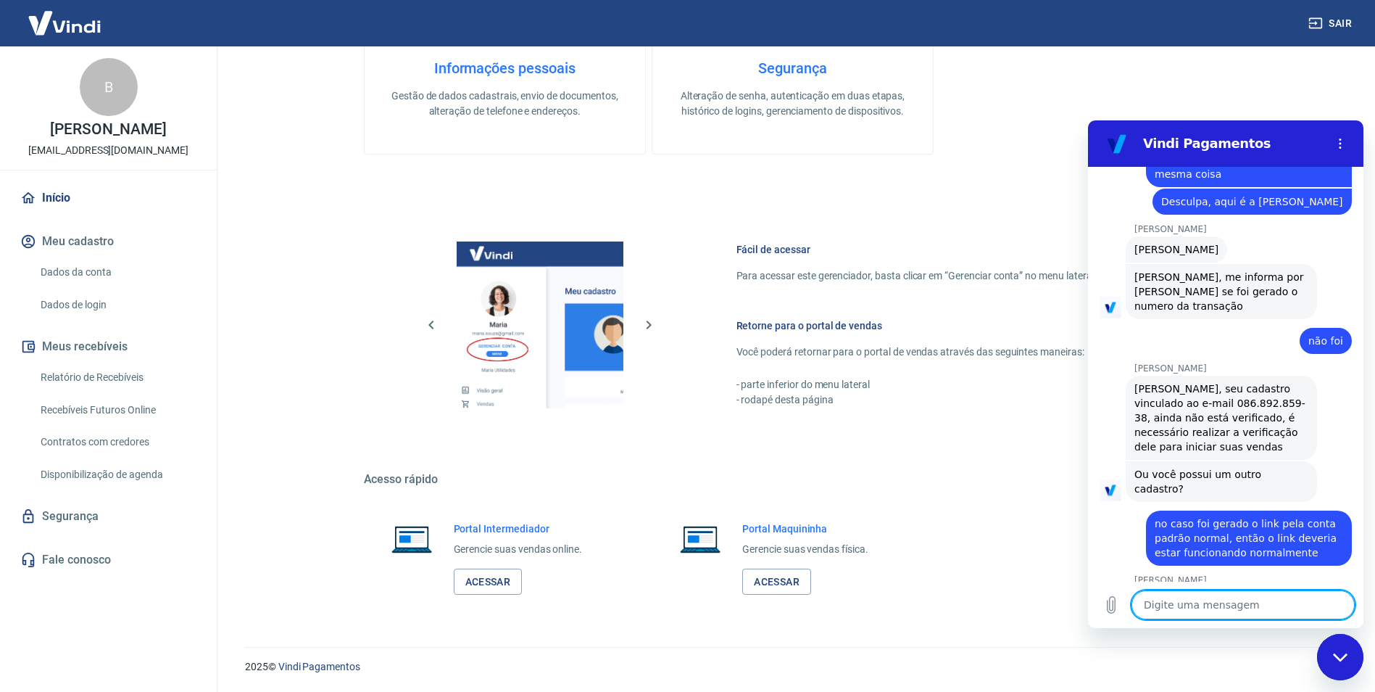
scroll to position [2015, 0]
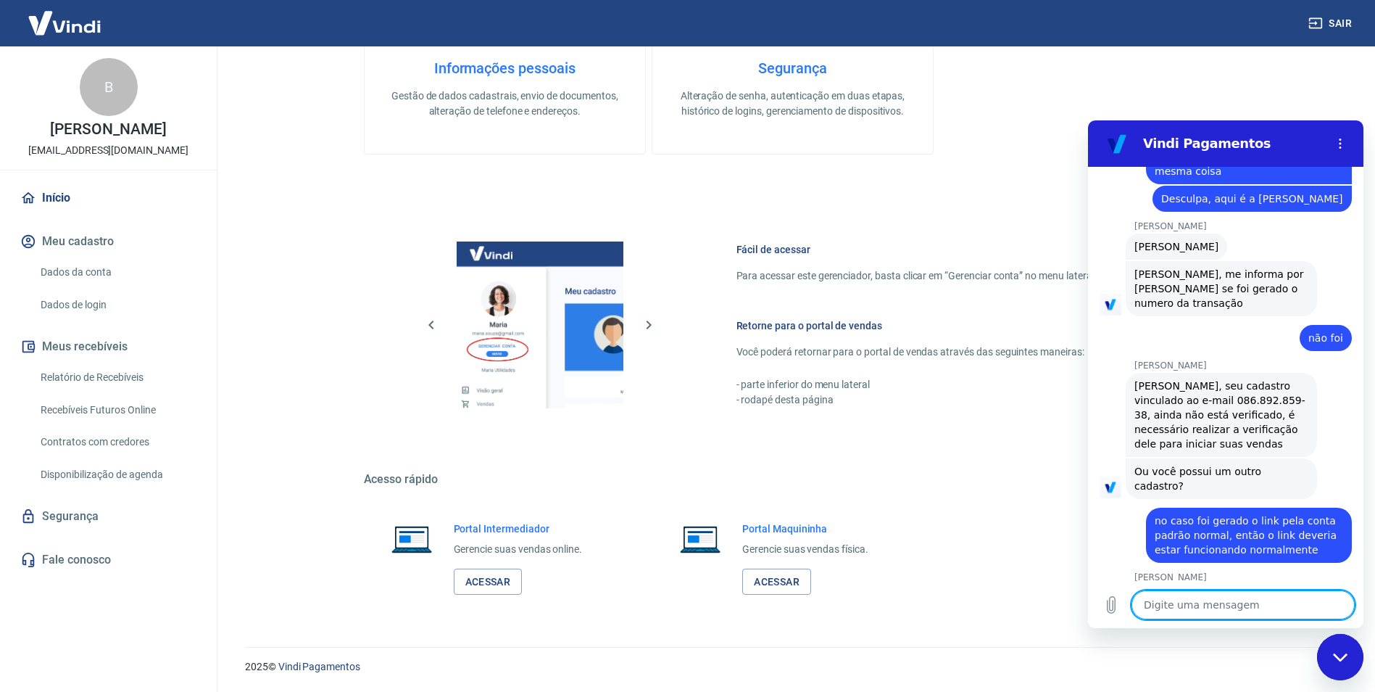
click at [1265, 595] on textarea at bounding box center [1243, 604] width 223 height 29
click at [1265, 601] on textarea at bounding box center [1243, 604] width 223 height 29
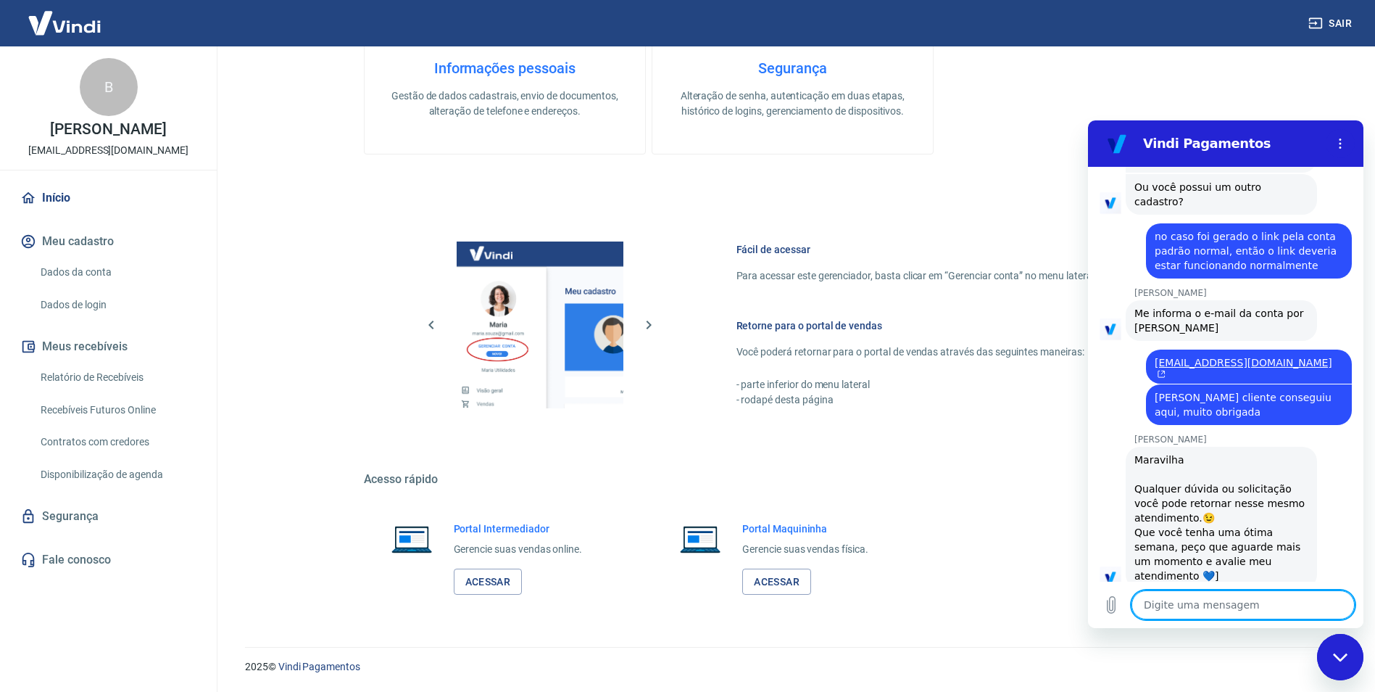
scroll to position [2302, 0]
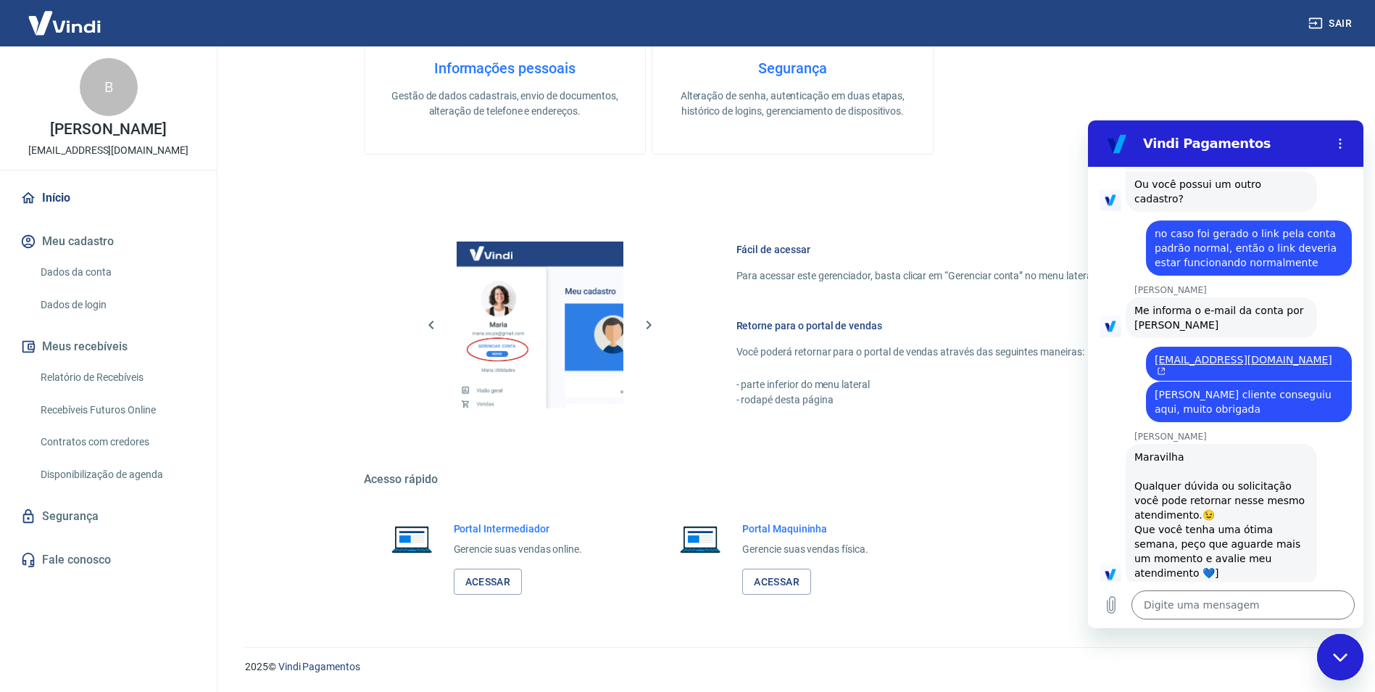
click at [1225, 667] on button "Boa 👍" at bounding box center [1251, 688] width 59 height 42
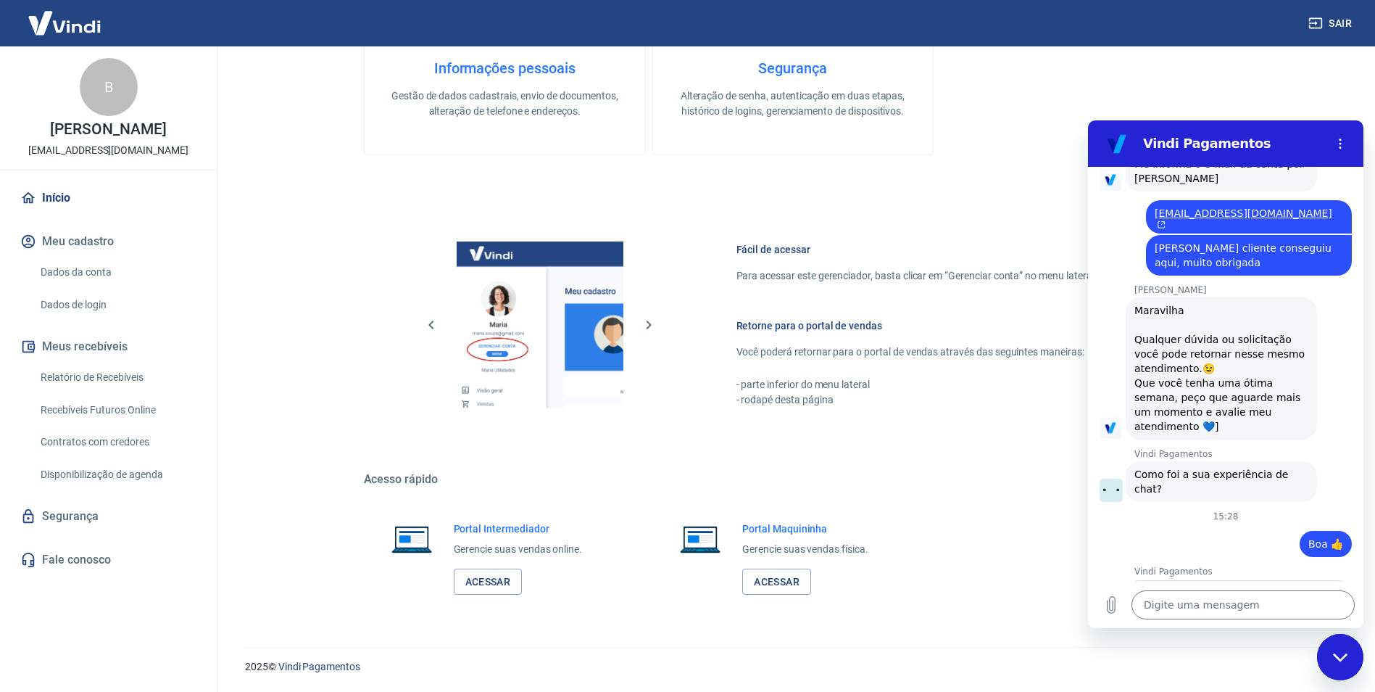
scroll to position [2447, 0]
